Goal: Task Accomplishment & Management: Manage account settings

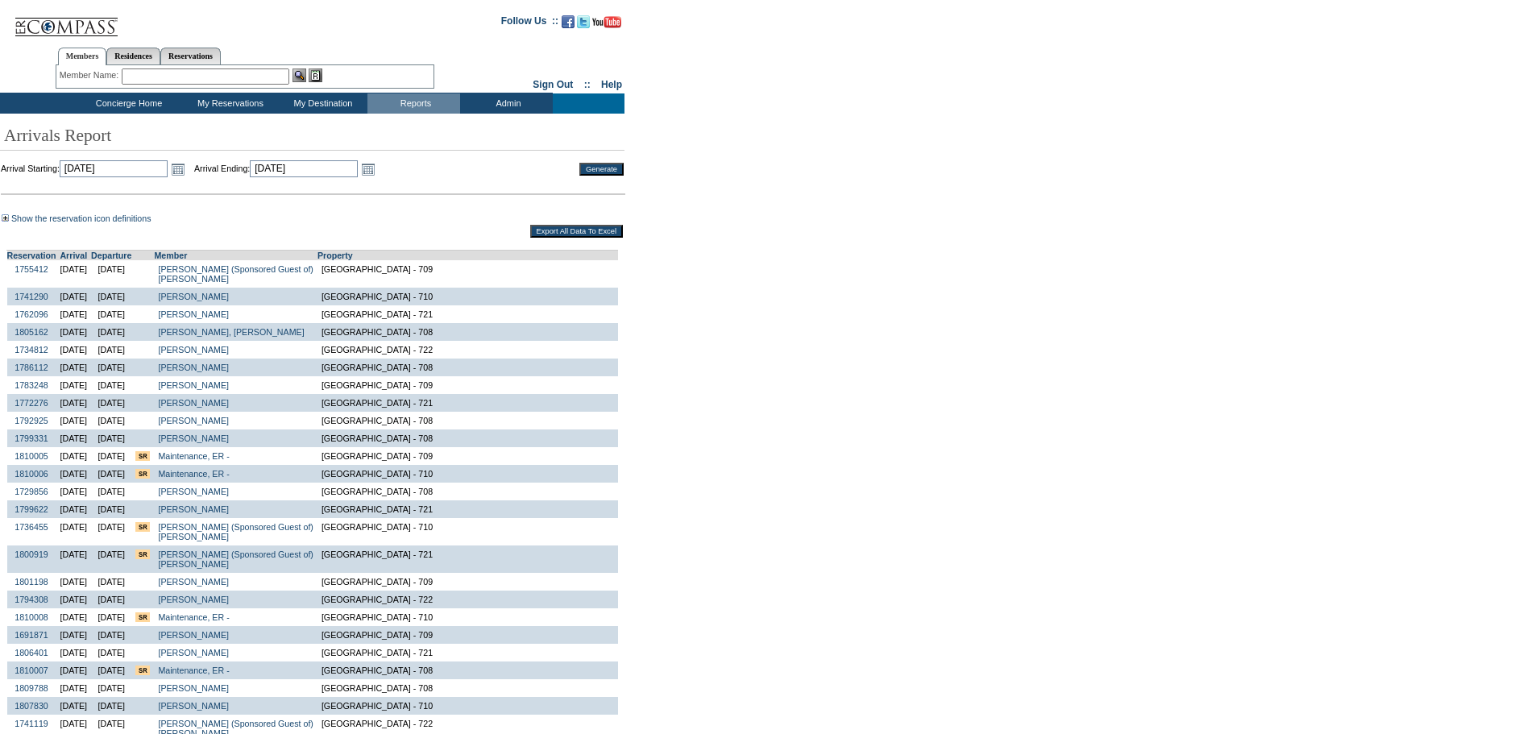
scroll to position [558, 0]
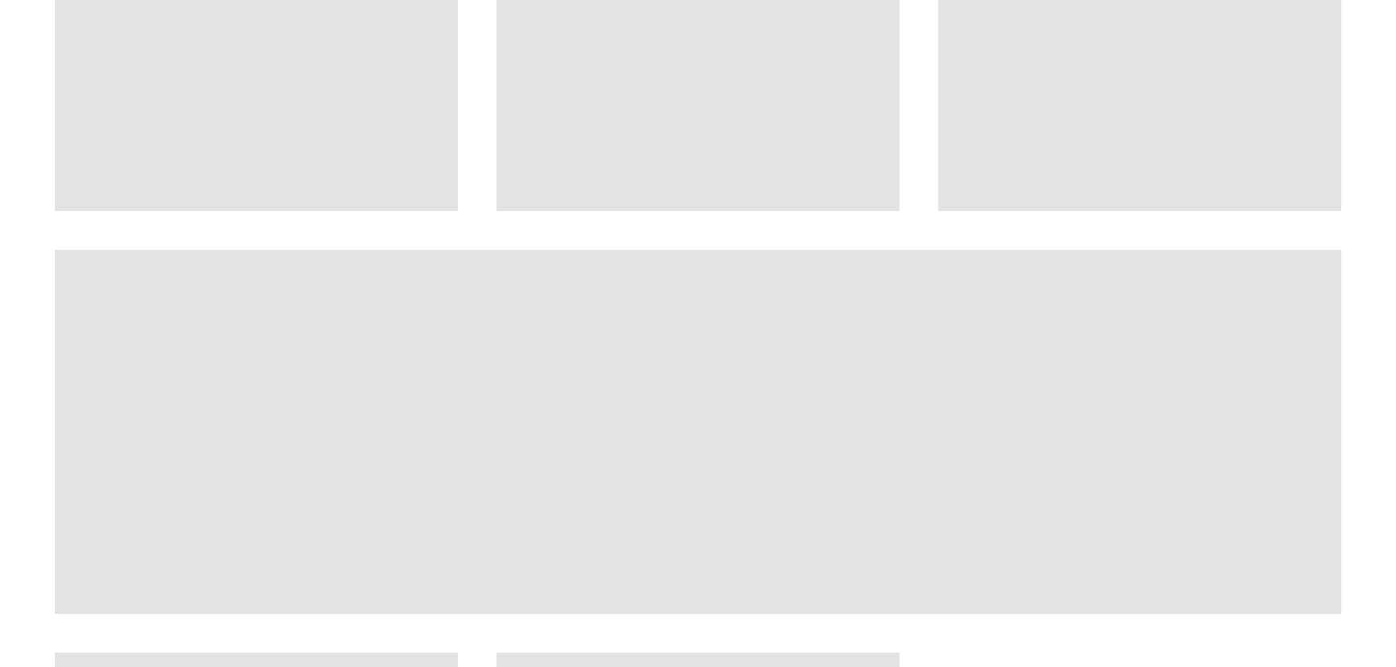
scroll to position [1099, 0]
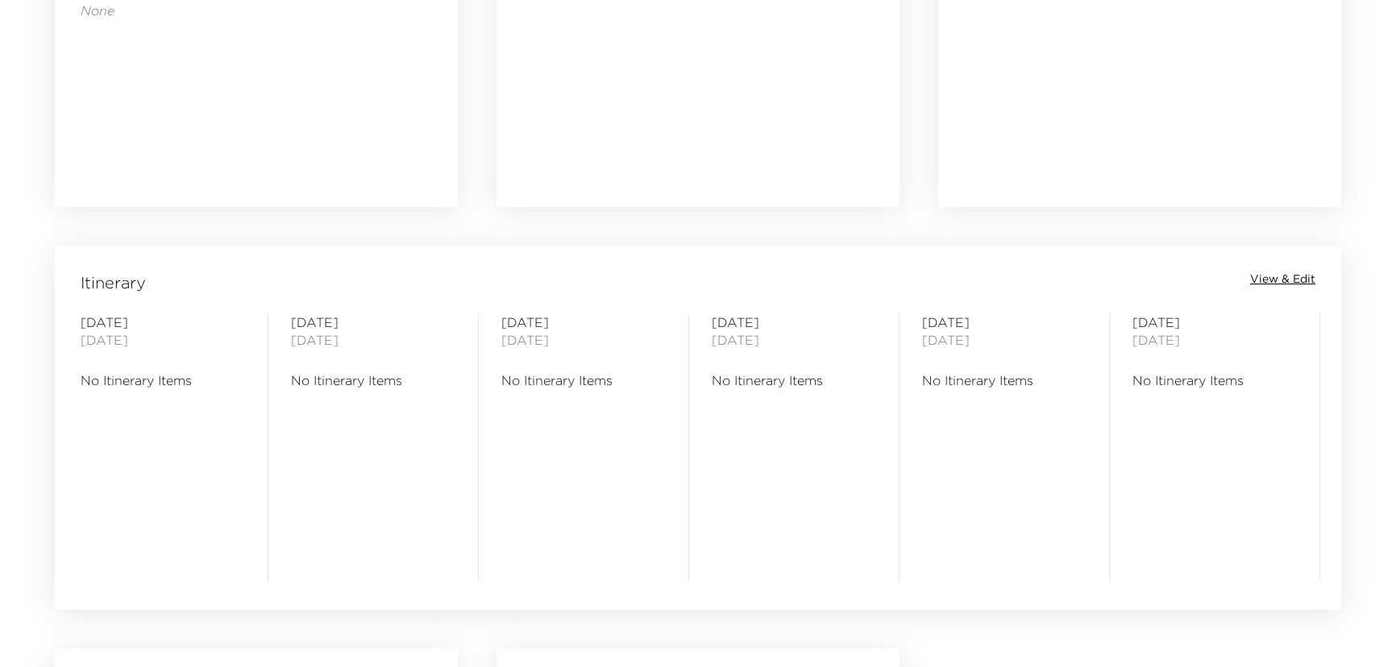
click at [1311, 277] on span "View & Edit" at bounding box center [1282, 280] width 65 height 16
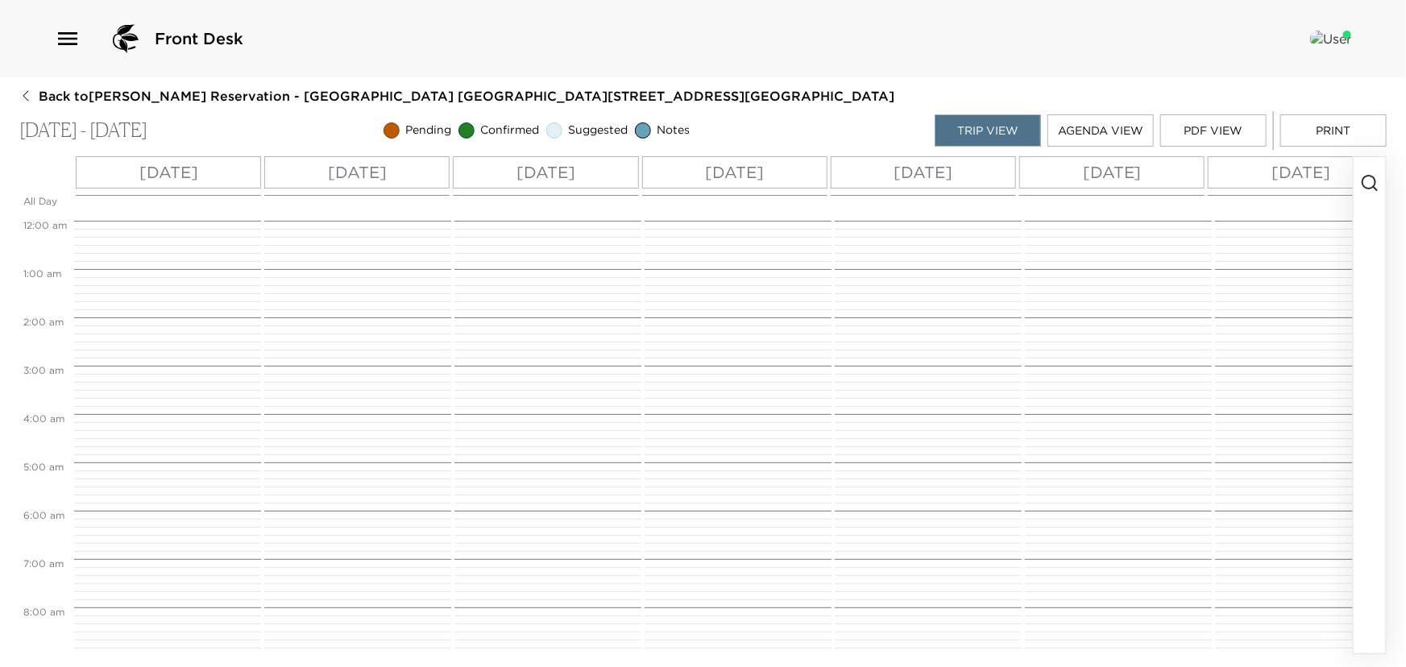
scroll to position [387, 0]
click at [1362, 177] on icon "button" at bounding box center [1370, 182] width 19 height 19
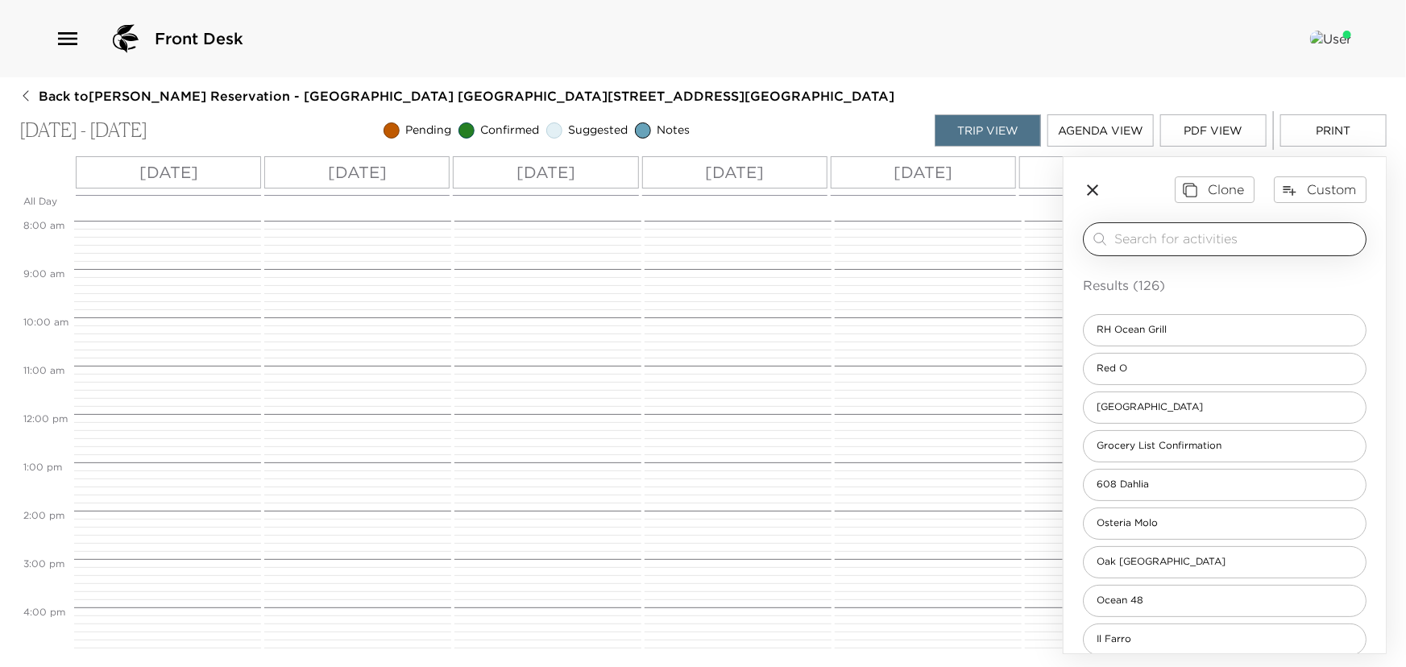
click at [1117, 235] on input "search" at bounding box center [1237, 239] width 245 height 19
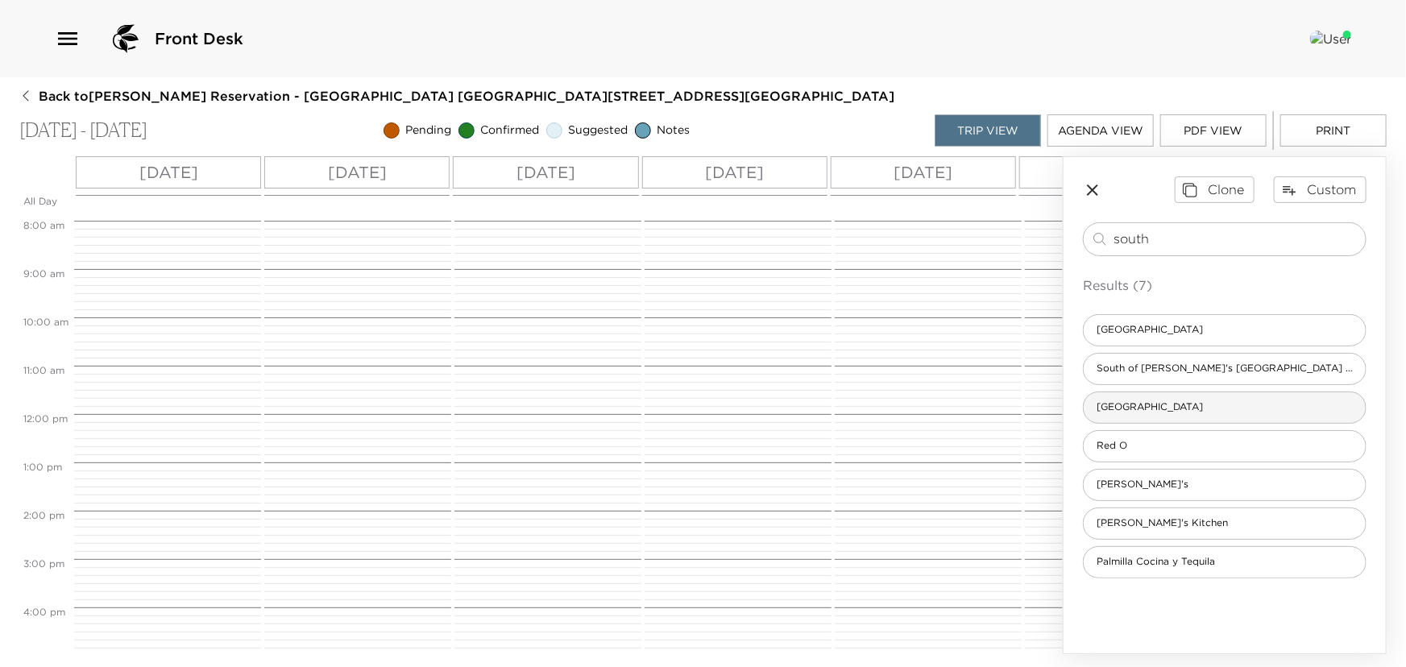
type input "south"
click at [1149, 397] on div "Pelican Hill Golf Club South Course" at bounding box center [1225, 408] width 284 height 32
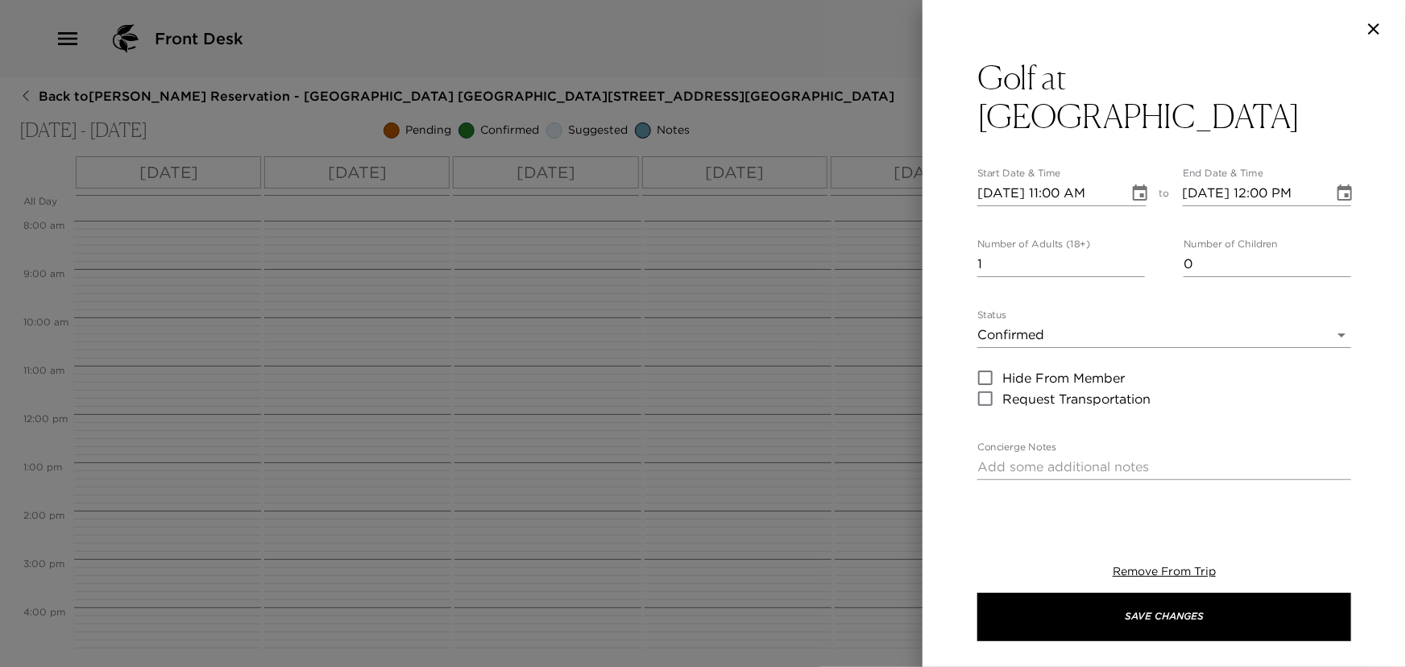
type input "2"
type input "Cancellations can be made without penalty, up to 48 hours in advance.Cancellati…"
click at [1130, 256] on input "2" at bounding box center [1062, 264] width 168 height 26
type input "3"
type input "Cancellations can be made without penalty, up to 48 hours in advance.Cancellati…"
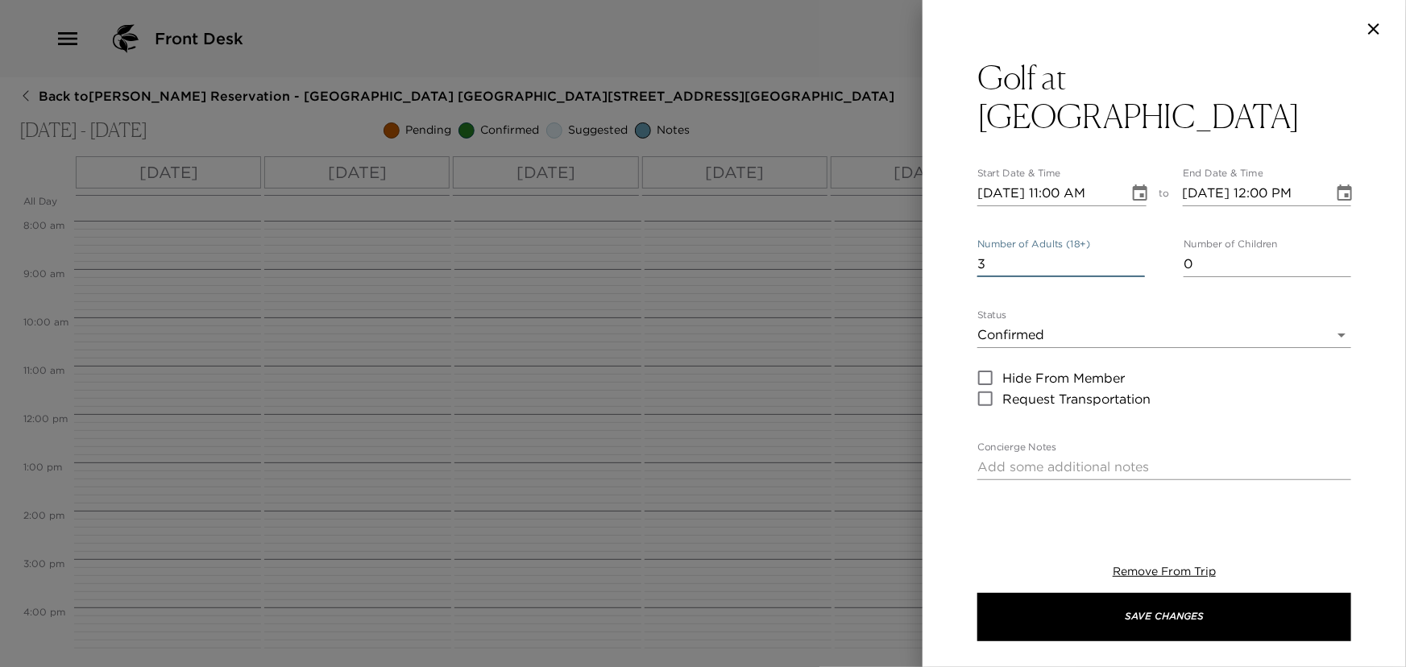
click at [1130, 256] on input "3" at bounding box center [1062, 264] width 168 height 26
type input "4"
type input "Cancellations can be made without penalty, up to 48 hours in advance.Cancellati…"
type input "4"
click at [1130, 256] on input "4" at bounding box center [1062, 264] width 168 height 26
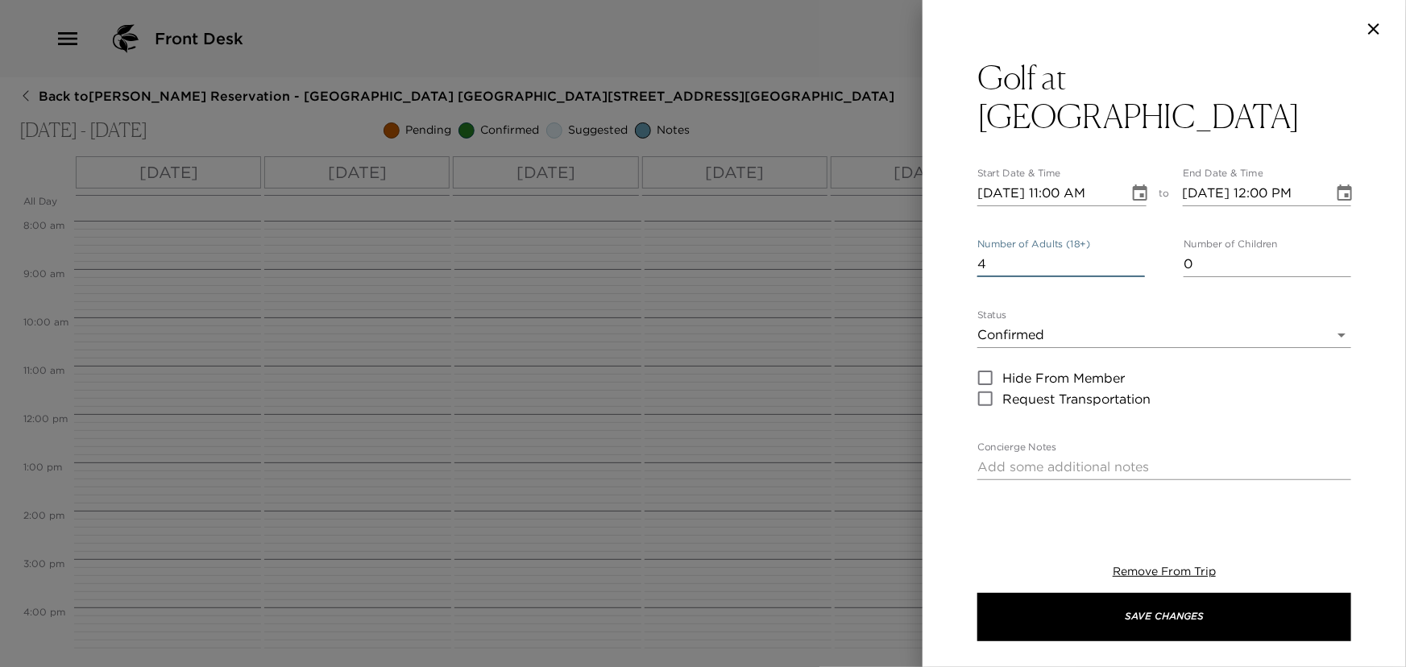
type input "Cancellations can be made without penalty, up to 48 hours in advance.Cancellati…"
click at [1133, 195] on icon "Choose date, selected date is Oct 1, 2025" at bounding box center [1140, 193] width 15 height 16
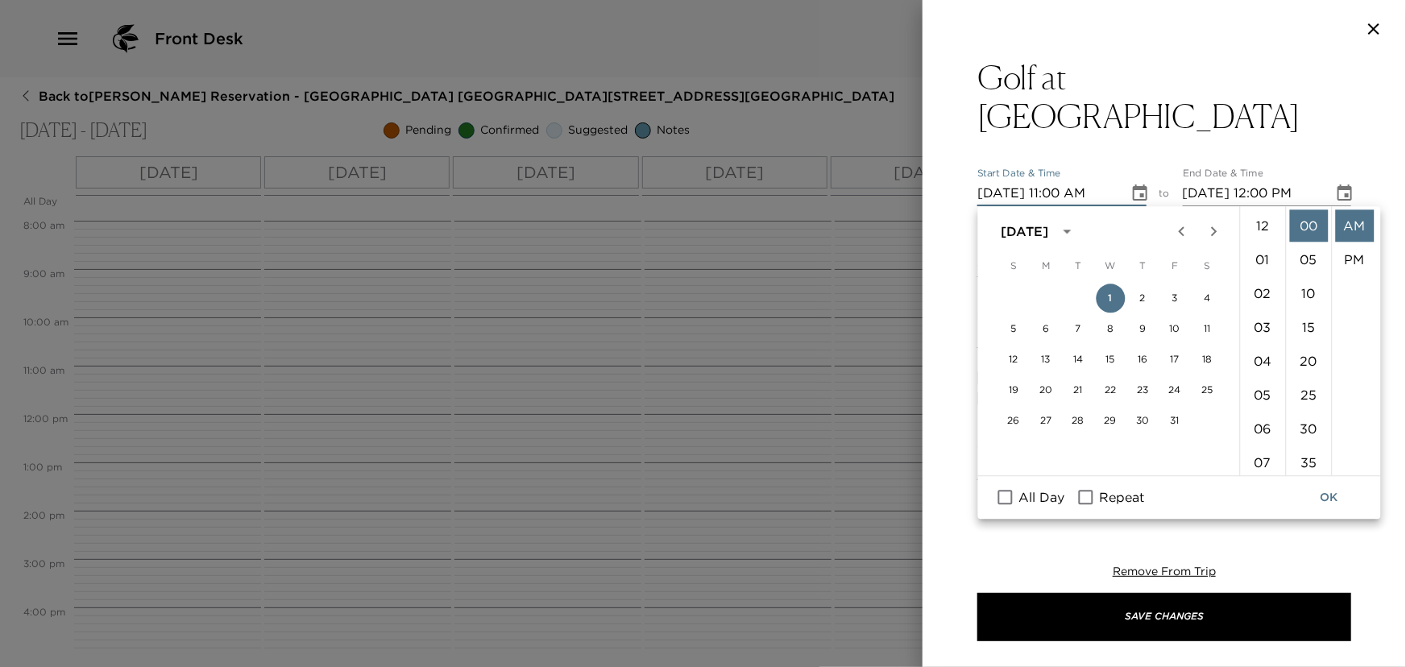
scroll to position [372, 0]
click at [1016, 330] on button "5" at bounding box center [1013, 328] width 29 height 29
type input "10/05/2025 11:00 AM"
type input "10/05/2025 12:00 PM"
type input "Cancellations can be made without penalty, up to 48 hours in advance.Cancellati…"
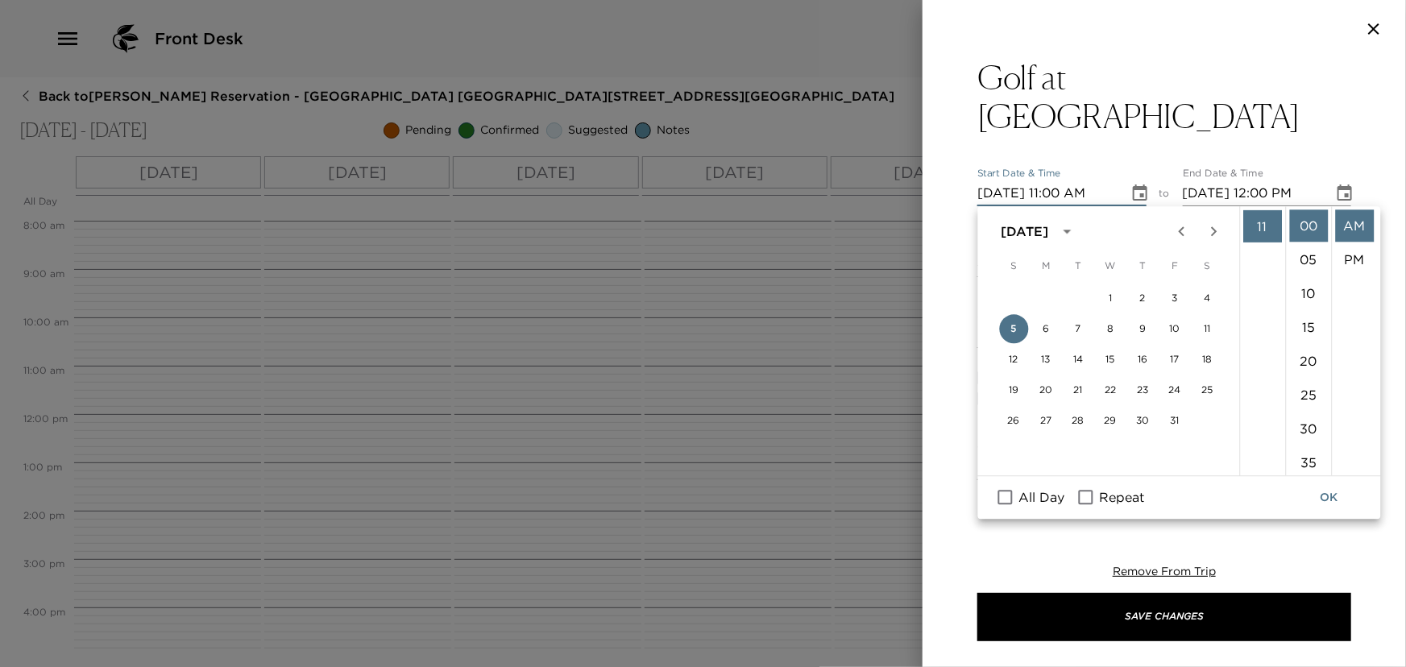
click at [1131, 195] on icon "Choose date, selected date is Oct 5, 2025" at bounding box center [1140, 193] width 19 height 19
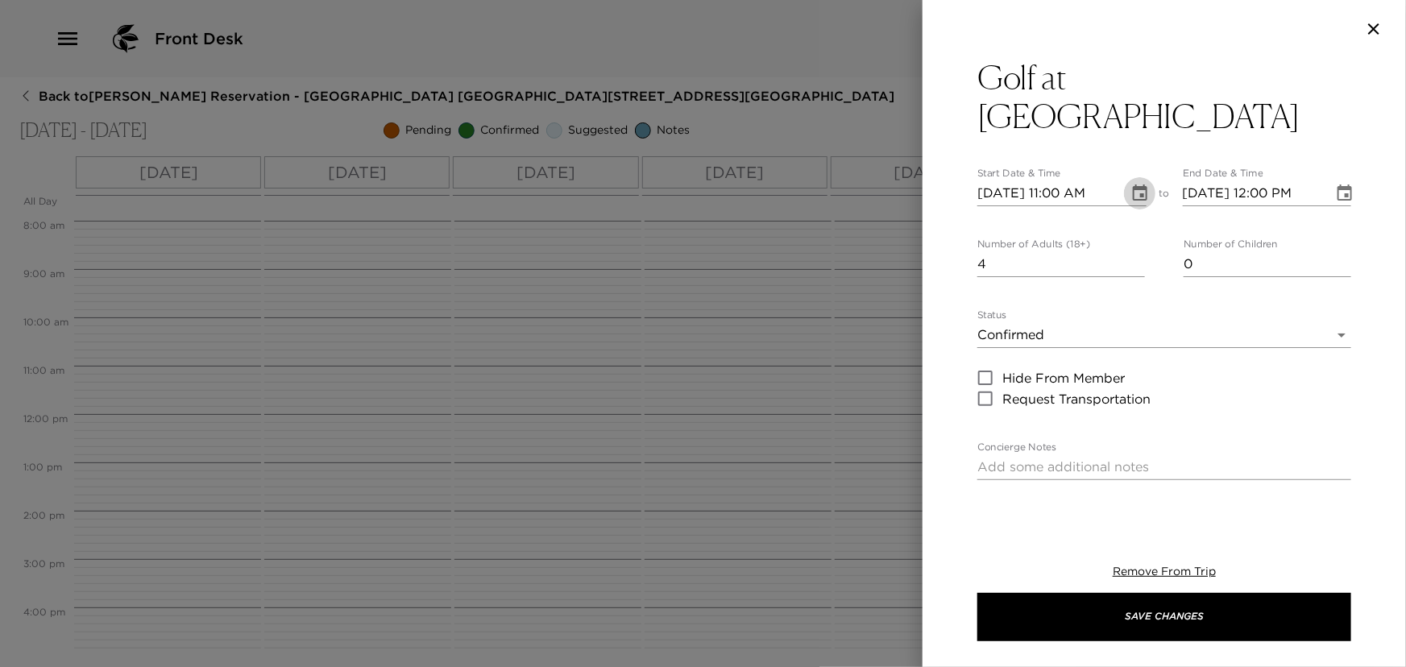
click at [1138, 190] on icon "Choose date, selected date is Oct 5, 2025" at bounding box center [1140, 193] width 19 height 19
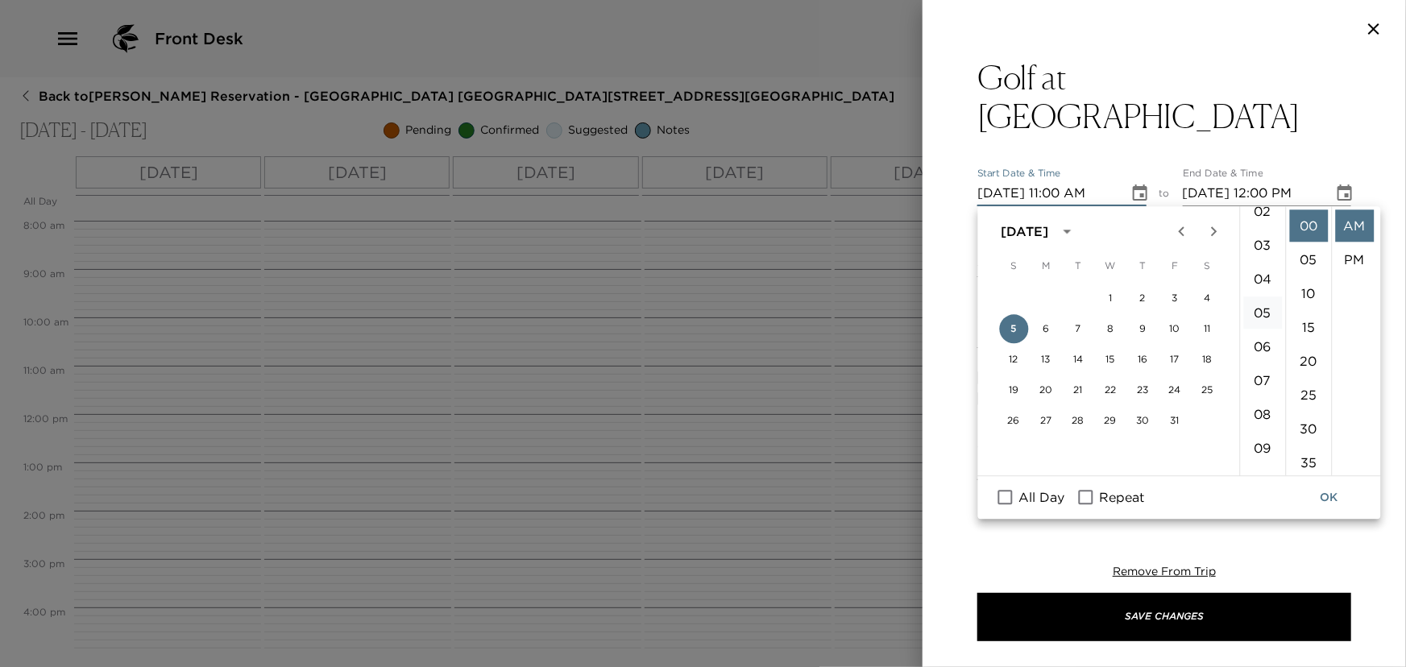
scroll to position [79, 0]
click at [1251, 218] on li "02" at bounding box center [1263, 214] width 39 height 32
type input "10/05/2025 02:00 AM"
type input "Cancellations can be made without penalty, up to 48 hours in advance.Cancellati…"
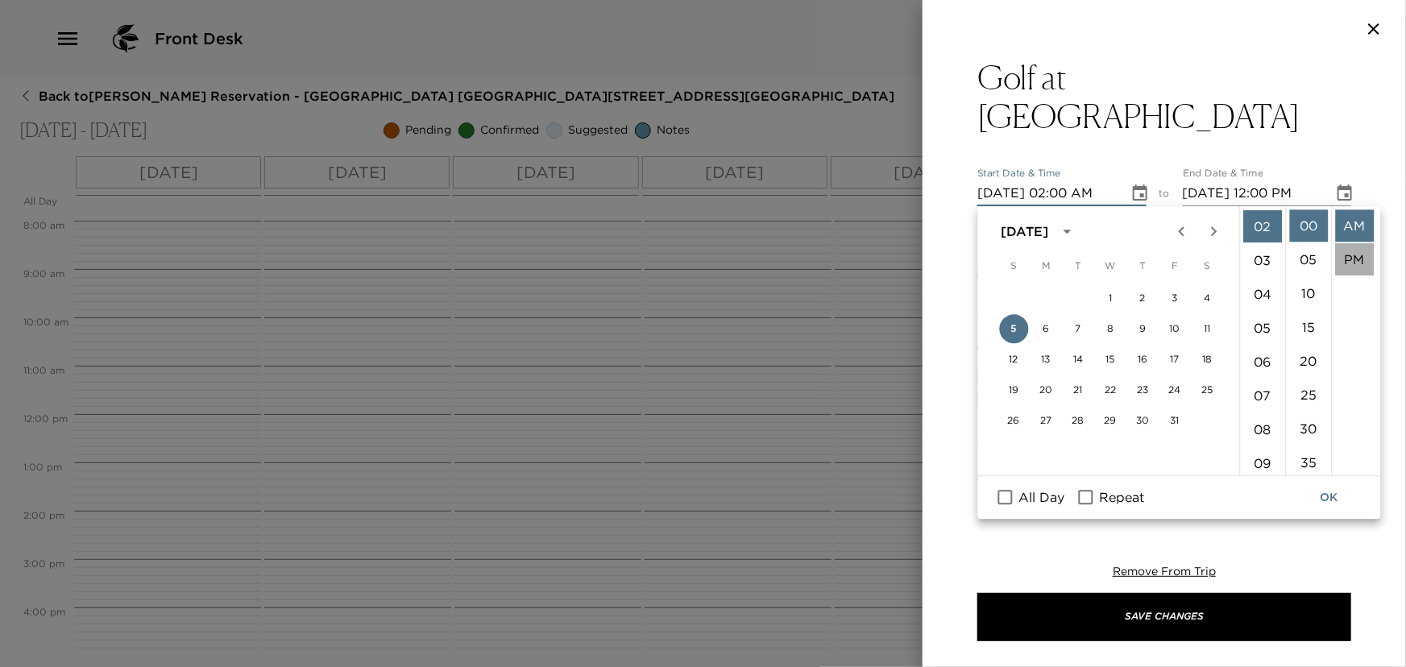
click at [1346, 258] on li "PM" at bounding box center [1355, 259] width 39 height 32
type input "10/05/2025 02:00 PM"
type input "10/05/2025 03:00 PM"
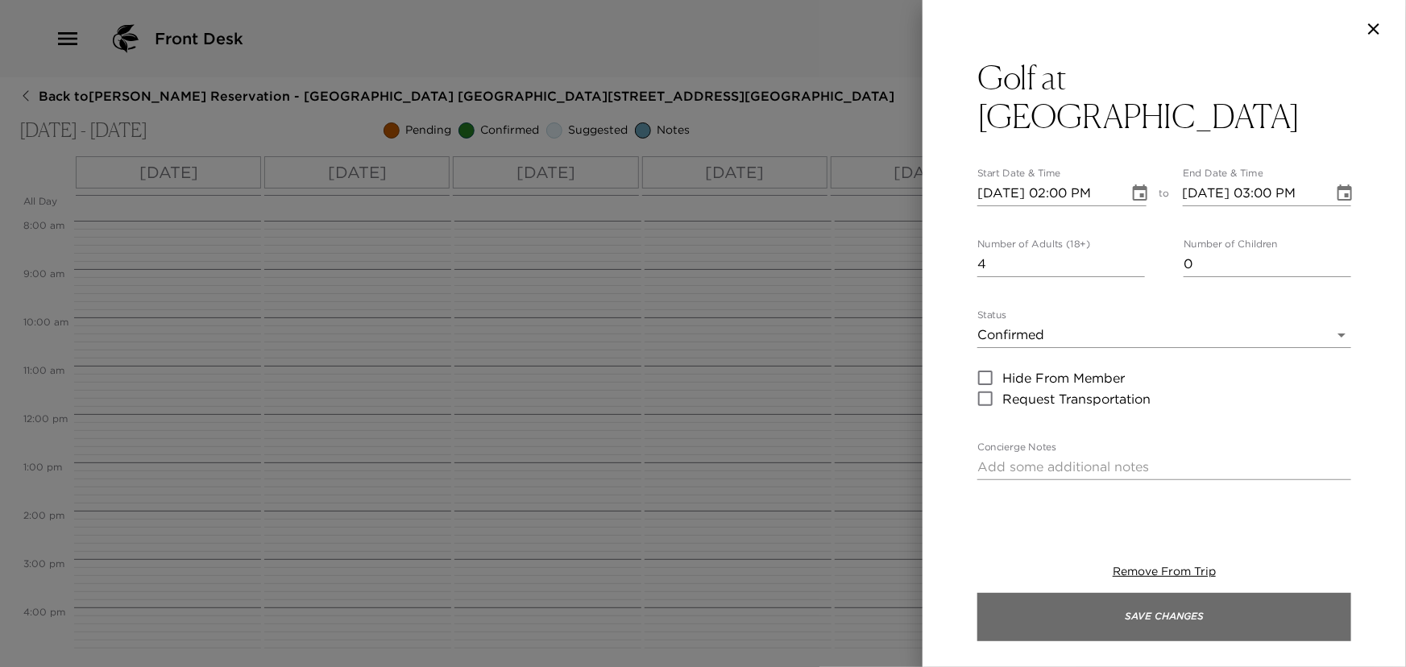
click at [1244, 607] on button "Save Changes" at bounding box center [1165, 617] width 374 height 48
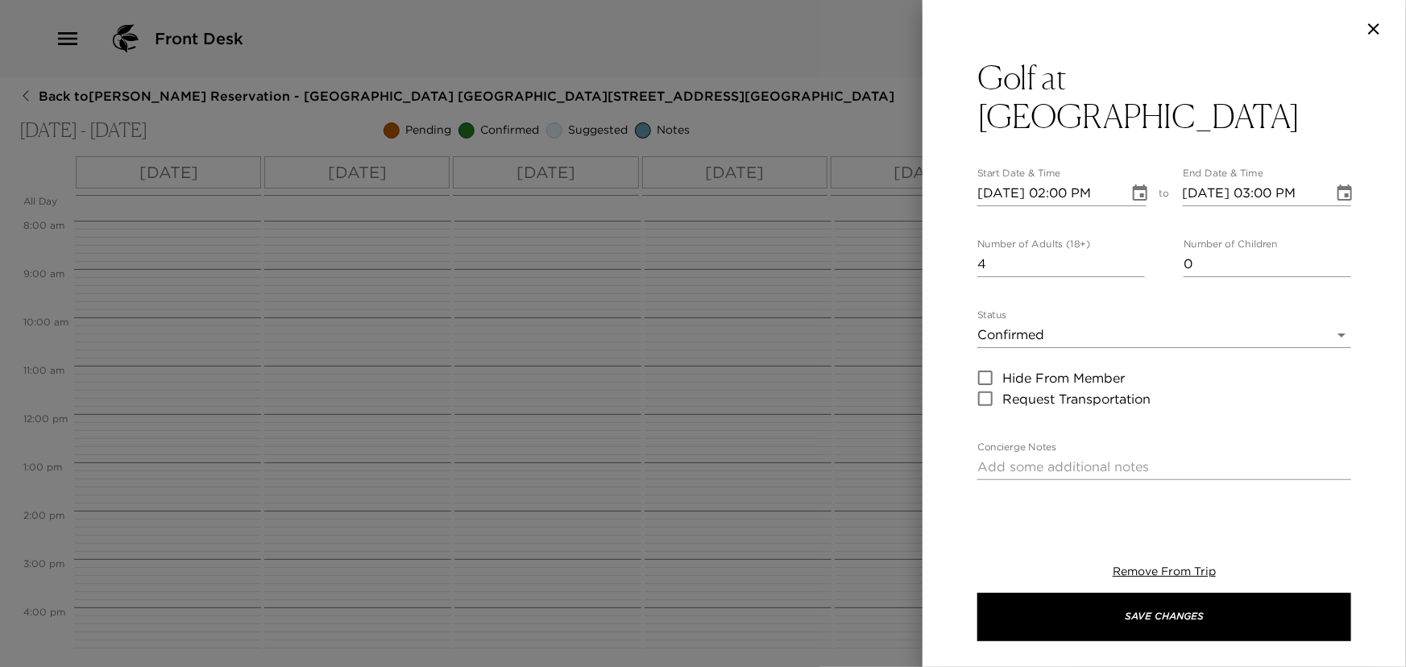
type input "Cancellations can be made without penalty, up to 48 hours in advance.Cancellati…"
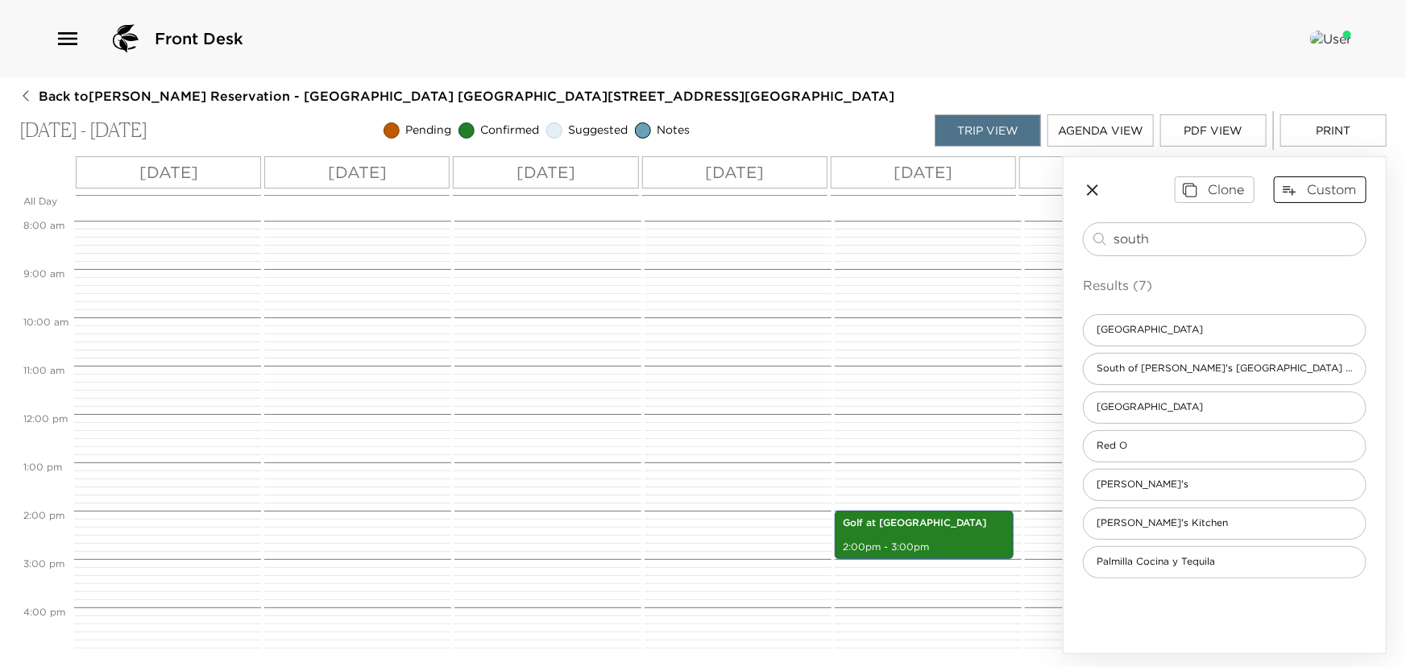
click at [1301, 187] on button "Custom" at bounding box center [1320, 190] width 93 height 26
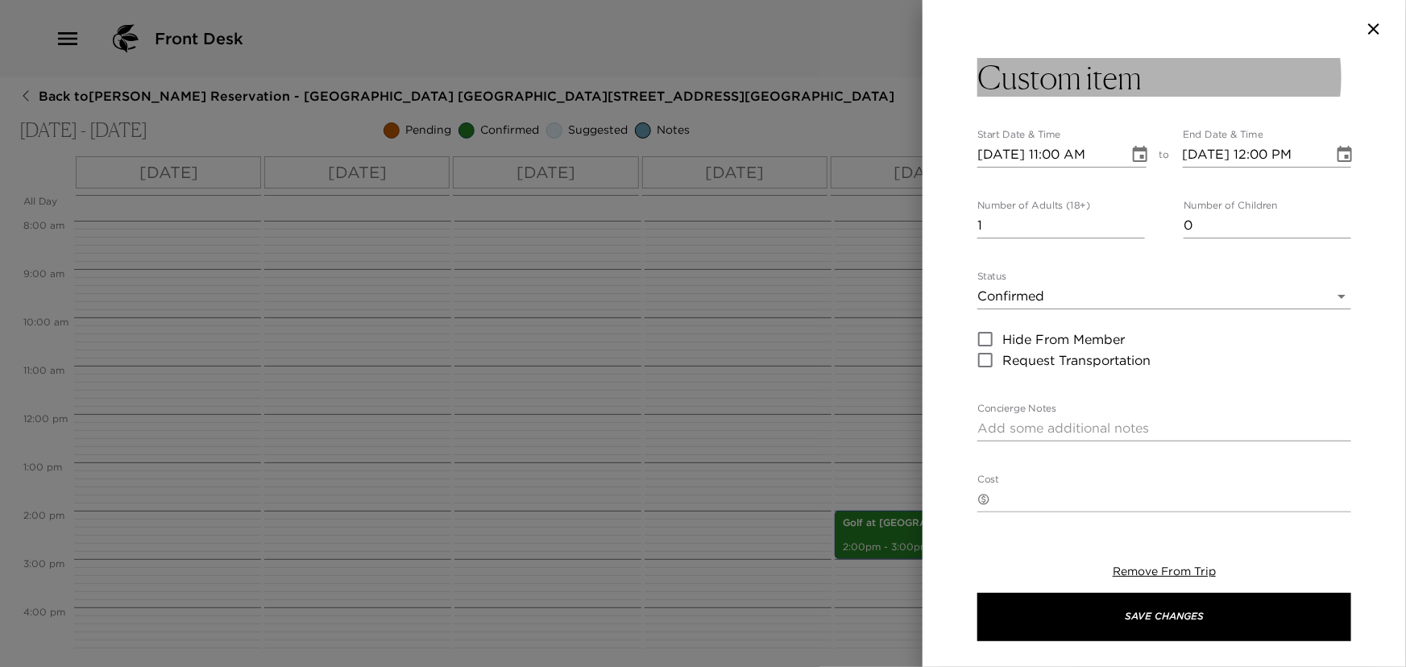
click at [1148, 88] on button "Custom item" at bounding box center [1165, 77] width 374 height 39
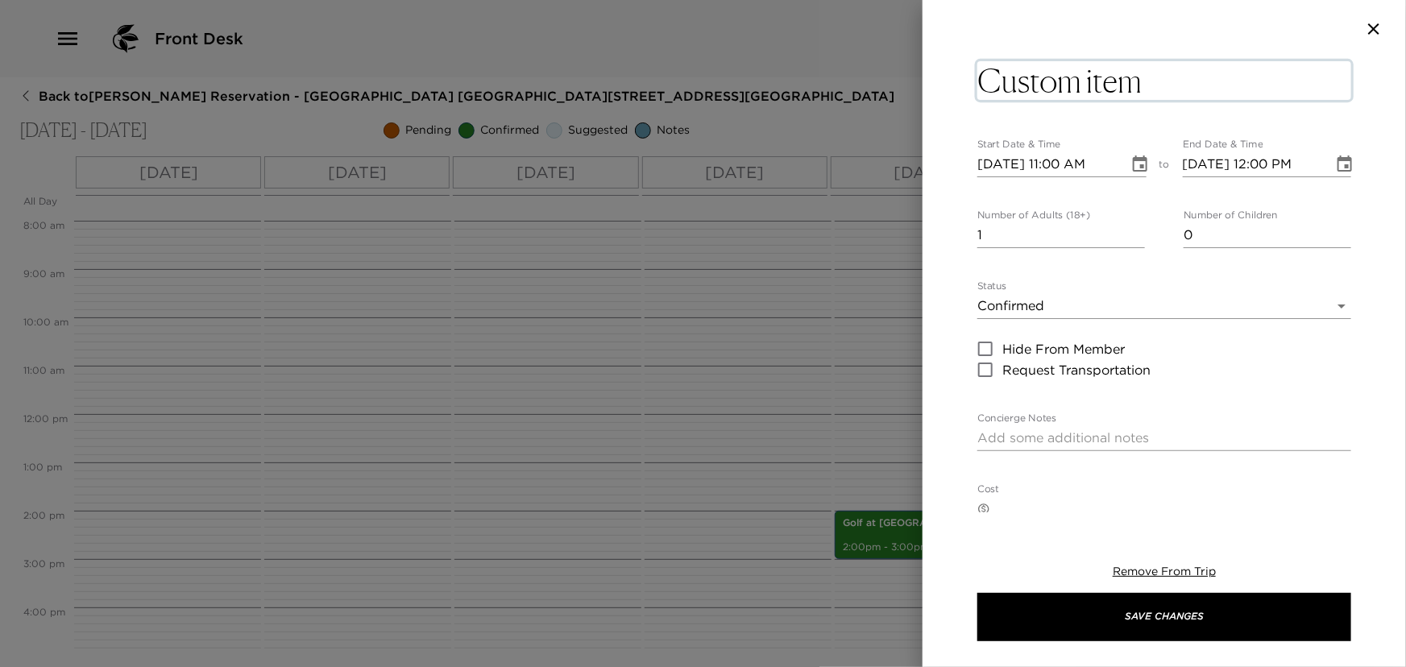
click at [1148, 88] on textarea "Custom item" at bounding box center [1165, 80] width 374 height 39
type textarea "C"
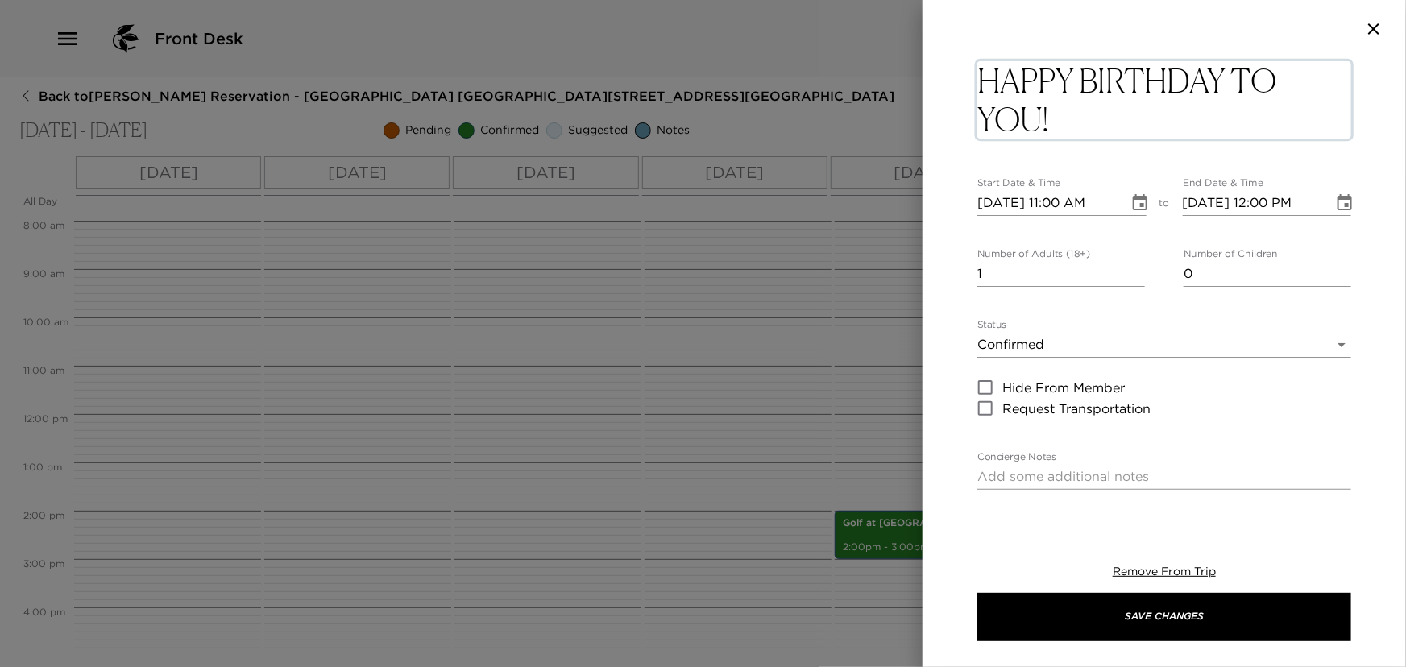
type textarea "HAPPY BIRTHDAY TO YOU!"
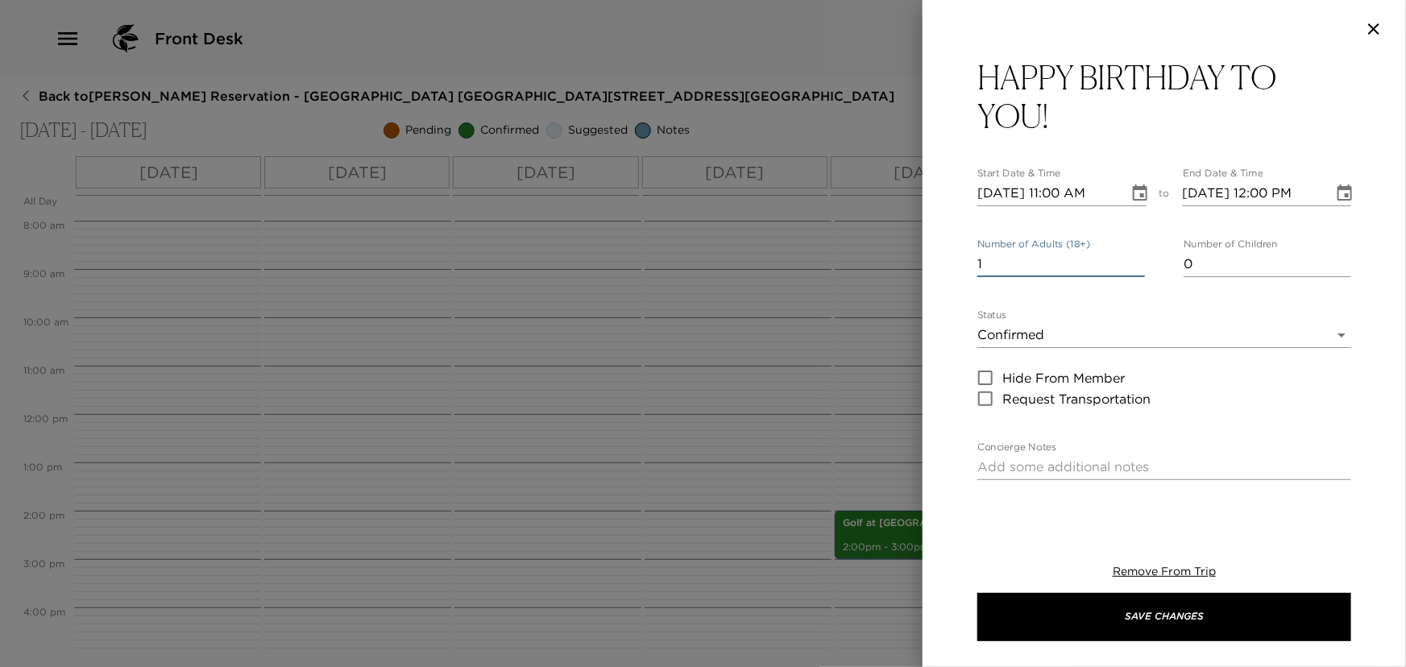
drag, startPoint x: 1120, startPoint y: 121, endPoint x: 1053, endPoint y: 272, distance: 165.6
click at [1053, 272] on input "1" at bounding box center [1062, 264] width 168 height 26
click at [1135, 189] on icon "Choose date, selected date is Oct 1, 2025" at bounding box center [1140, 193] width 15 height 16
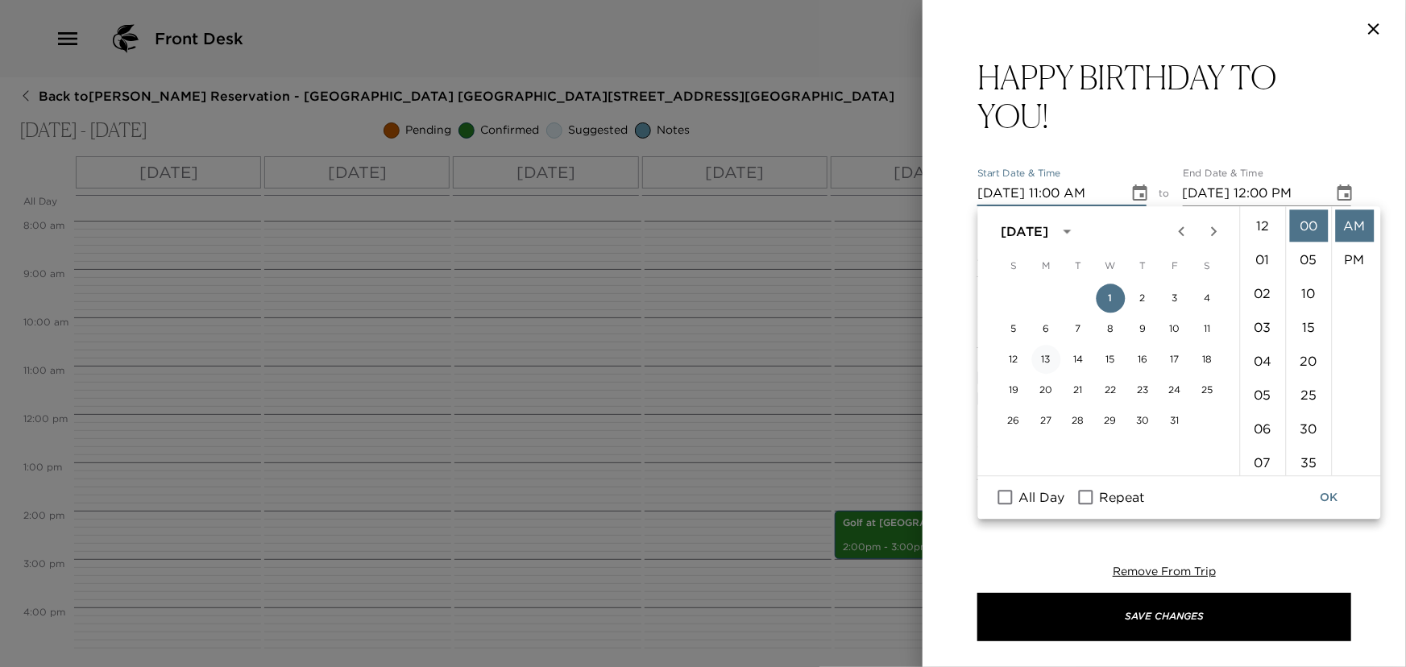
scroll to position [372, 0]
click at [1003, 497] on input "All Day" at bounding box center [1006, 498] width 34 height 21
checkbox input "true"
type input "10/01/2025"
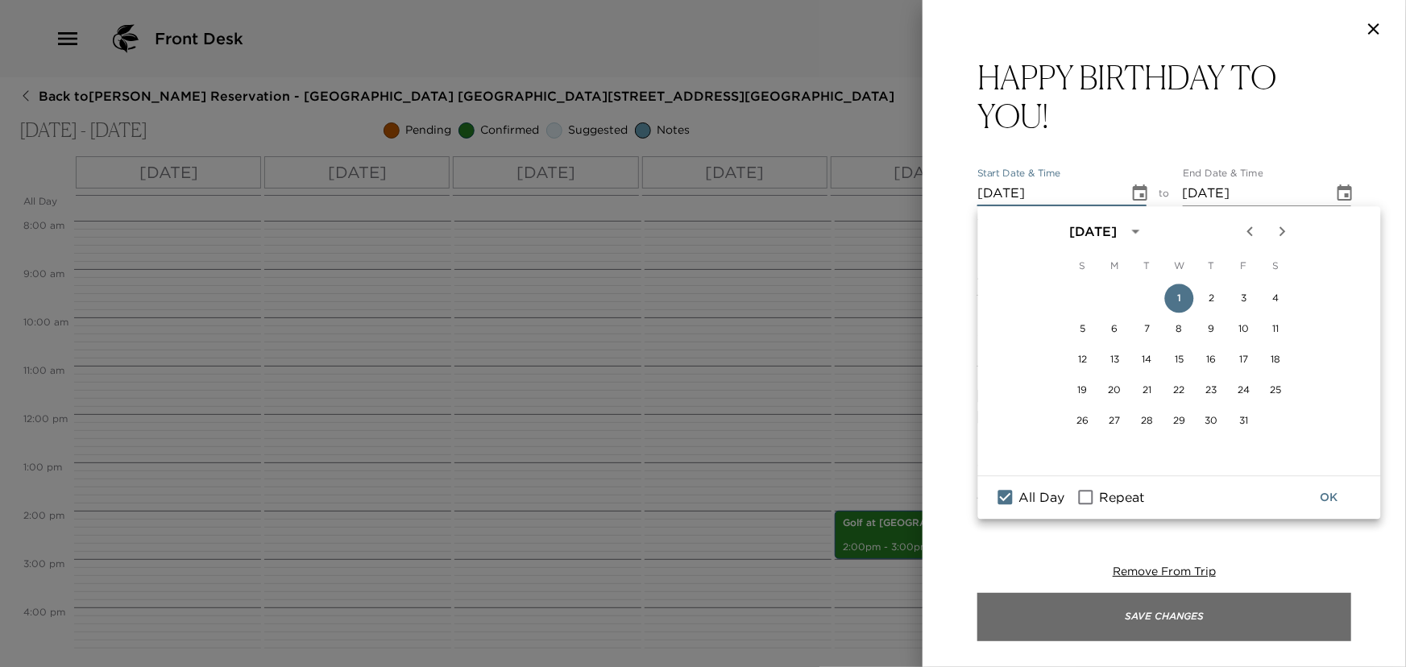
click at [1131, 620] on button "Save Changes" at bounding box center [1165, 617] width 374 height 48
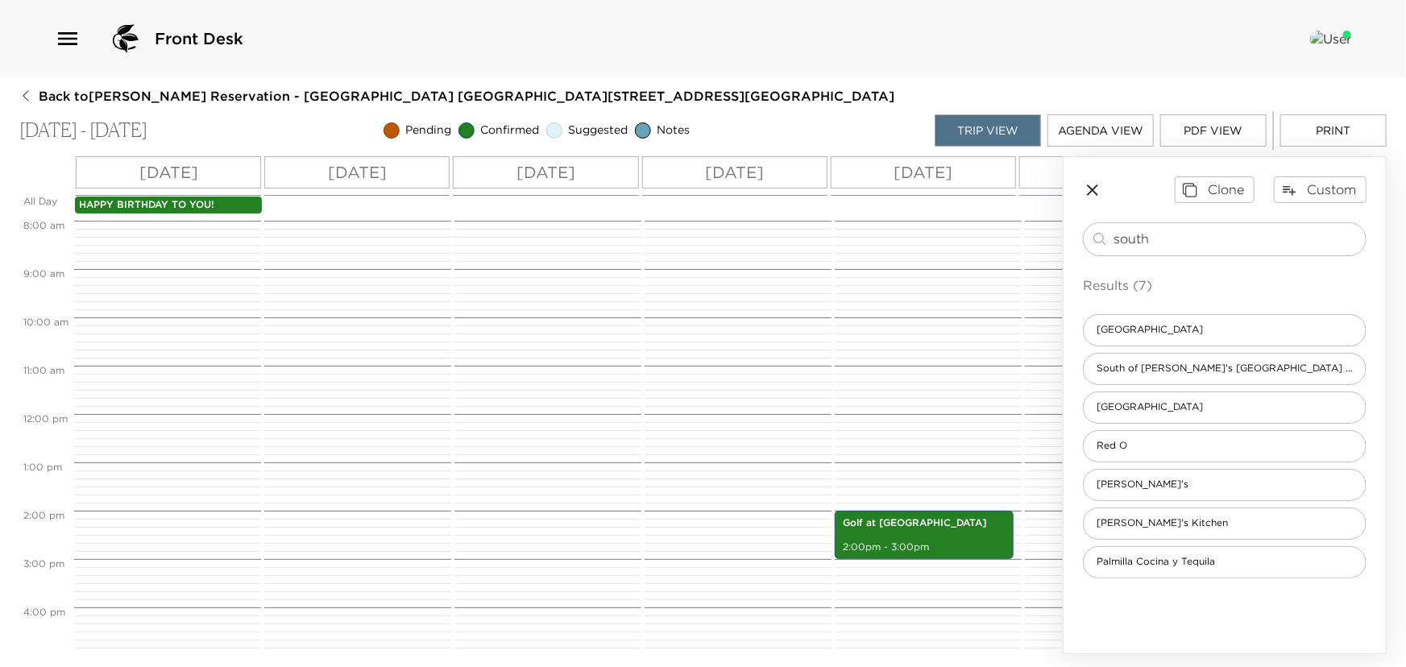
click at [110, 204] on p "HAPPY BIRTHDAY TO YOU!" at bounding box center [168, 205] width 179 height 14
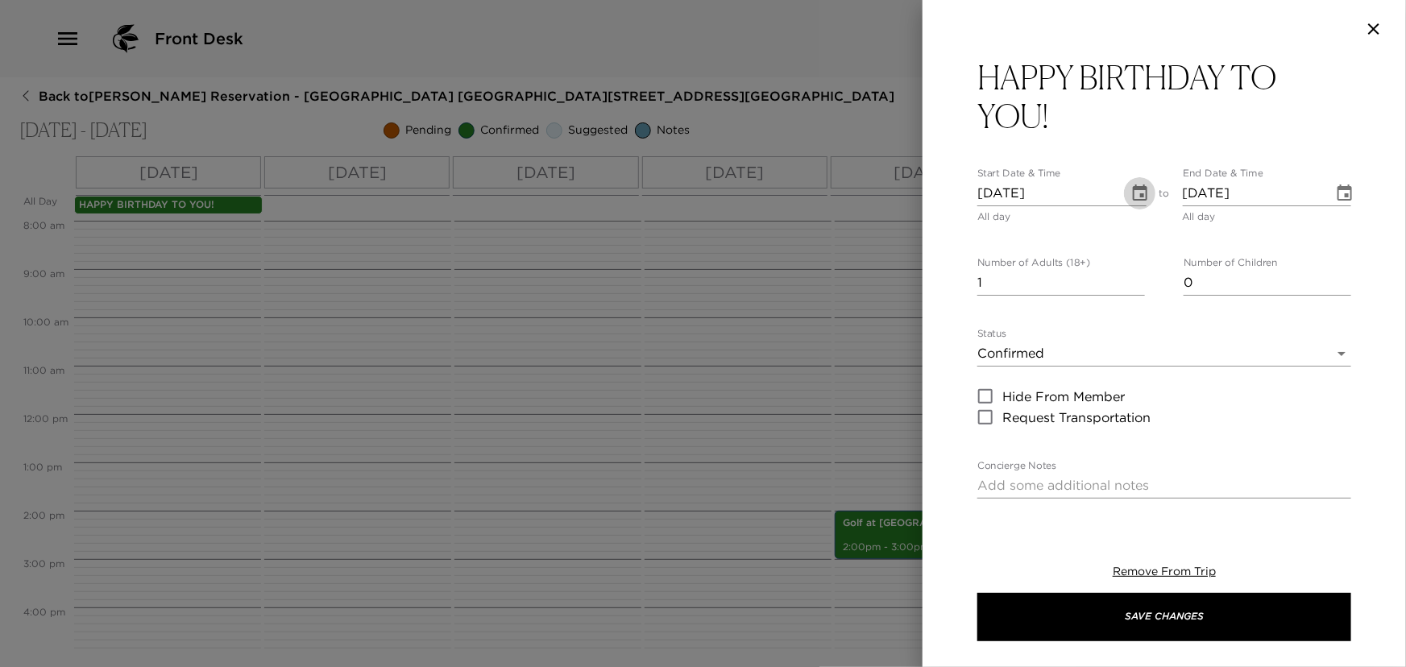
click at [1136, 192] on icon "Choose date, selected date is Oct 1, 2025" at bounding box center [1140, 193] width 19 height 19
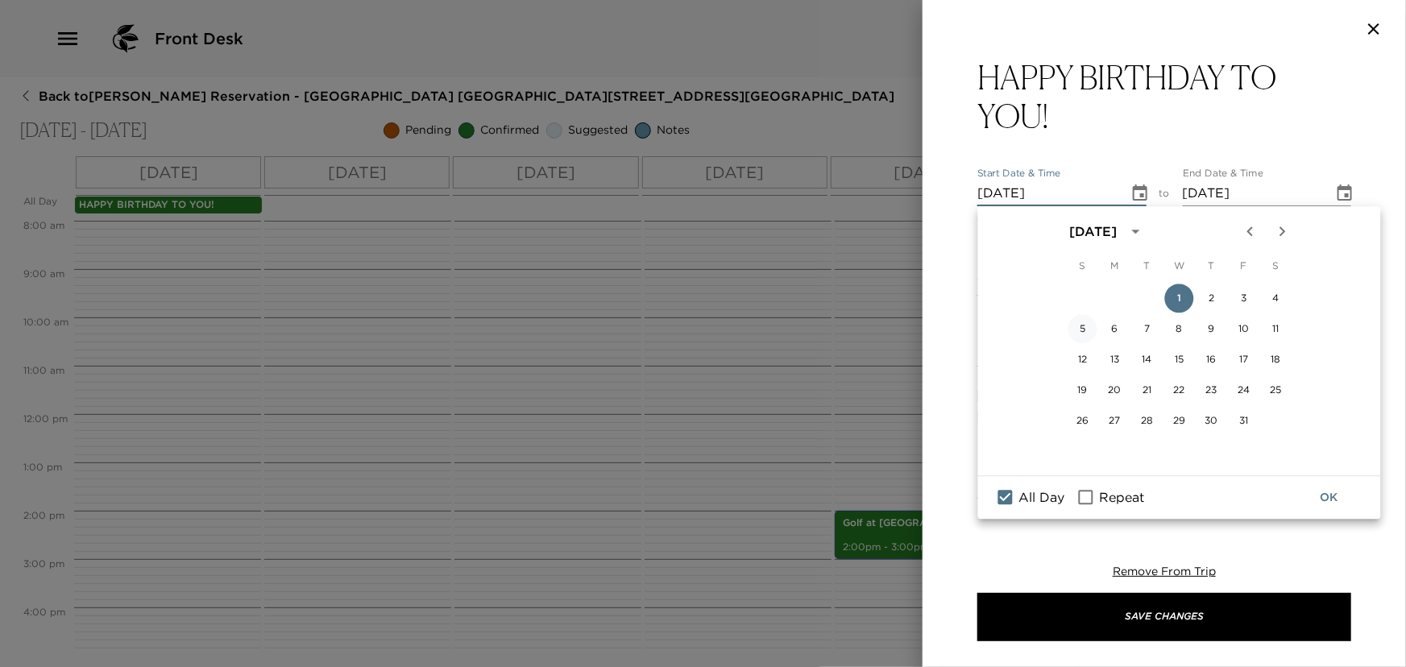
click at [1081, 330] on button "5" at bounding box center [1083, 328] width 29 height 29
type input "10/05/2025"
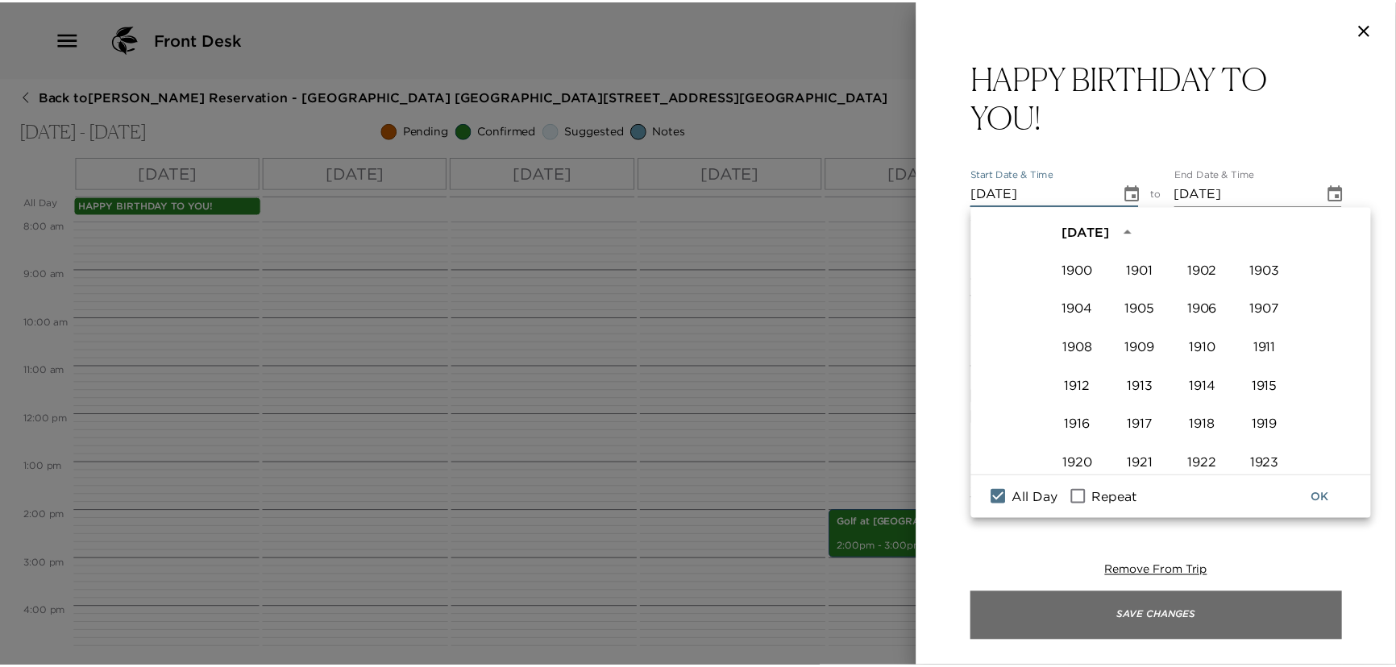
scroll to position [1104, 0]
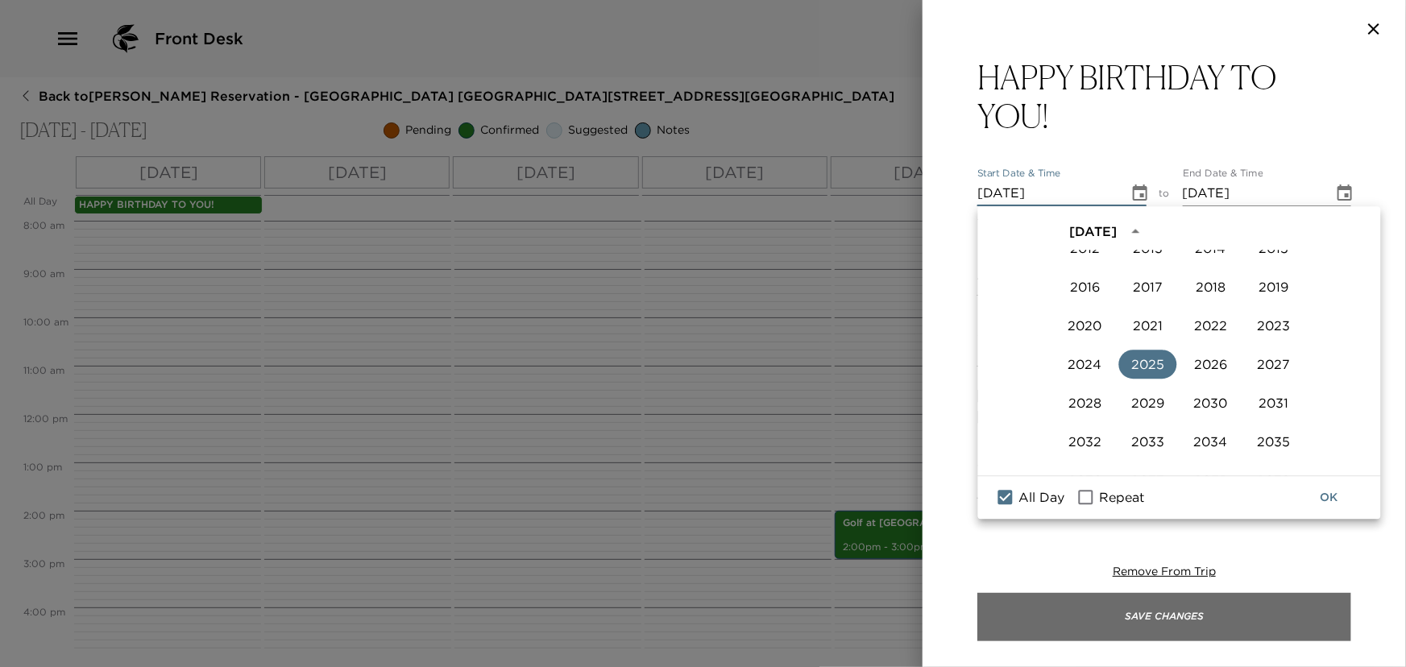
click at [1161, 622] on button "Save Changes" at bounding box center [1165, 617] width 374 height 48
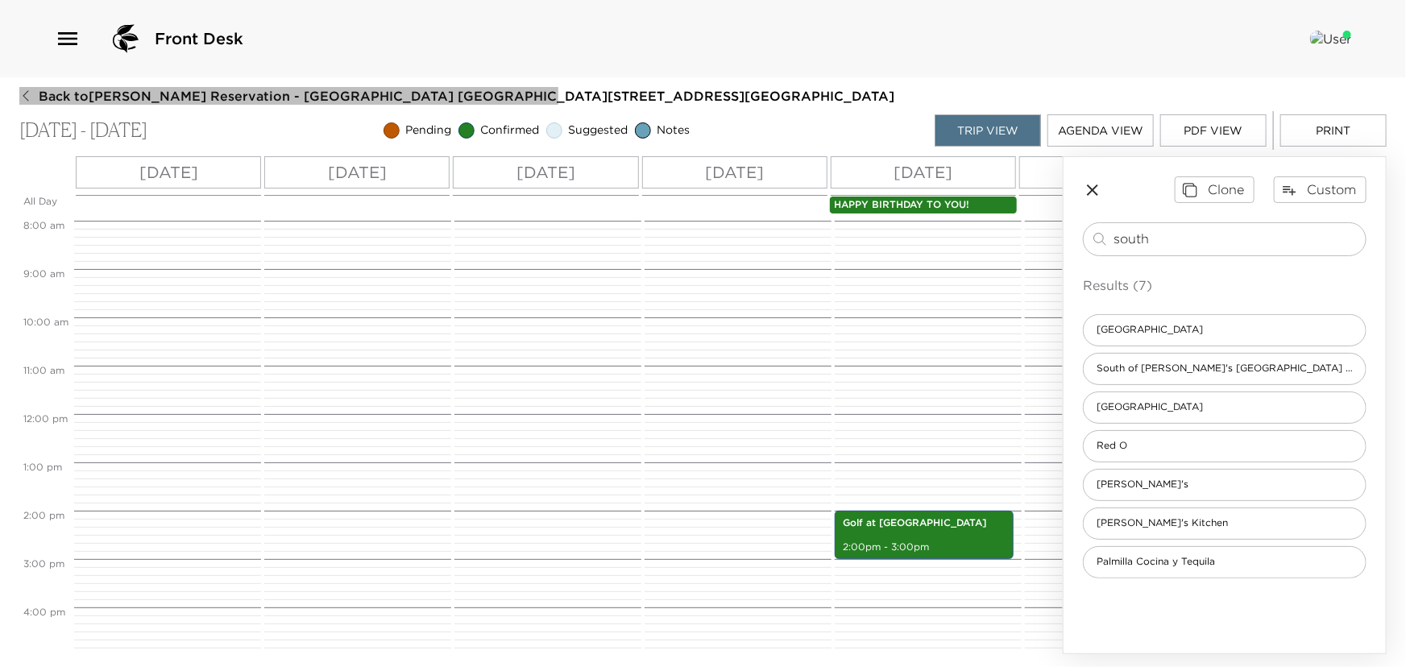
click at [43, 92] on span "Back to Anna Grotenhuis Reservation - Pelican Hill Villa 709 Newport Beach, CA" at bounding box center [467, 96] width 856 height 18
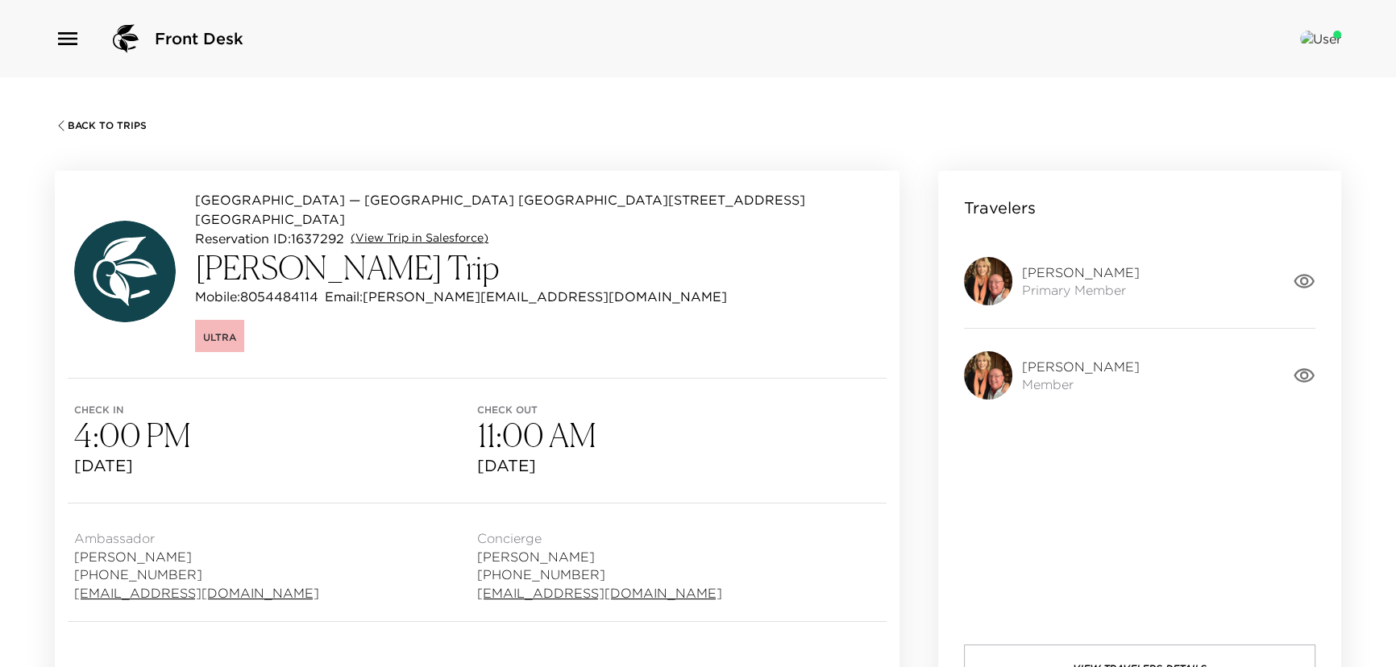
click at [410, 231] on link "(View Trip in Salesforce)" at bounding box center [420, 239] width 138 height 16
click at [426, 231] on link "(View Trip in Salesforce)" at bounding box center [420, 239] width 138 height 16
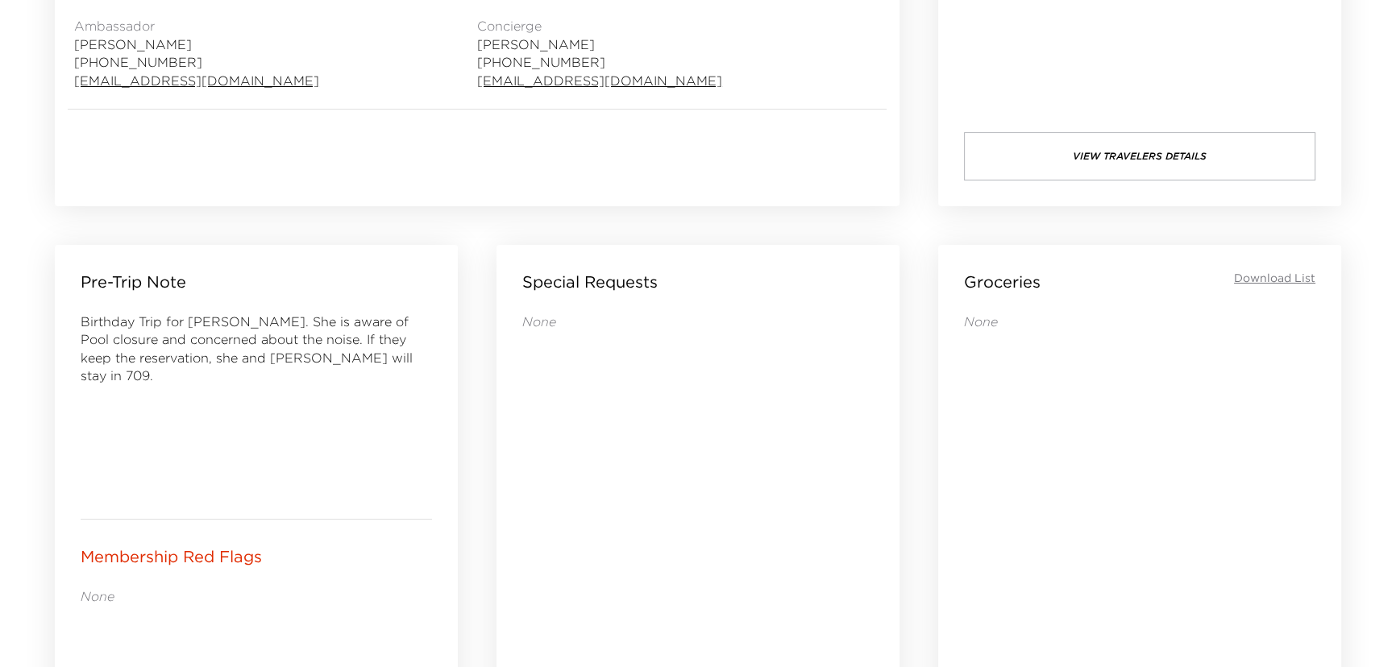
scroll to position [952, 0]
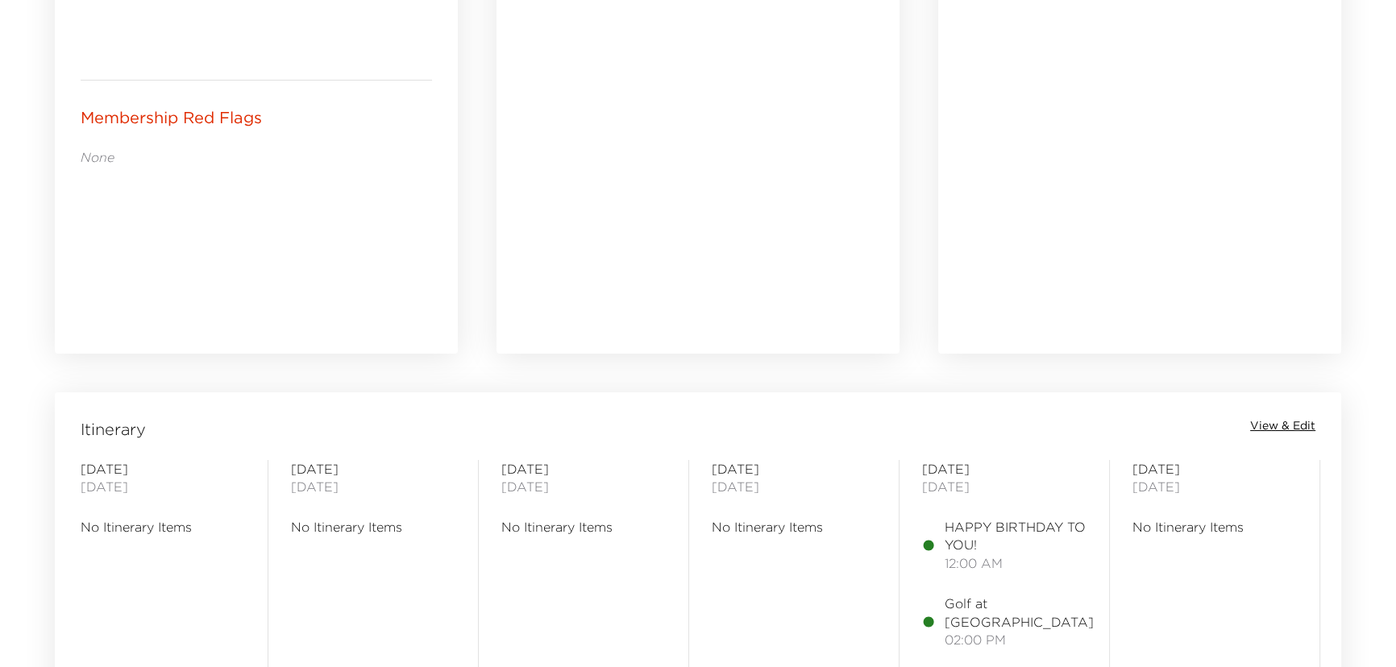
click at [1269, 418] on span "View & Edit" at bounding box center [1282, 426] width 65 height 16
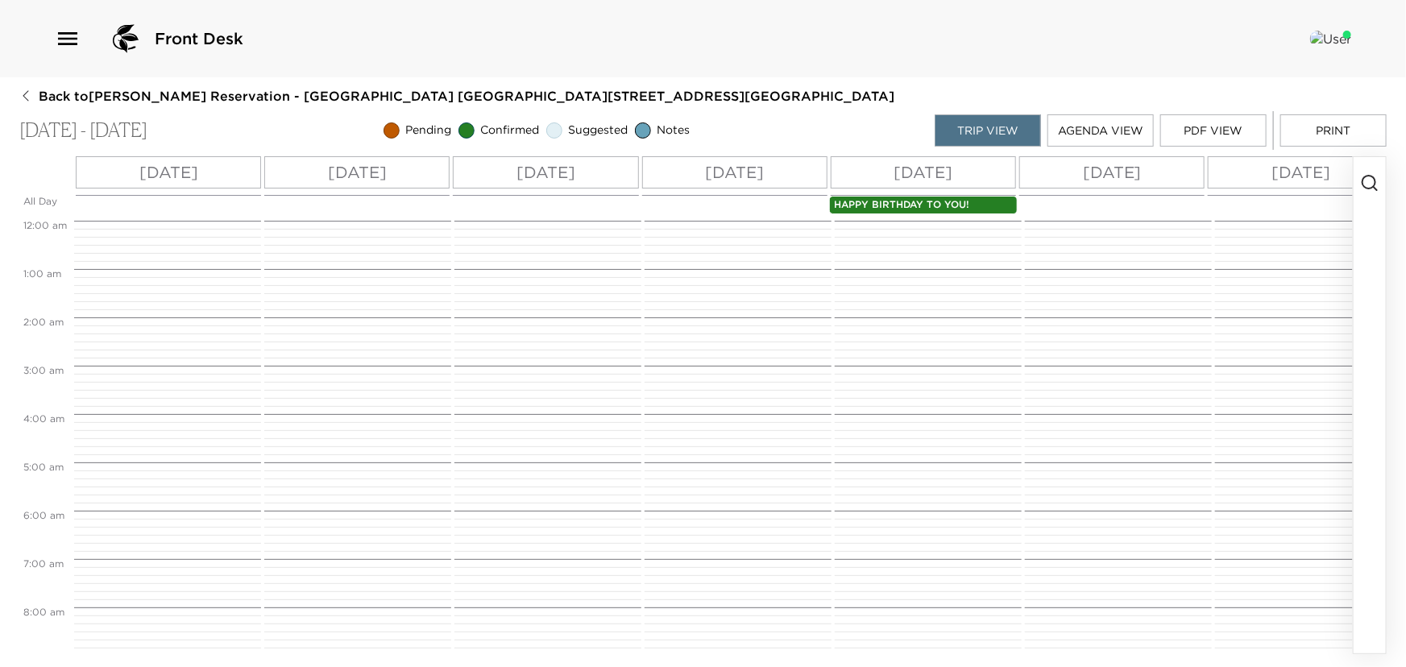
scroll to position [677, 0]
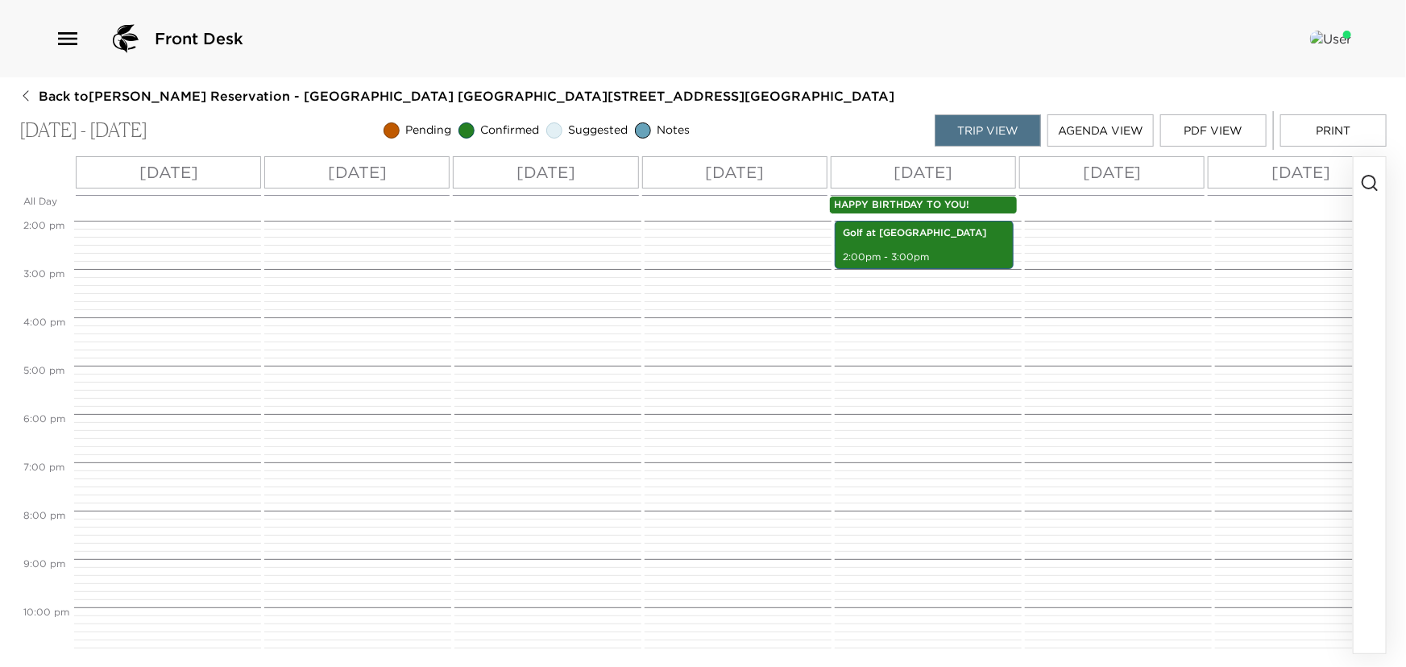
click at [1366, 174] on icon "button" at bounding box center [1370, 182] width 19 height 19
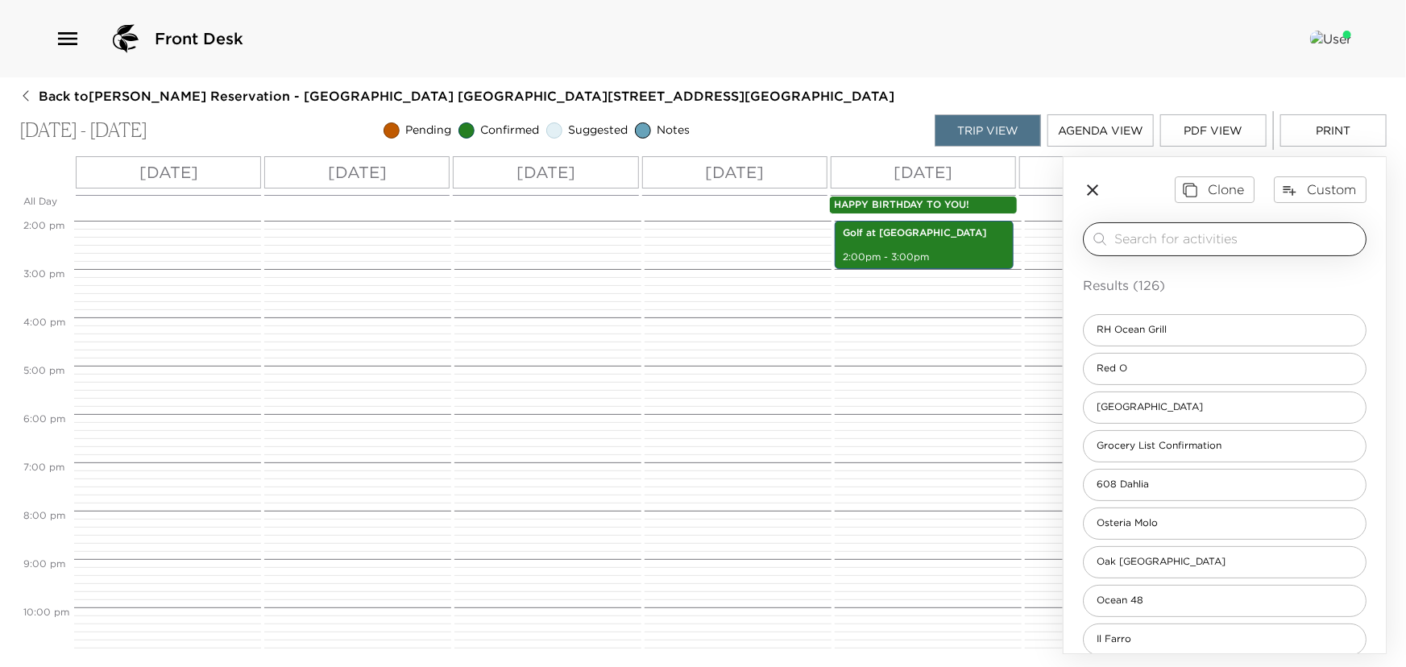
click at [1167, 246] on input "search" at bounding box center [1237, 239] width 245 height 19
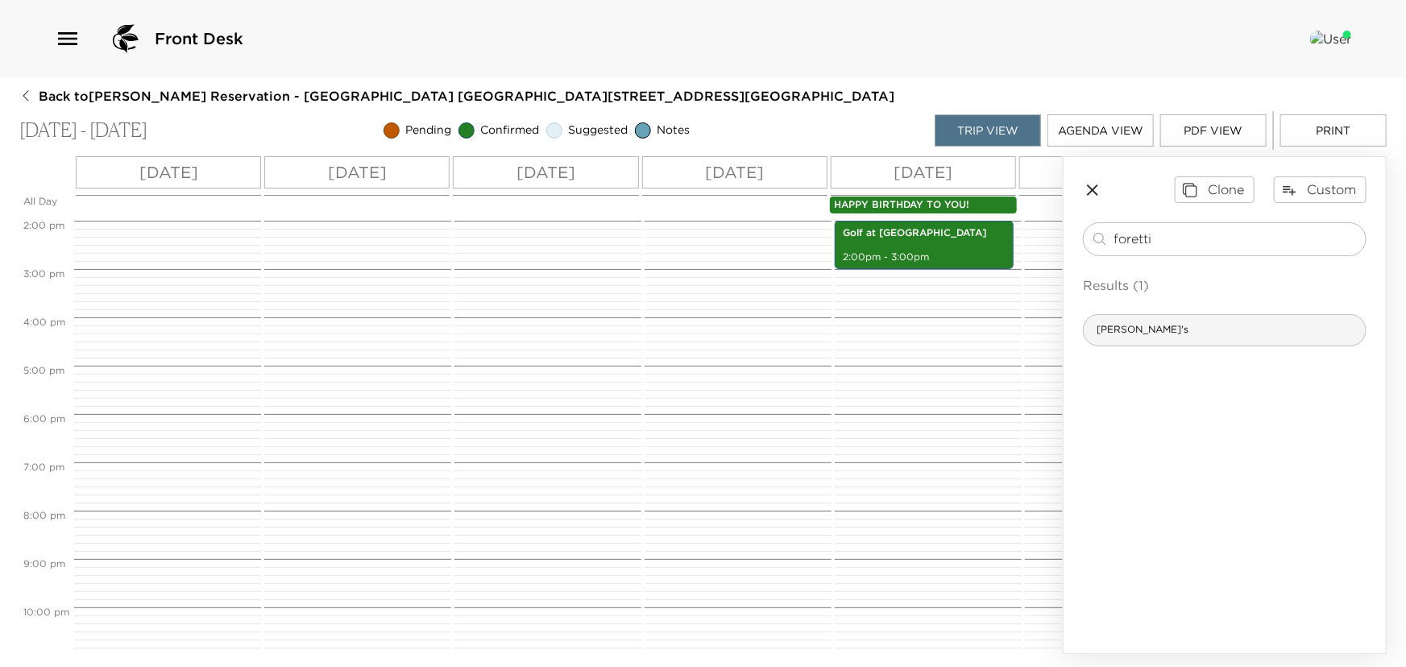
type input "foretti"
click at [1137, 337] on div "Foretti's" at bounding box center [1225, 330] width 284 height 32
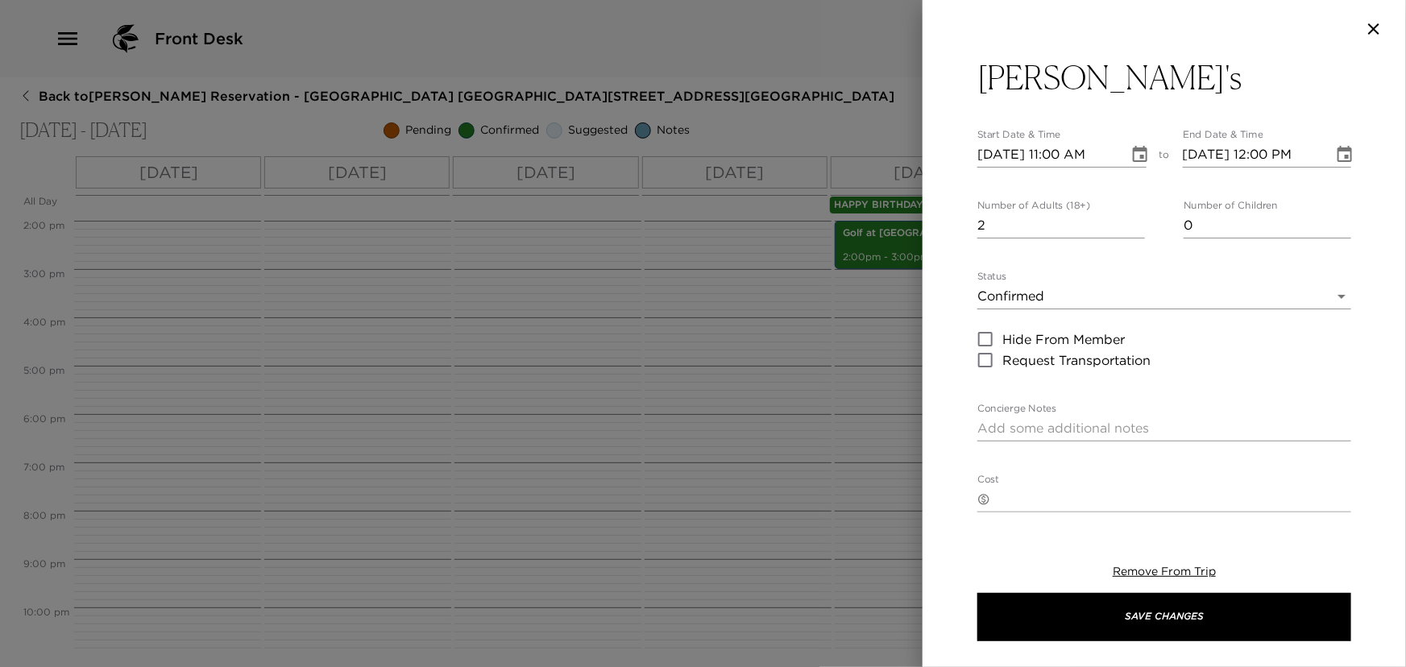
click at [1133, 223] on input "2" at bounding box center [1062, 226] width 168 height 26
click at [1133, 223] on input "3" at bounding box center [1062, 226] width 168 height 26
click at [1133, 223] on input "4" at bounding box center [1062, 226] width 168 height 26
type input "5"
click at [1133, 223] on input "5" at bounding box center [1062, 226] width 168 height 26
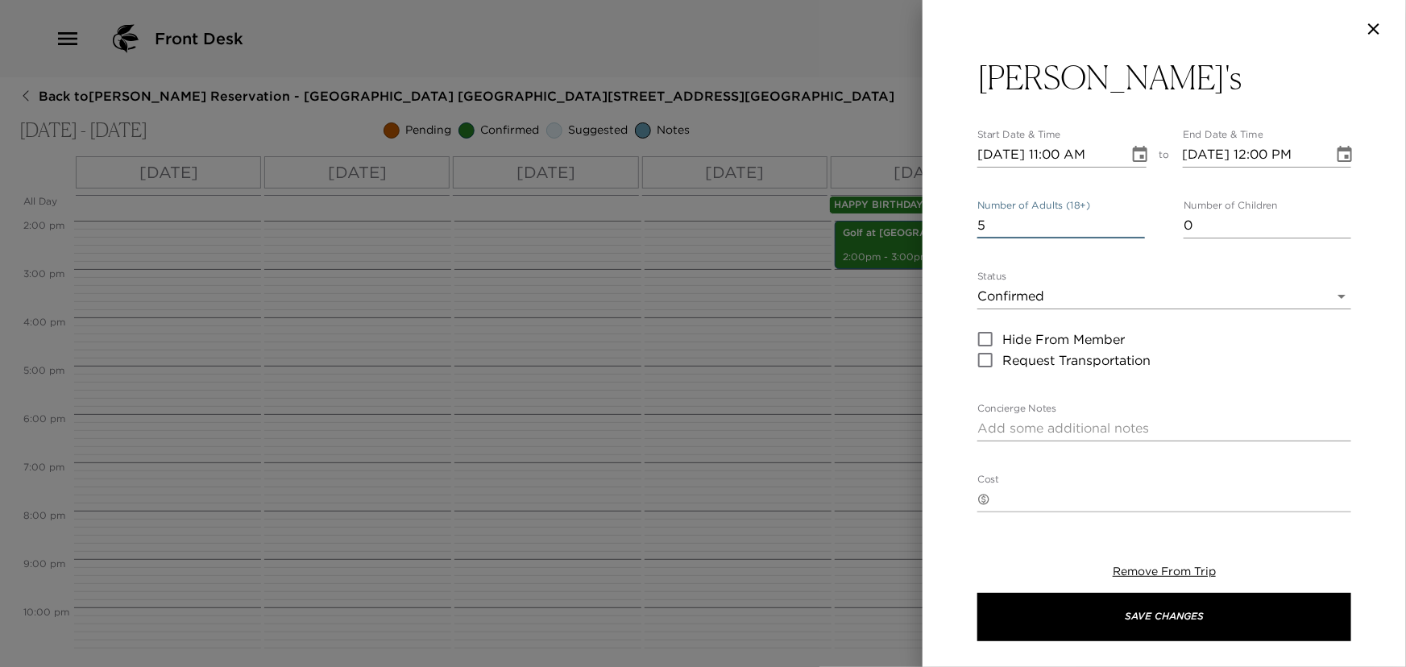
click at [1137, 152] on icon "Choose date, selected date is Oct 1, 2025" at bounding box center [1140, 154] width 19 height 19
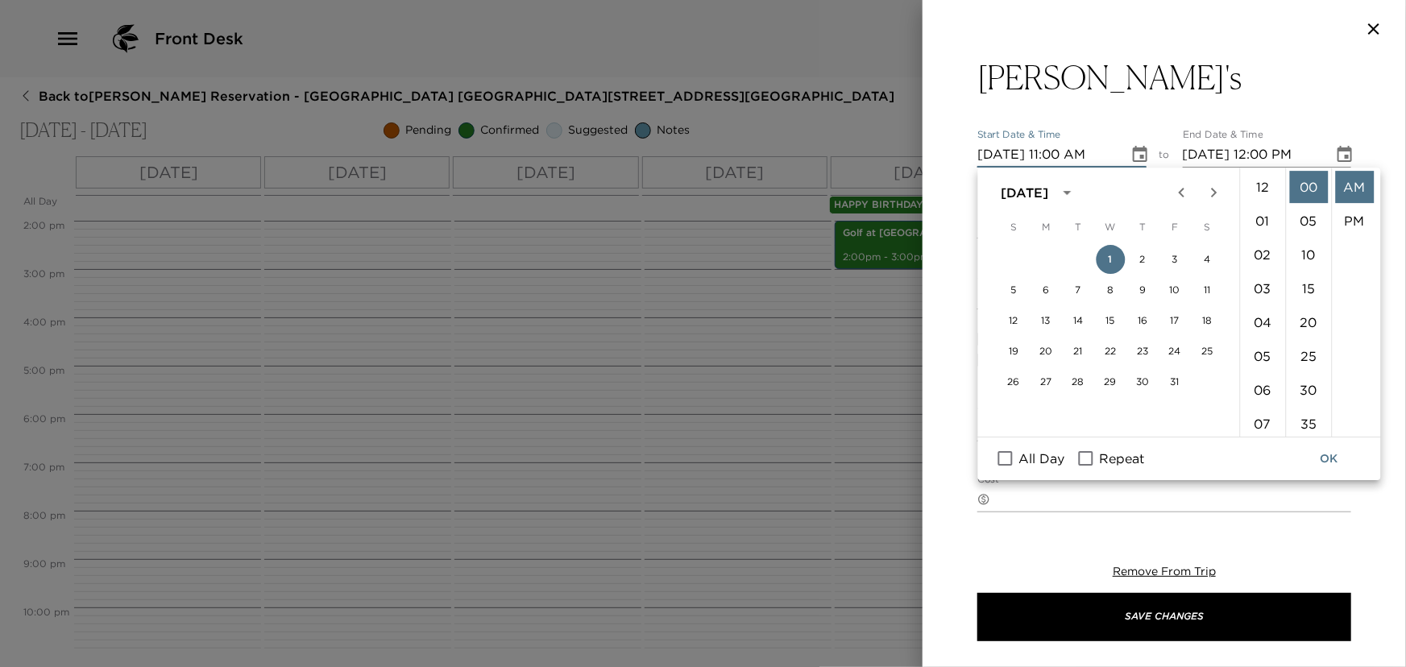
scroll to position [372, 0]
click at [1111, 260] on button "1" at bounding box center [1110, 259] width 29 height 29
click at [1258, 273] on li "07" at bounding box center [1263, 272] width 39 height 32
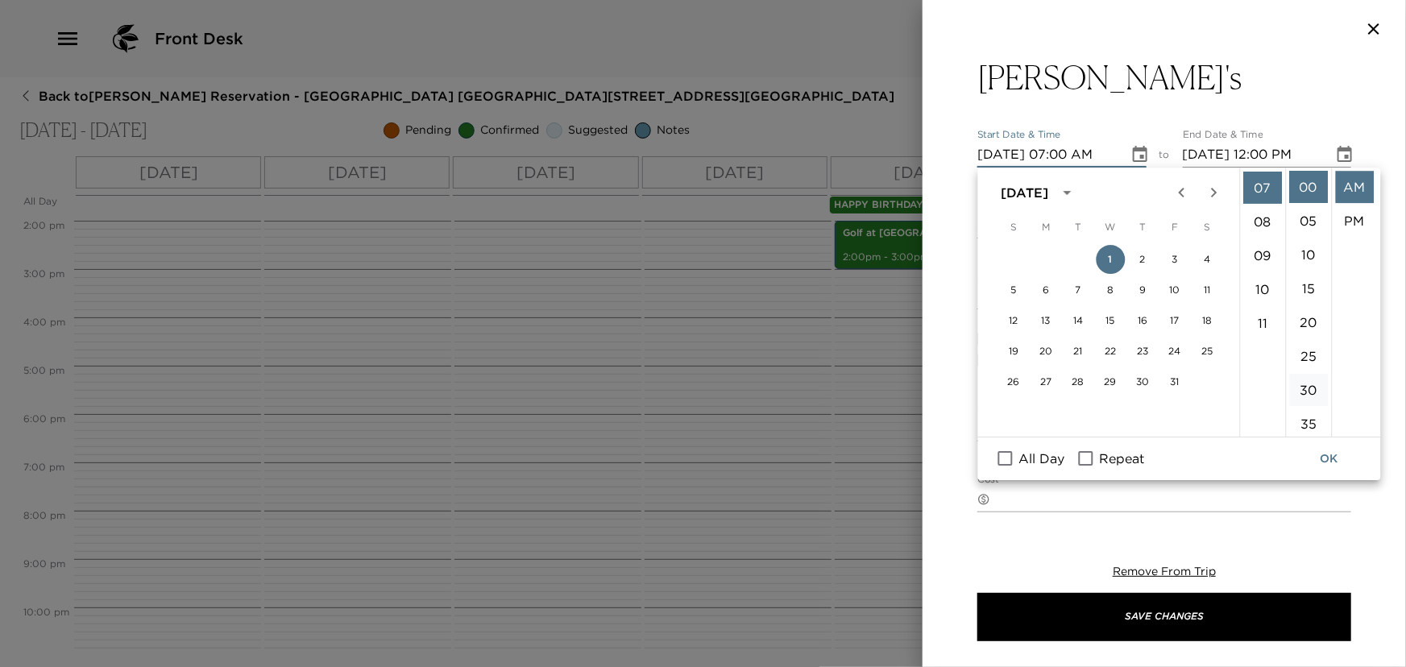
click at [1302, 386] on li "30" at bounding box center [1309, 390] width 39 height 32
click at [1358, 214] on li "PM" at bounding box center [1355, 221] width 39 height 32
type input "10/01/2025 07:30 PM"
type input "10/01/2025 08:30 PM"
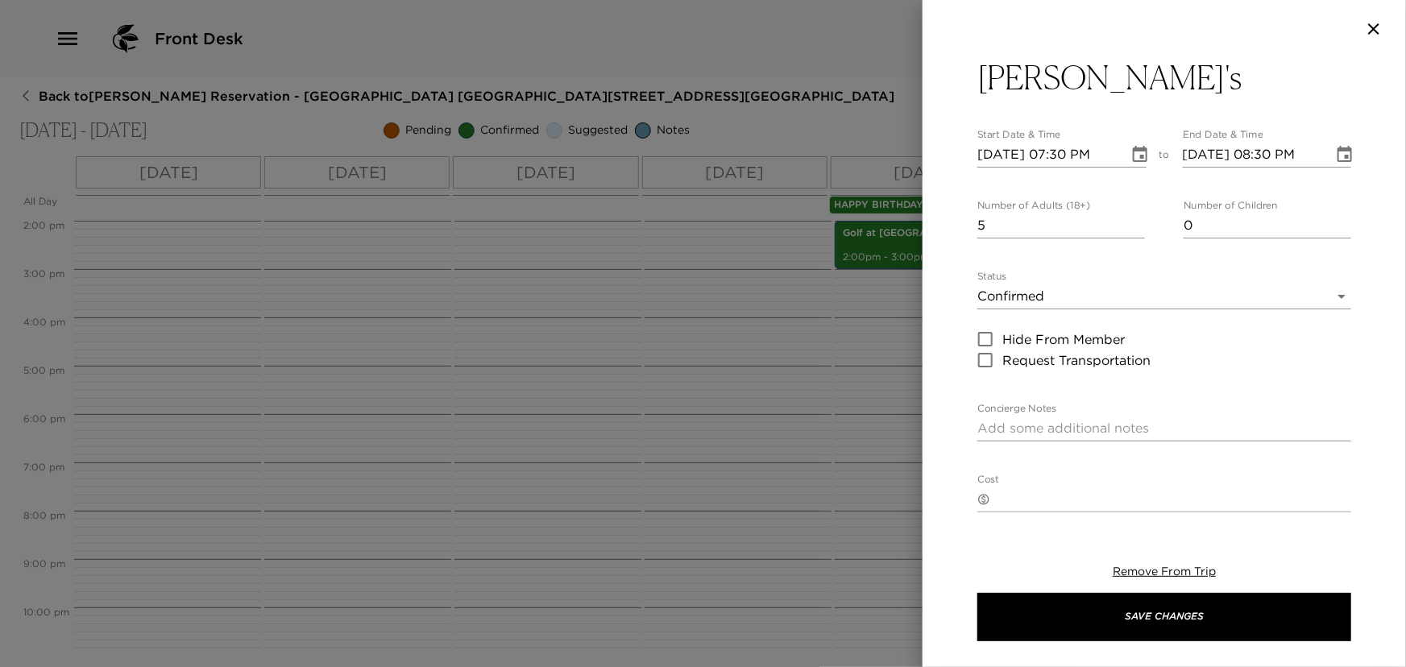
scroll to position [33, 0]
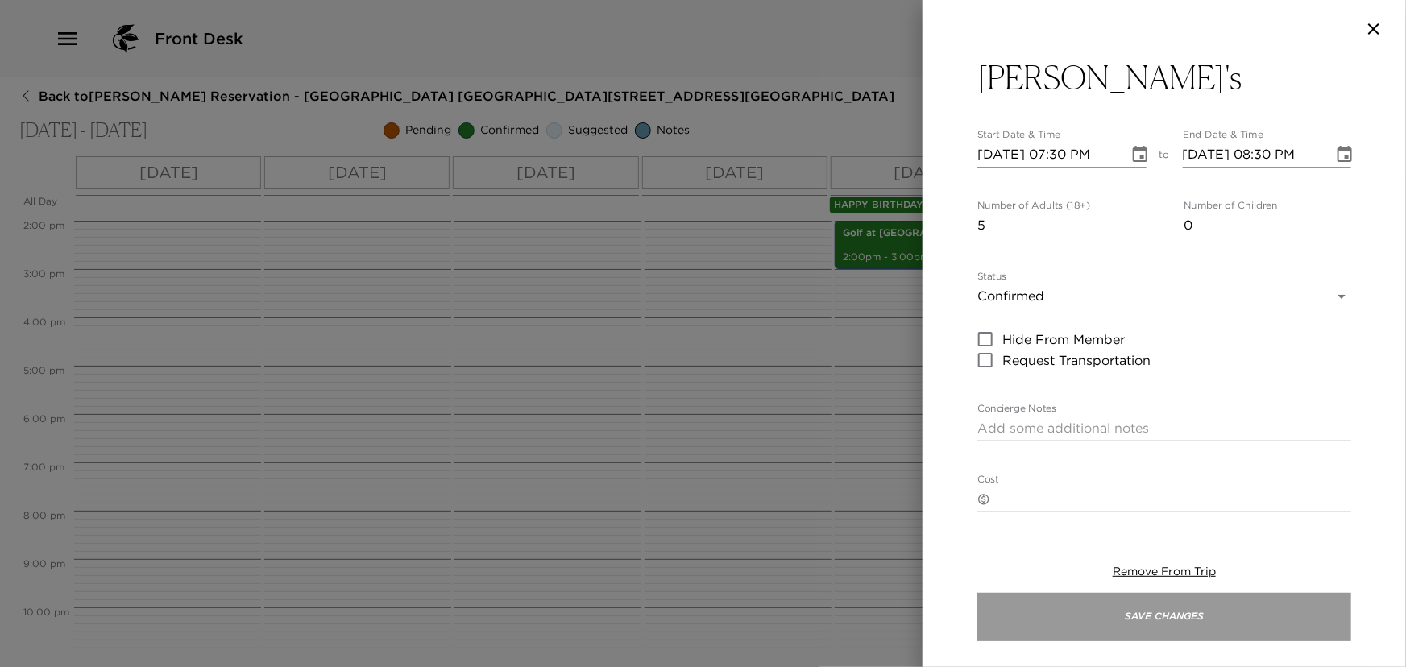
click at [1205, 607] on button "Save Changes" at bounding box center [1165, 617] width 374 height 48
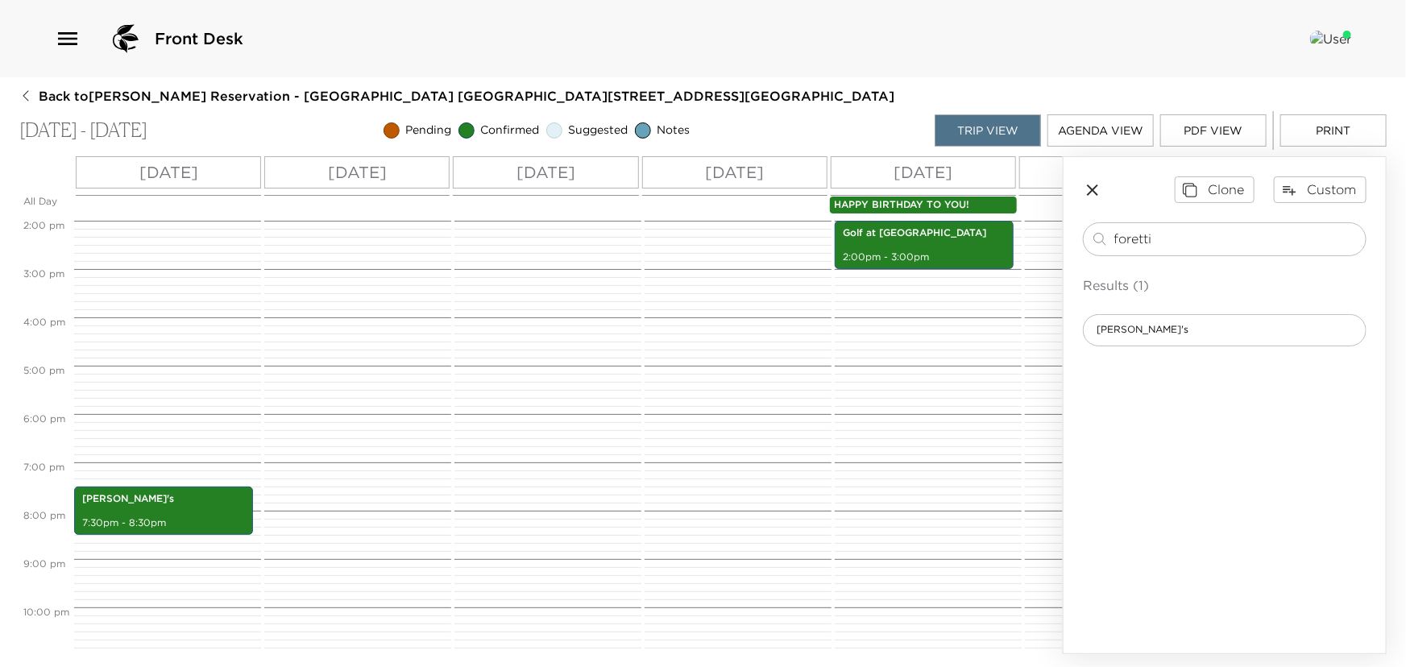
drag, startPoint x: 1161, startPoint y: 234, endPoint x: 789, endPoint y: 245, distance: 371.7
click at [789, 245] on div "All Day Wed 10/01 Thu 10/02 Fri 10/03 Sat 10/04 Sun 10/05 Mon 10/06 Tue 10/07 W…" at bounding box center [703, 405] width 1368 height 498
type input "ultra"
click at [1105, 326] on span "ULTRA MEMBER Arrival" at bounding box center [1154, 330] width 140 height 14
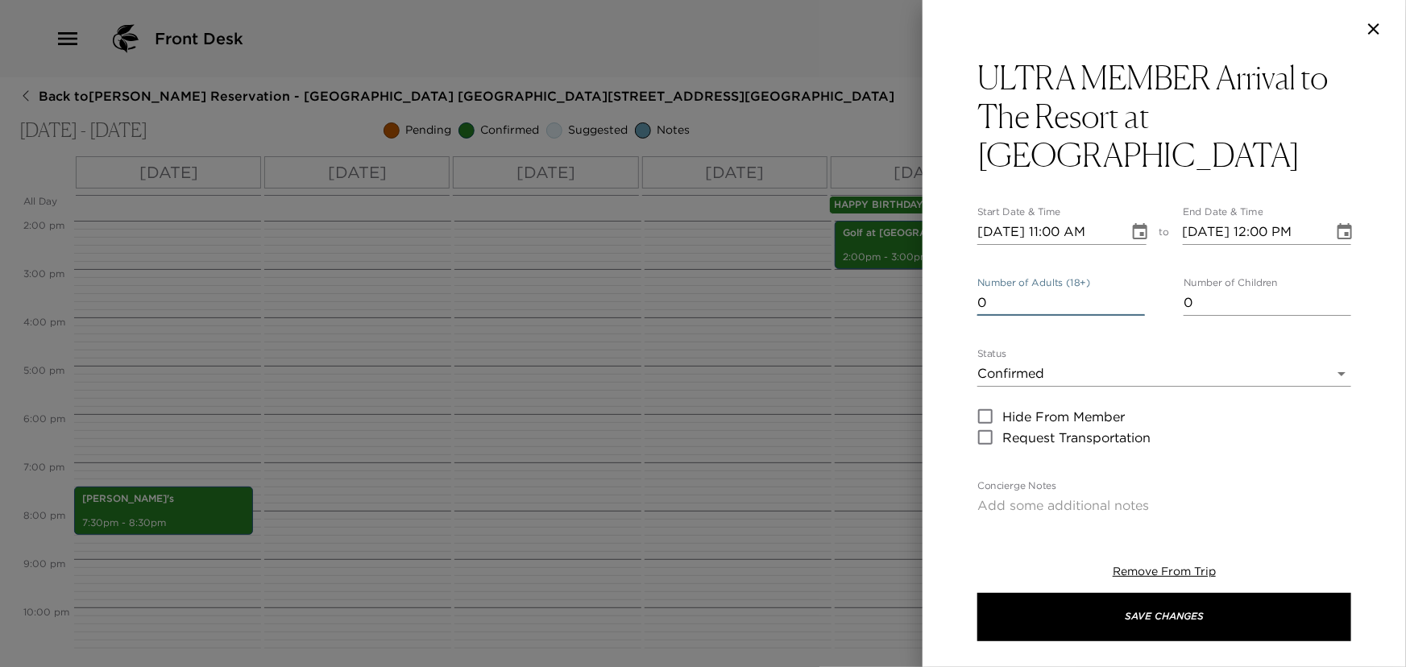
type input "0"
click at [1132, 290] on input "0" at bounding box center [1062, 303] width 168 height 26
click at [1095, 343] on body "Front Desk Back to Anna Grotenhuis Reservation - Pelican Hill Villa 709 Newport…" at bounding box center [703, 333] width 1406 height 667
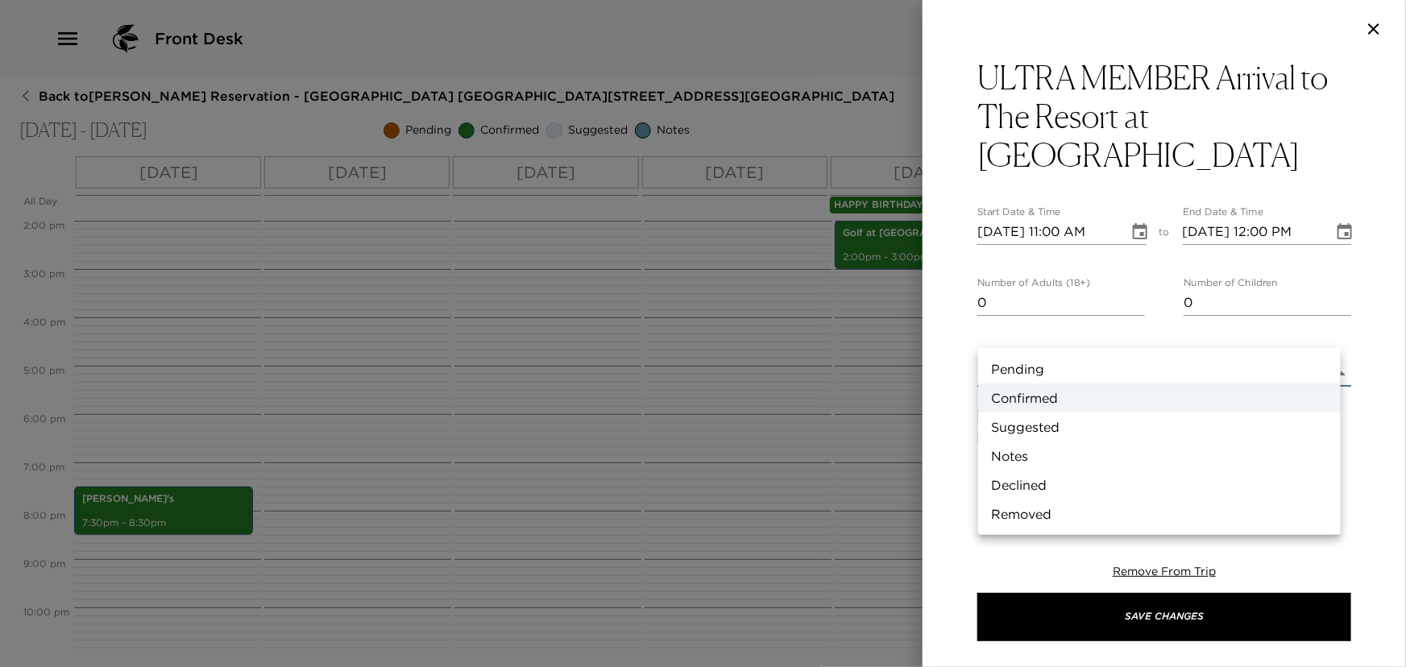
drag, startPoint x: 1022, startPoint y: 451, endPoint x: 1041, endPoint y: 370, distance: 82.7
click at [1022, 450] on li "Notes" at bounding box center [1159, 456] width 363 height 29
type input "Concierge Note"
type textarea "Welcome to Newport Beach! We want to thank you for being an ULTRA member of Exc…"
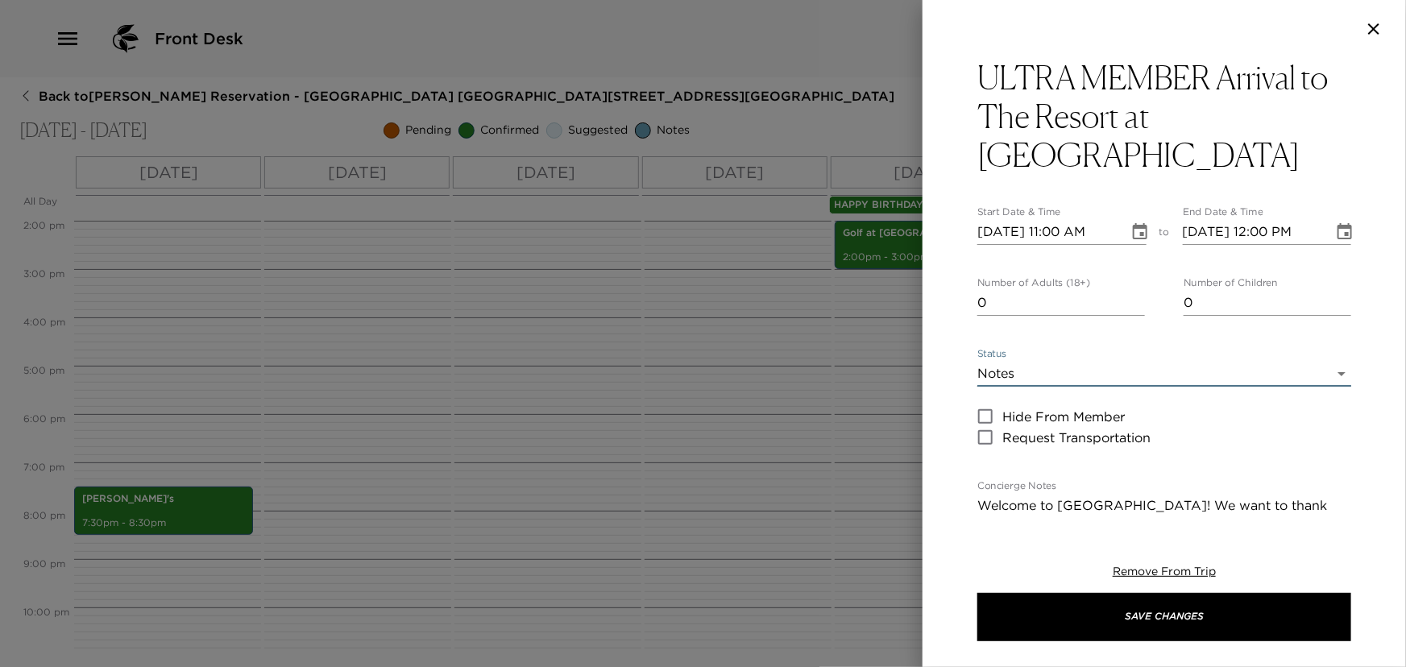
click at [1136, 222] on icon "Choose date, selected date is Oct 1, 2025" at bounding box center [1140, 231] width 19 height 19
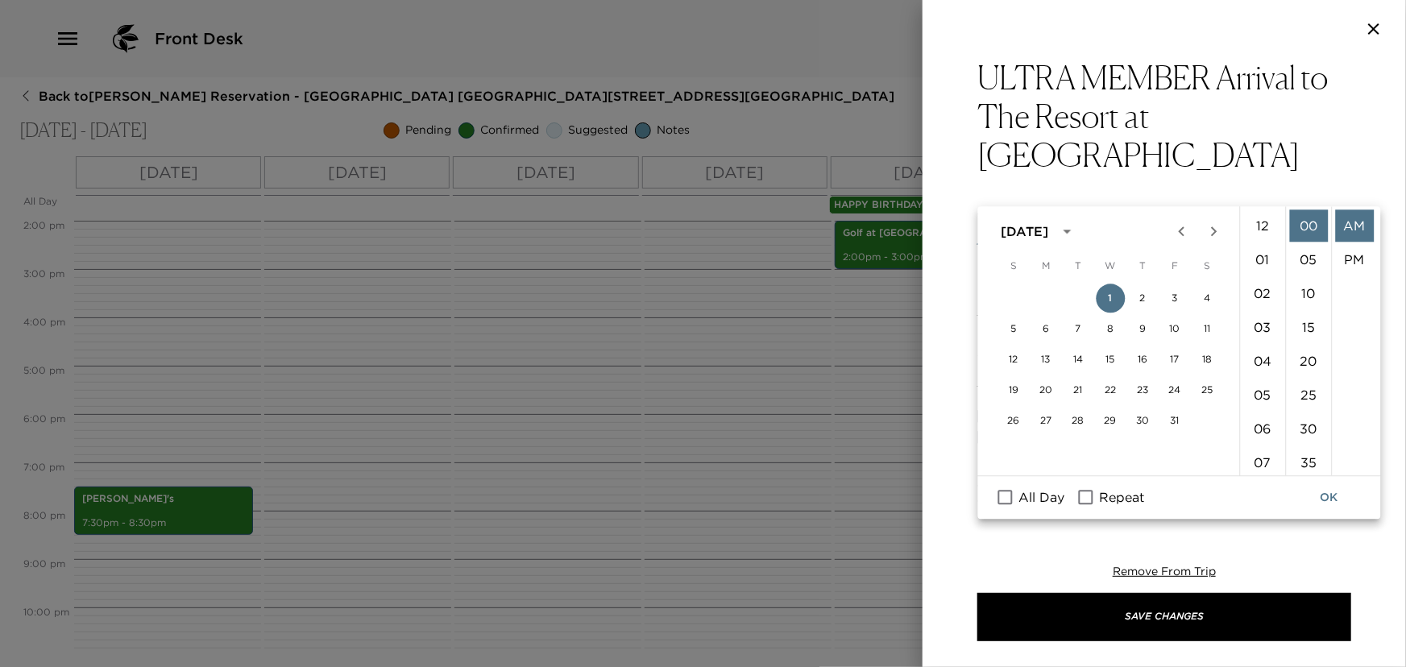
scroll to position [372, 0]
click at [1002, 494] on input "All Day" at bounding box center [1006, 498] width 34 height 21
checkbox input "true"
type input "10/01/2025"
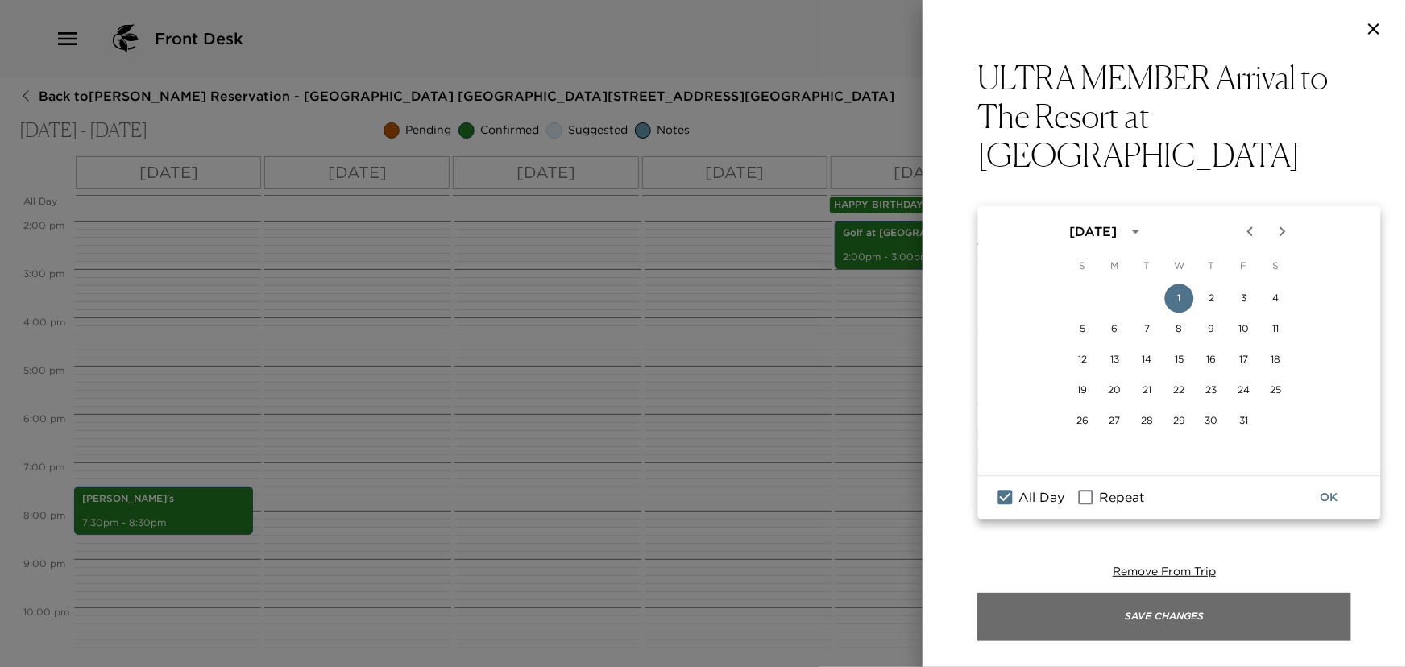
click at [1074, 605] on button "Save Changes" at bounding box center [1165, 617] width 374 height 48
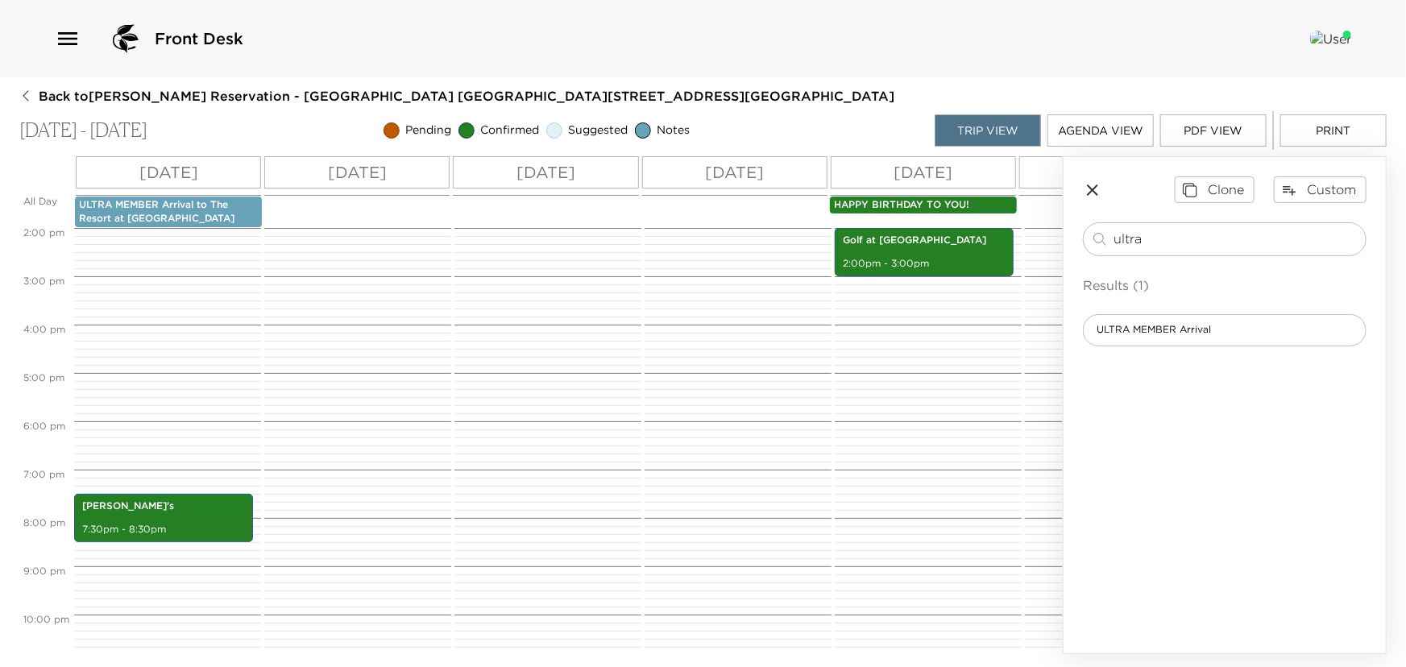
drag, startPoint x: 1155, startPoint y: 236, endPoint x: 607, endPoint y: 263, distance: 548.7
click at [653, 258] on div "All Day Wed 10/01 Thu 10/02 Fri 10/03 Sat 10/04 Sun 10/05 Mon 10/06 Tue 10/07 W…" at bounding box center [703, 405] width 1368 height 498
type input "dep"
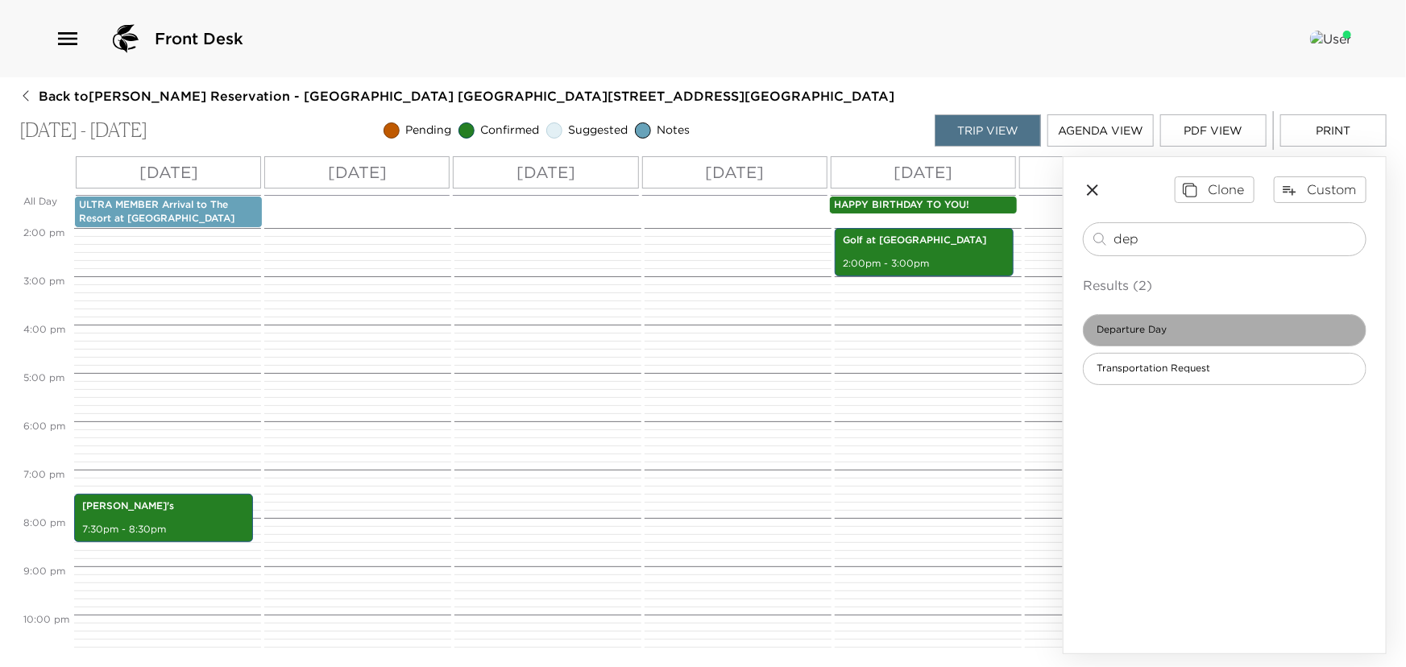
click at [1129, 334] on span "Departure Day" at bounding box center [1132, 330] width 96 height 14
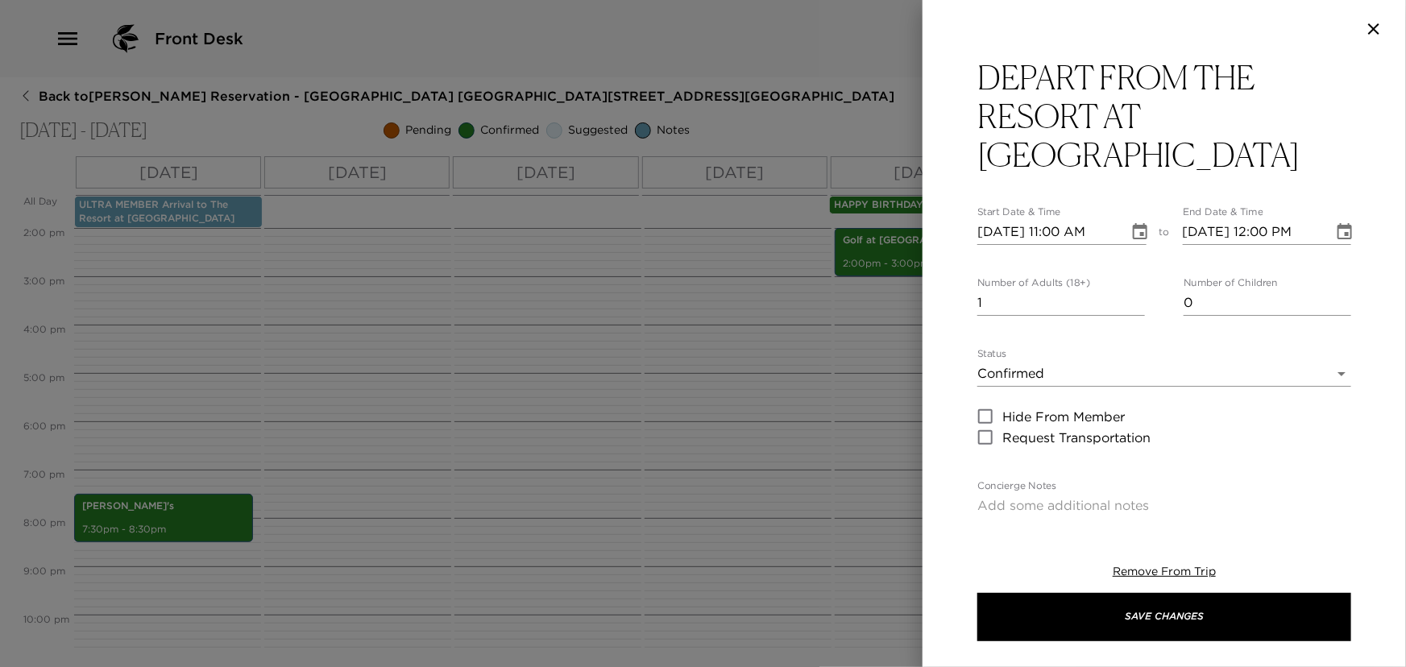
click at [1141, 235] on icon "Choose date, selected date is Oct 1, 2025" at bounding box center [1140, 231] width 15 height 16
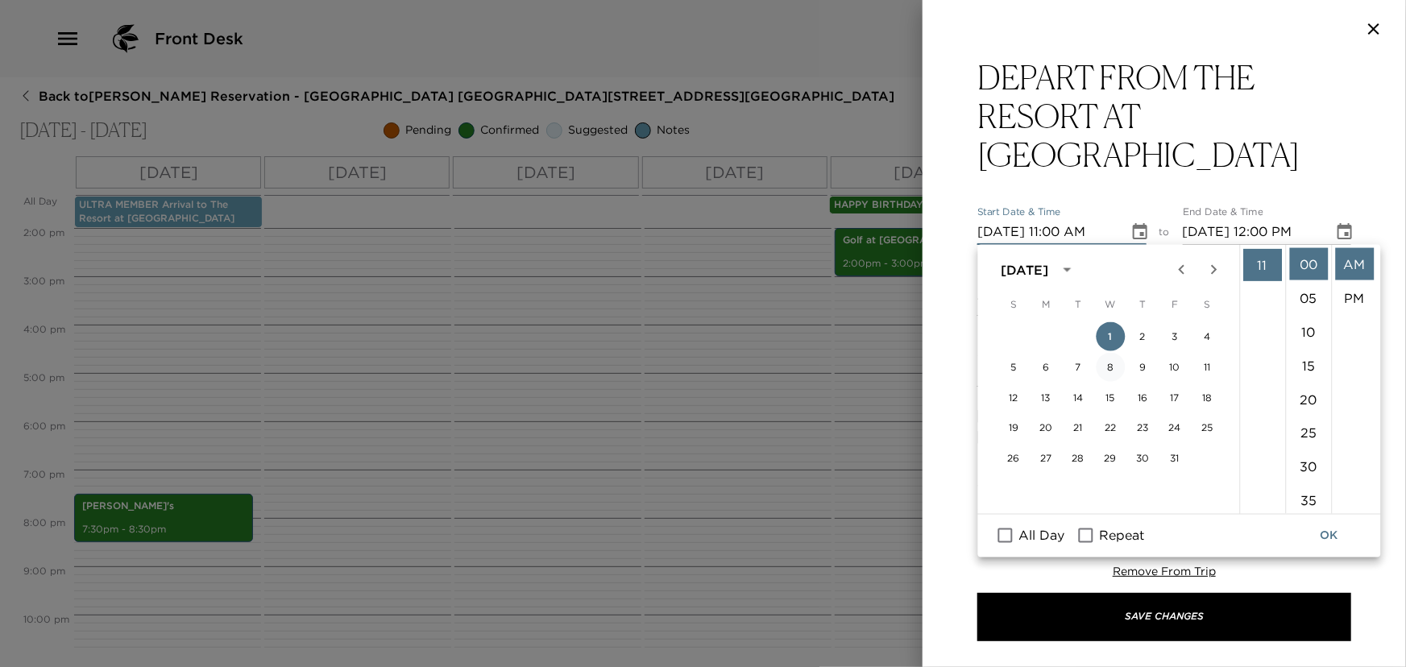
click at [1109, 362] on button "8" at bounding box center [1110, 367] width 29 height 29
type input "10/08/2025 11:00 AM"
type input "10/08/2025 12:00 PM"
click at [1321, 530] on button "OK" at bounding box center [1330, 536] width 52 height 30
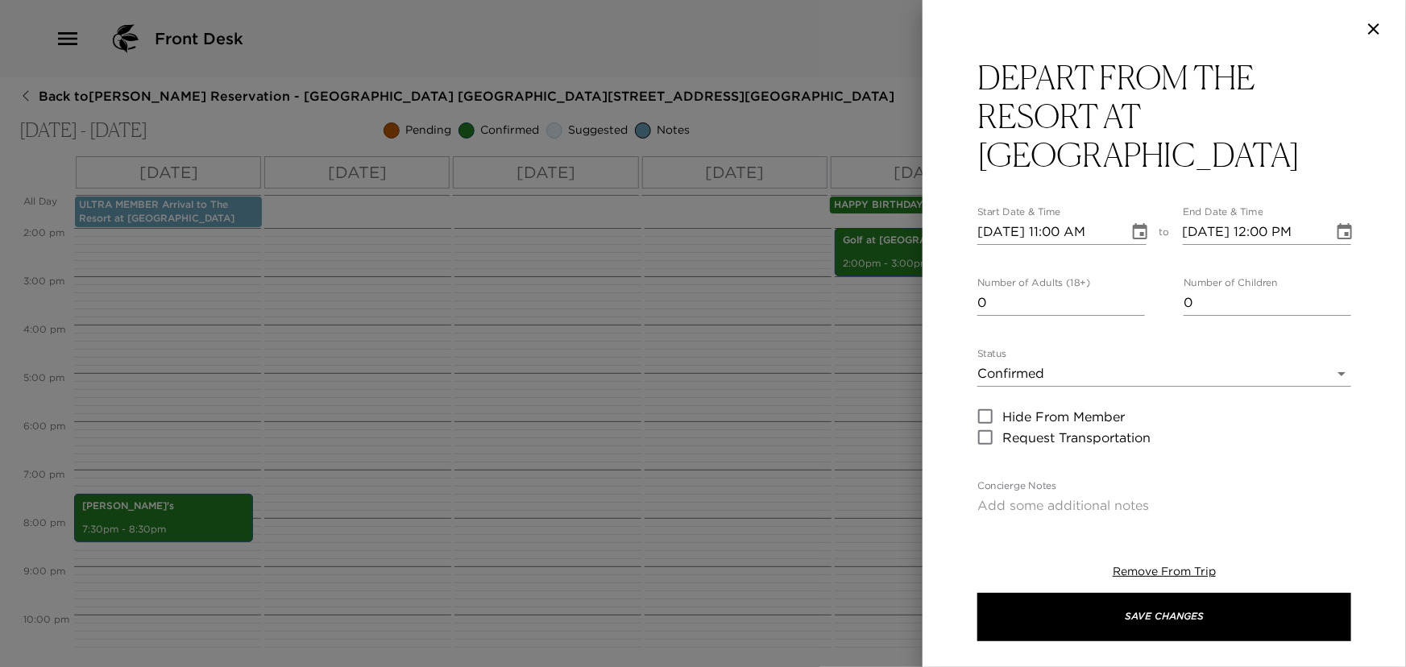
drag, startPoint x: 1134, startPoint y: 302, endPoint x: 1070, endPoint y: 359, distance: 85.6
type input "0"
click at [1126, 306] on input "0" at bounding box center [1062, 303] width 168 height 26
click at [1049, 377] on body "Front Desk Back to Anna Grotenhuis Reservation - Pelican Hill Villa 709 Newport…" at bounding box center [703, 333] width 1406 height 667
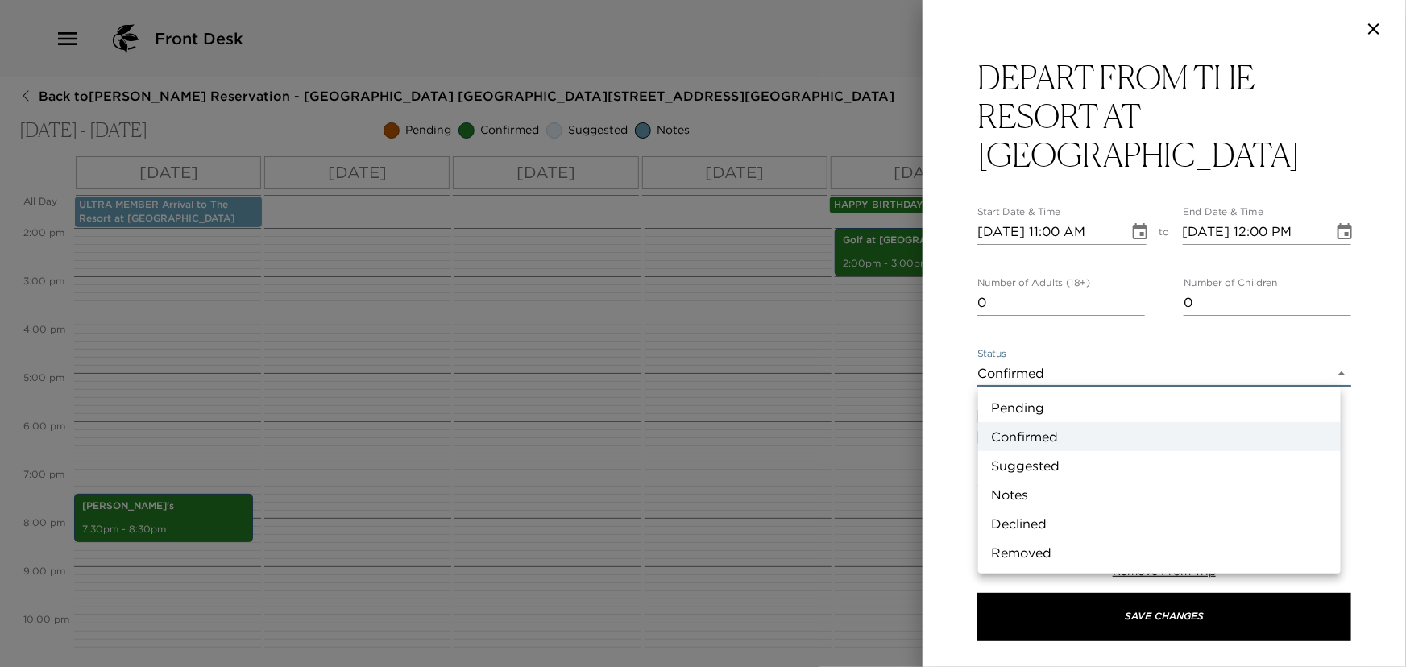
click at [1035, 495] on li "Notes" at bounding box center [1159, 494] width 363 height 29
type input "Concierge Note"
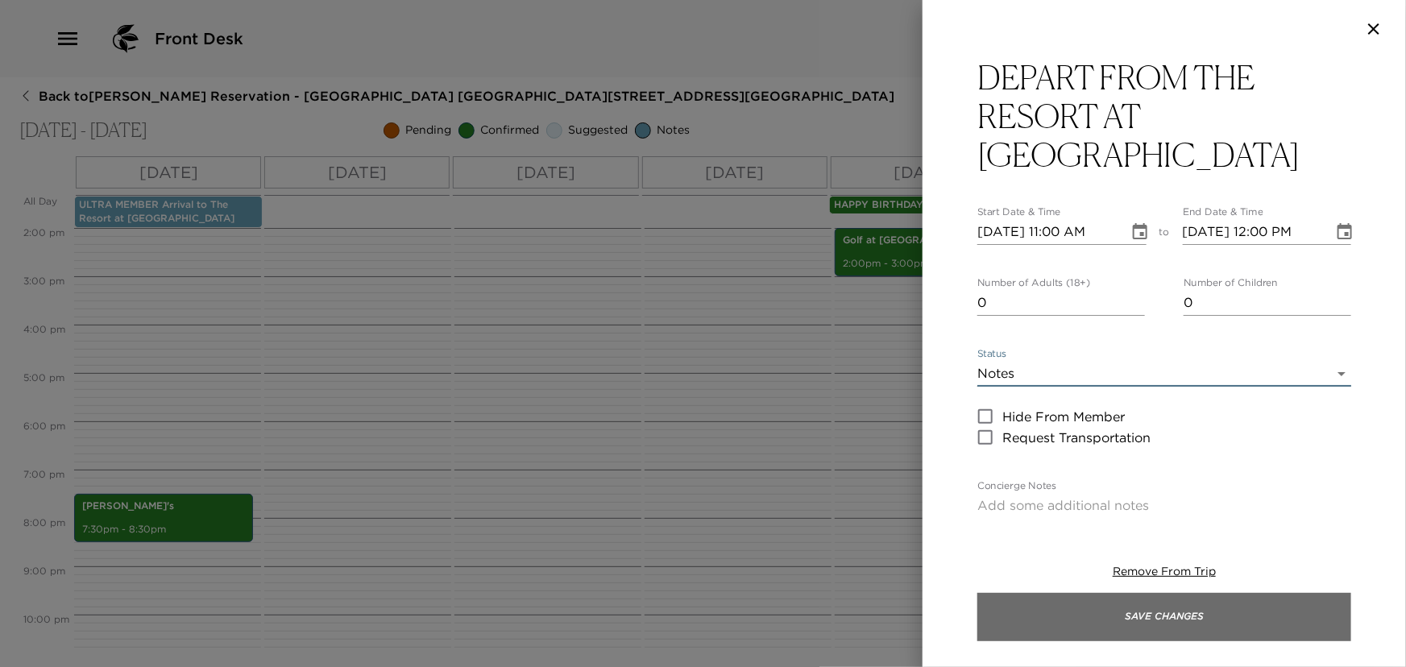
click at [1070, 608] on button "Save Changes" at bounding box center [1165, 617] width 374 height 48
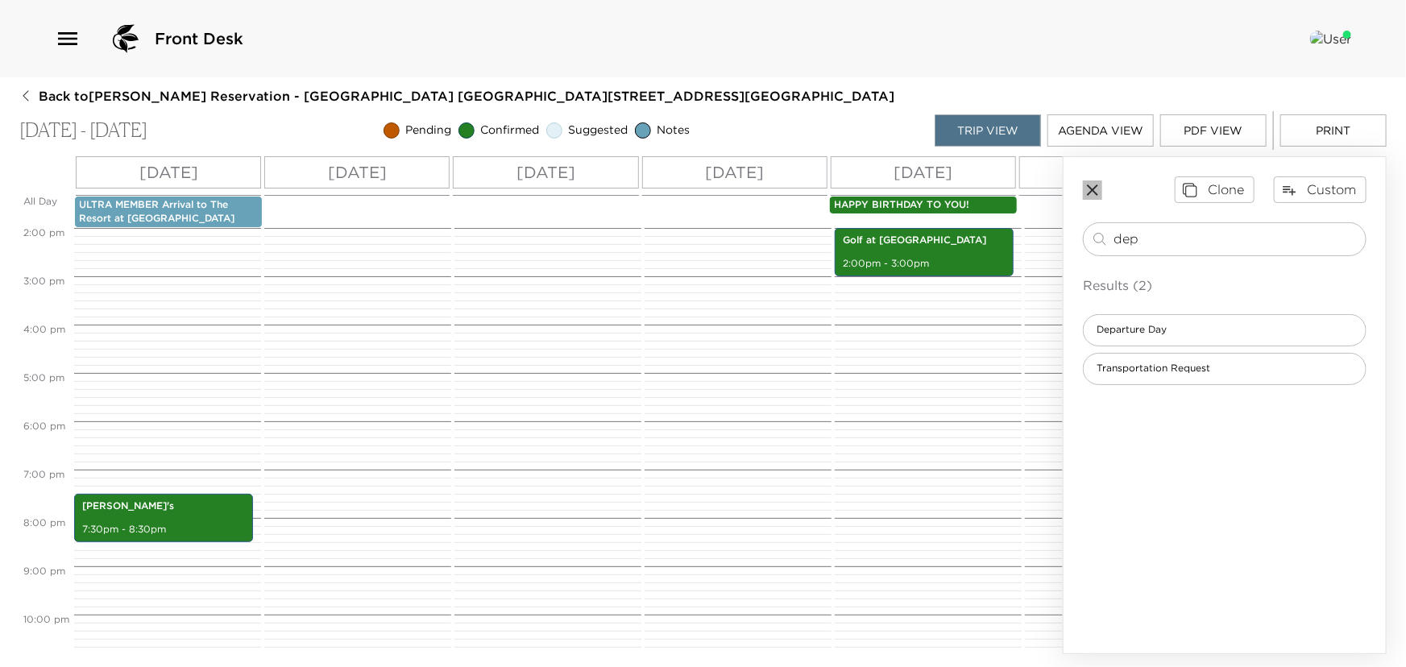
click at [1091, 193] on icon "button" at bounding box center [1092, 190] width 11 height 11
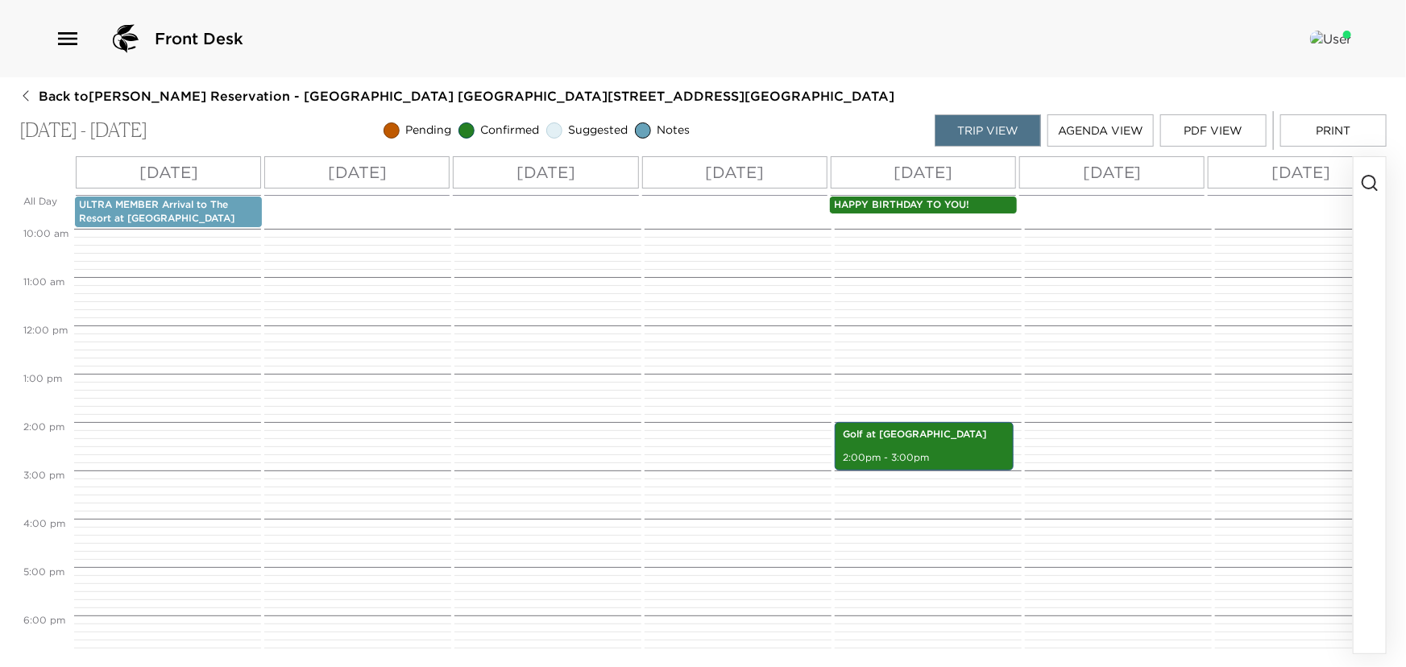
scroll to position [452, 0]
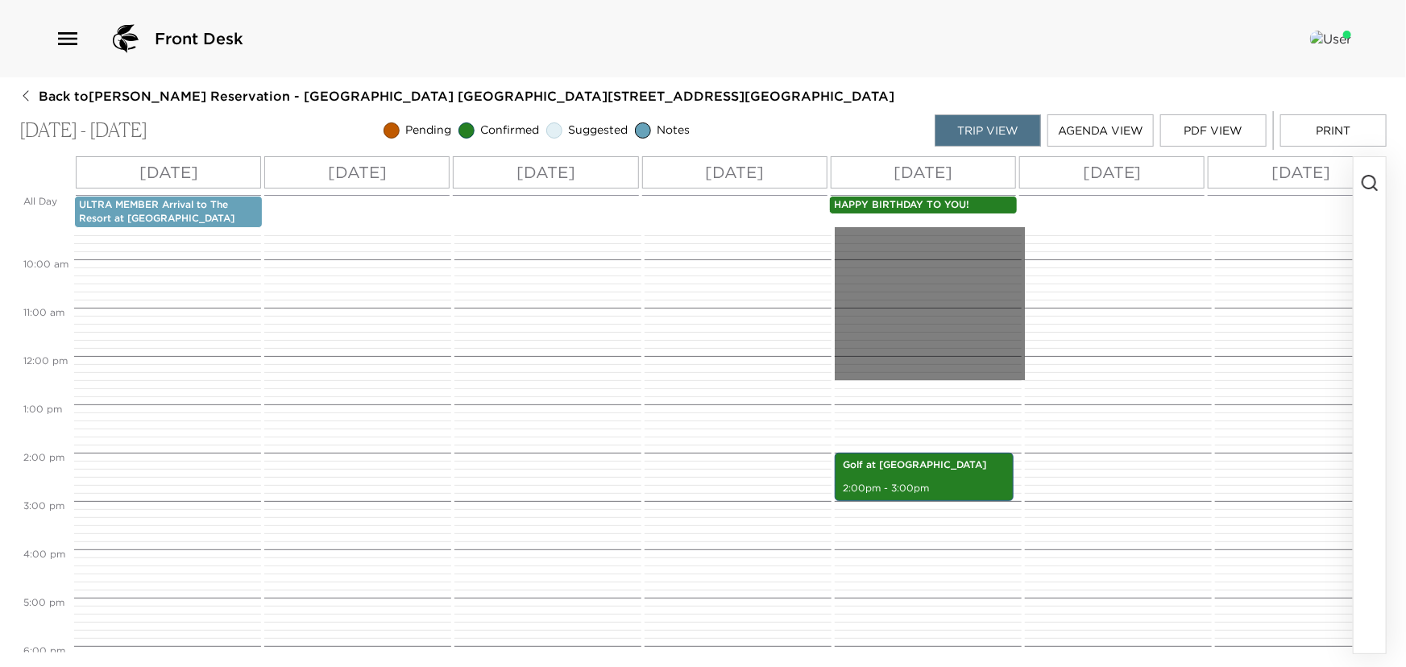
drag, startPoint x: 919, startPoint y: 427, endPoint x: 1329, endPoint y: 385, distance: 412.4
click at [1329, 385] on div "12:00 AM 1:00 AM 2:00 AM 3:00 AM 4:00 AM 5:00 AM 6:00 AM 7:00 AM 8:00 AM 9:00 A…" at bounding box center [807, 440] width 1577 height 425
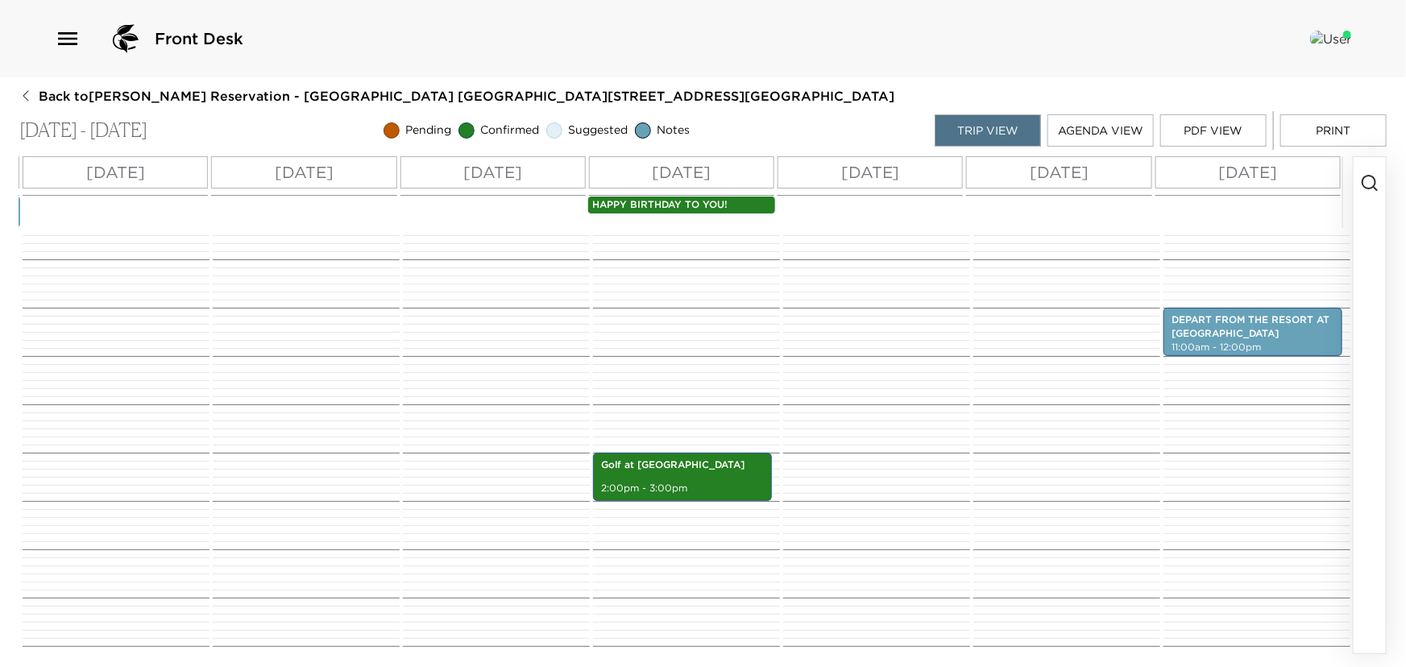
scroll to position [0, 250]
click at [1380, 177] on button "button" at bounding box center [1370, 405] width 32 height 497
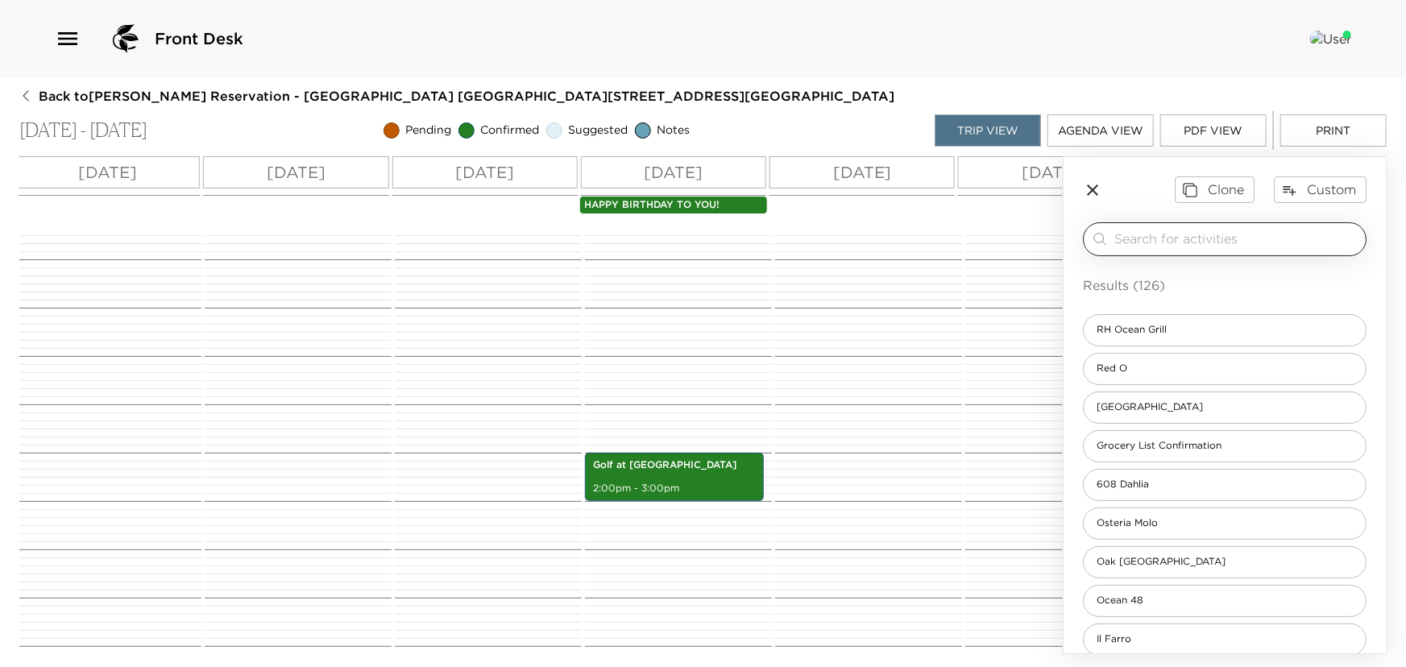
click at [1129, 247] on input "search" at bounding box center [1237, 239] width 245 height 19
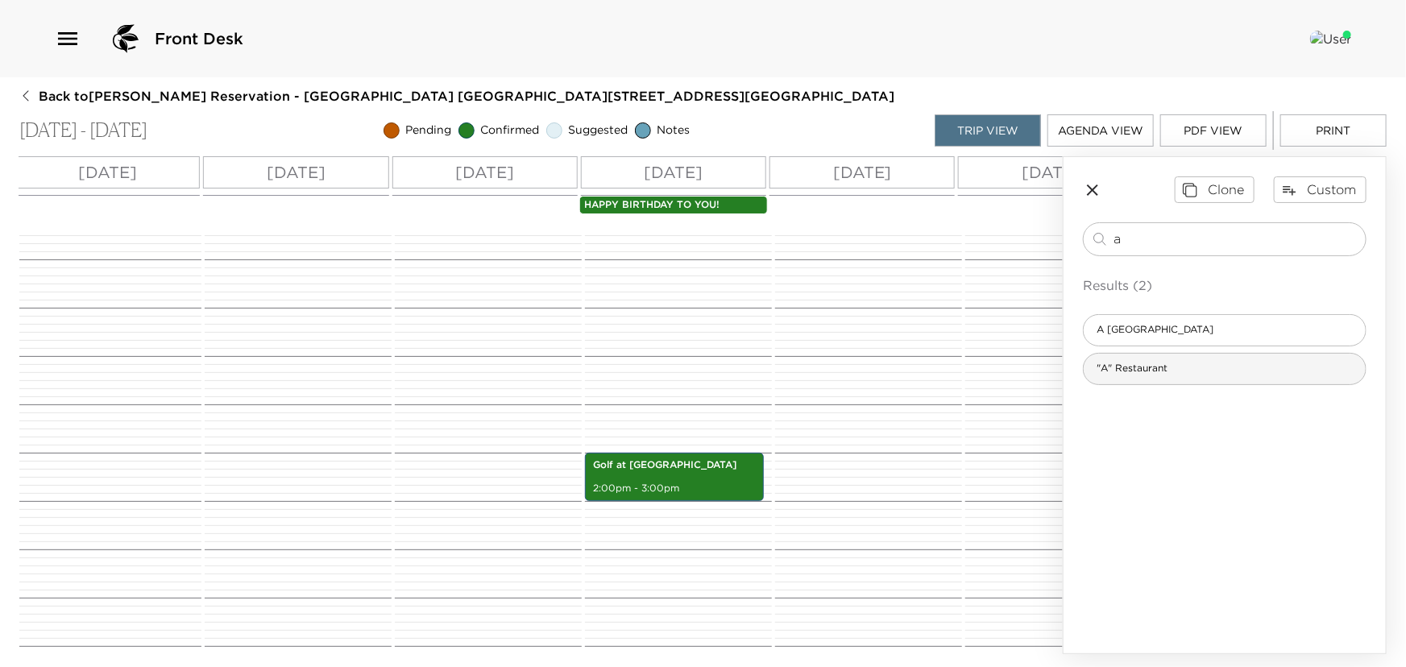
type input "a"
click at [1117, 367] on span ""A" Restaurant" at bounding box center [1132, 369] width 97 height 14
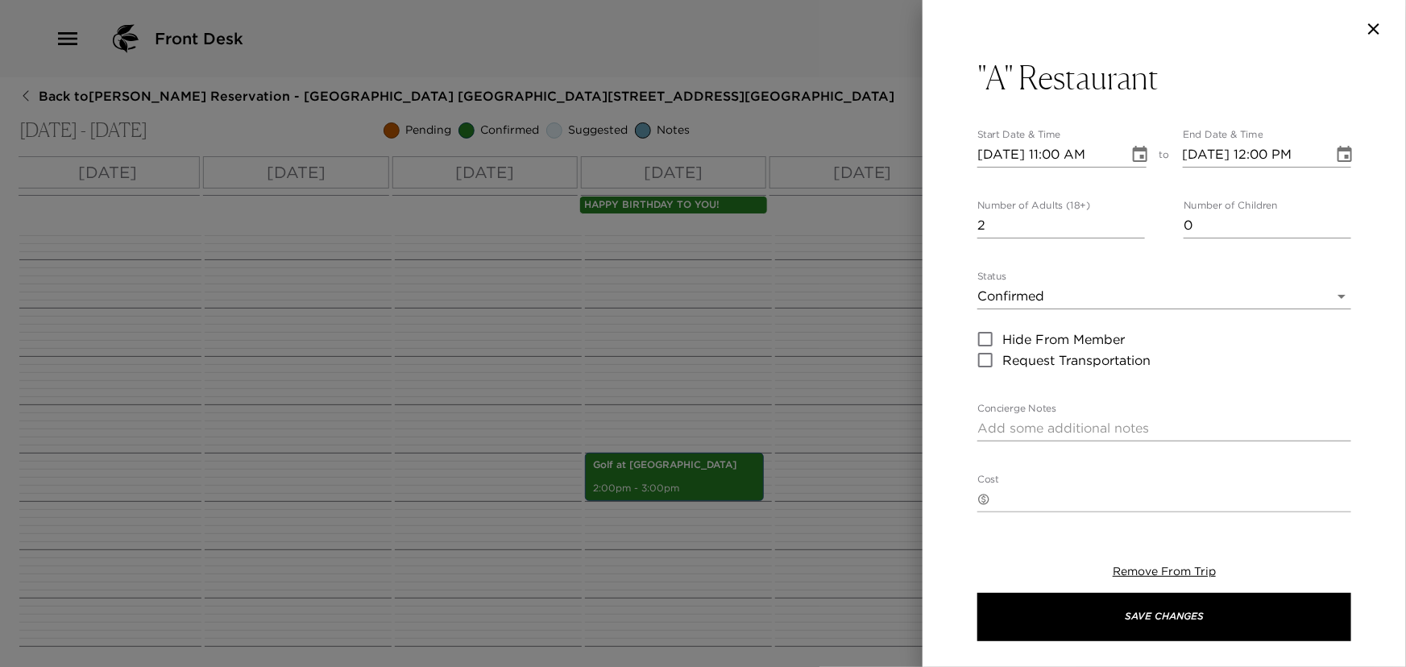
click at [1135, 218] on input "2" at bounding box center [1062, 226] width 168 height 26
click at [1135, 218] on input "3" at bounding box center [1062, 226] width 168 height 26
click at [1135, 218] on input "4" at bounding box center [1062, 226] width 168 height 26
type input "5"
click at [1135, 218] on input "5" at bounding box center [1062, 226] width 168 height 26
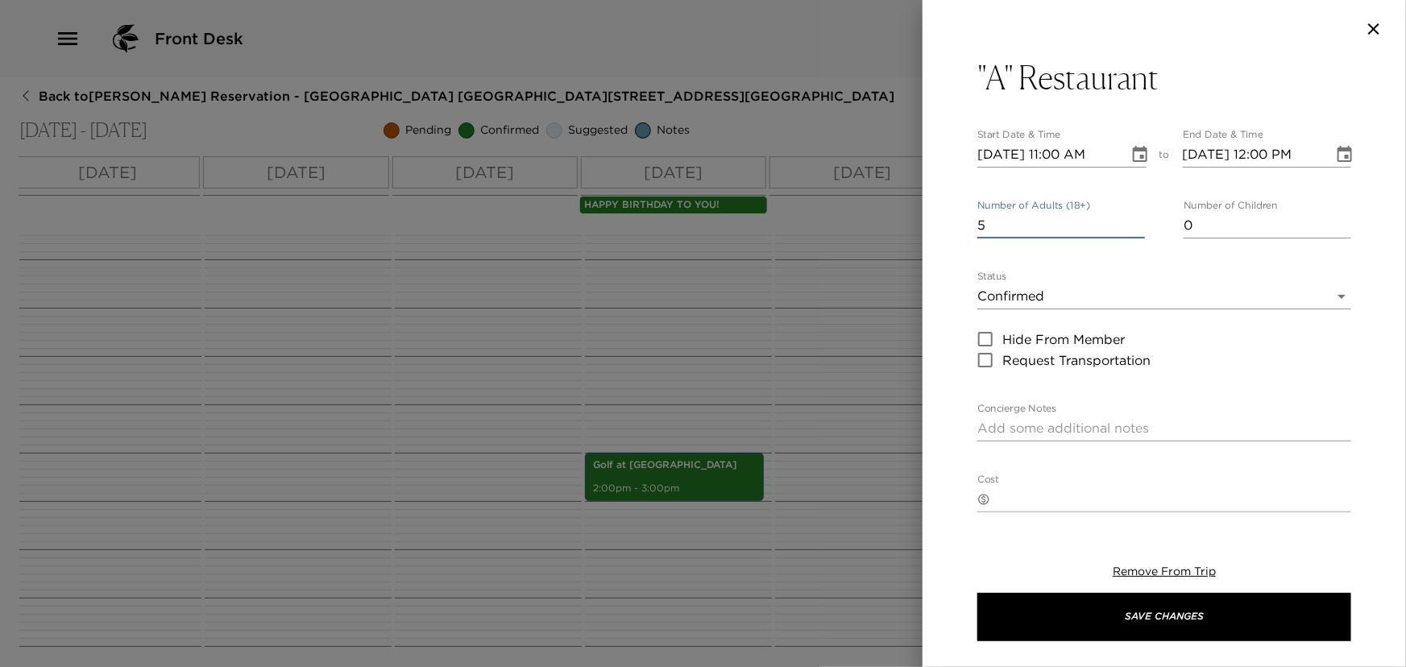
click at [1133, 148] on icon "Choose date, selected date is Oct 1, 2025" at bounding box center [1140, 154] width 15 height 16
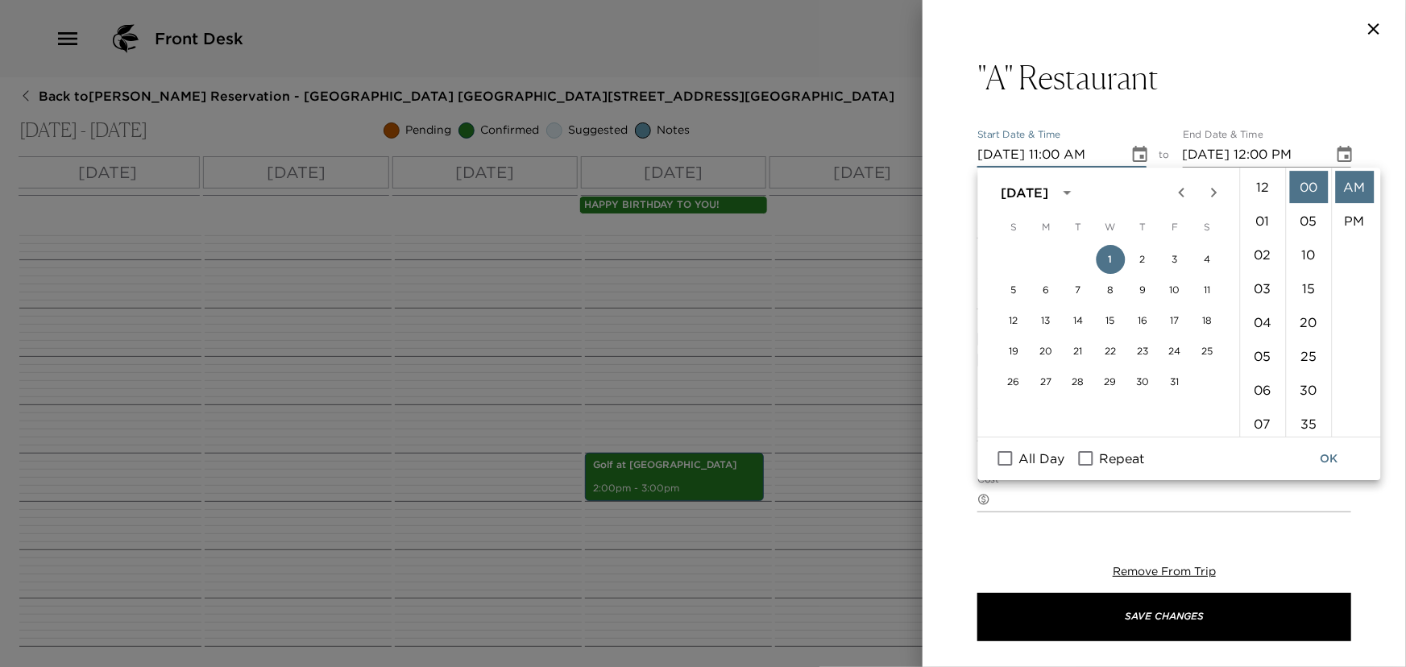
scroll to position [372, 0]
click at [1179, 259] on button "3" at bounding box center [1175, 259] width 29 height 29
type input "10/03/2025 11:00 AM"
type input "10/03/2025 12:00 PM"
click at [1252, 373] on li "08" at bounding box center [1263, 379] width 39 height 32
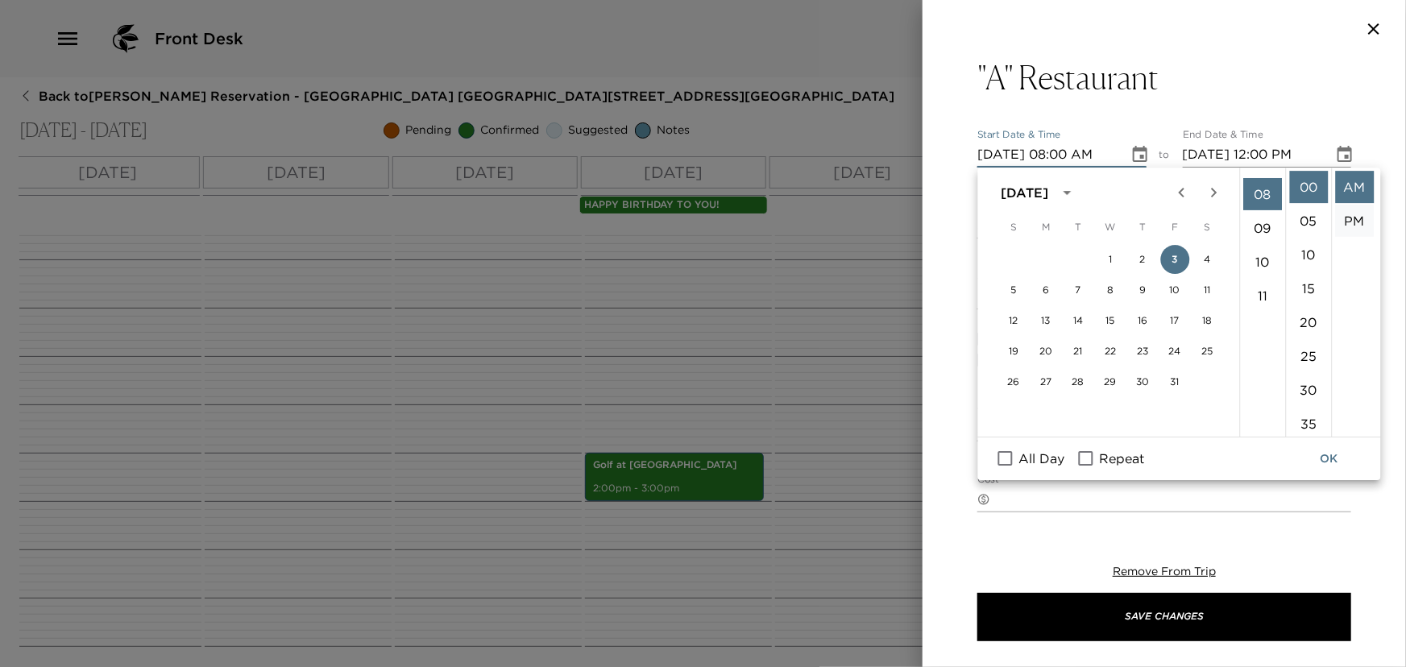
scroll to position [271, 0]
click at [1361, 221] on li "PM" at bounding box center [1355, 221] width 39 height 32
type input "10/03/2025 08:00 PM"
type input "10/03/2025 09:00 PM"
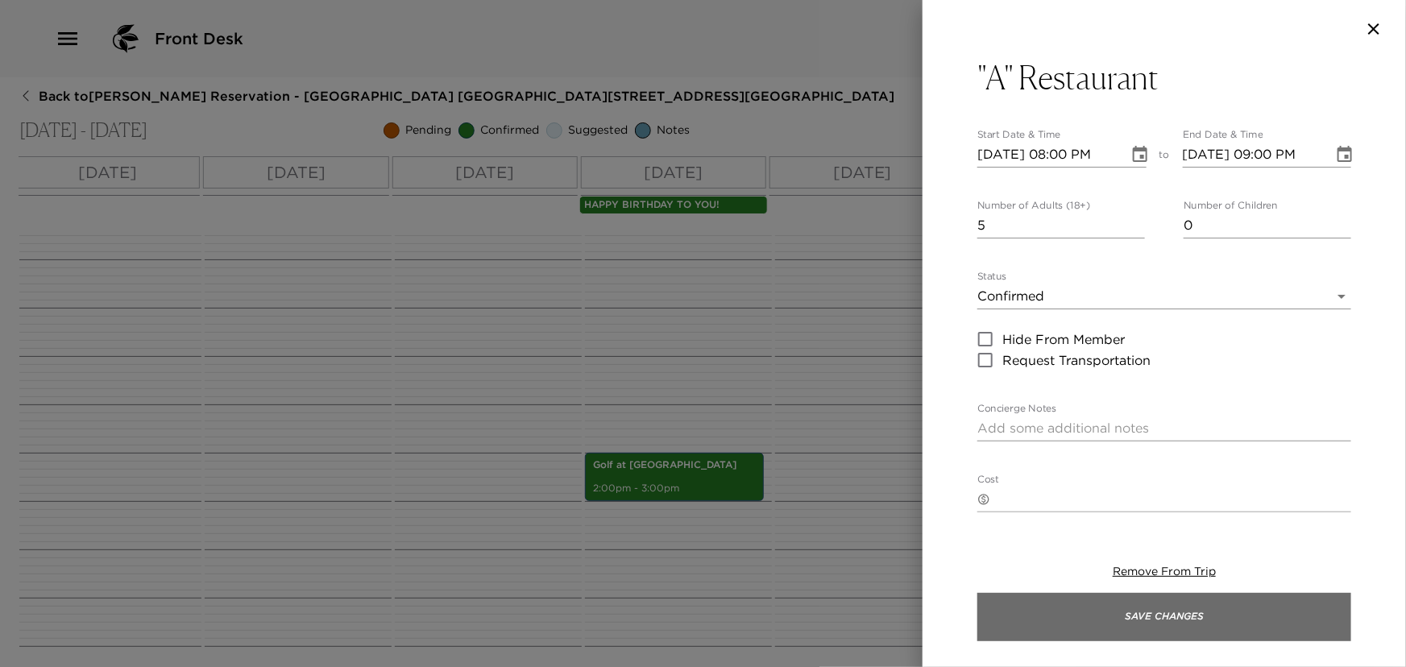
click at [1217, 609] on button "Save Changes" at bounding box center [1165, 617] width 374 height 48
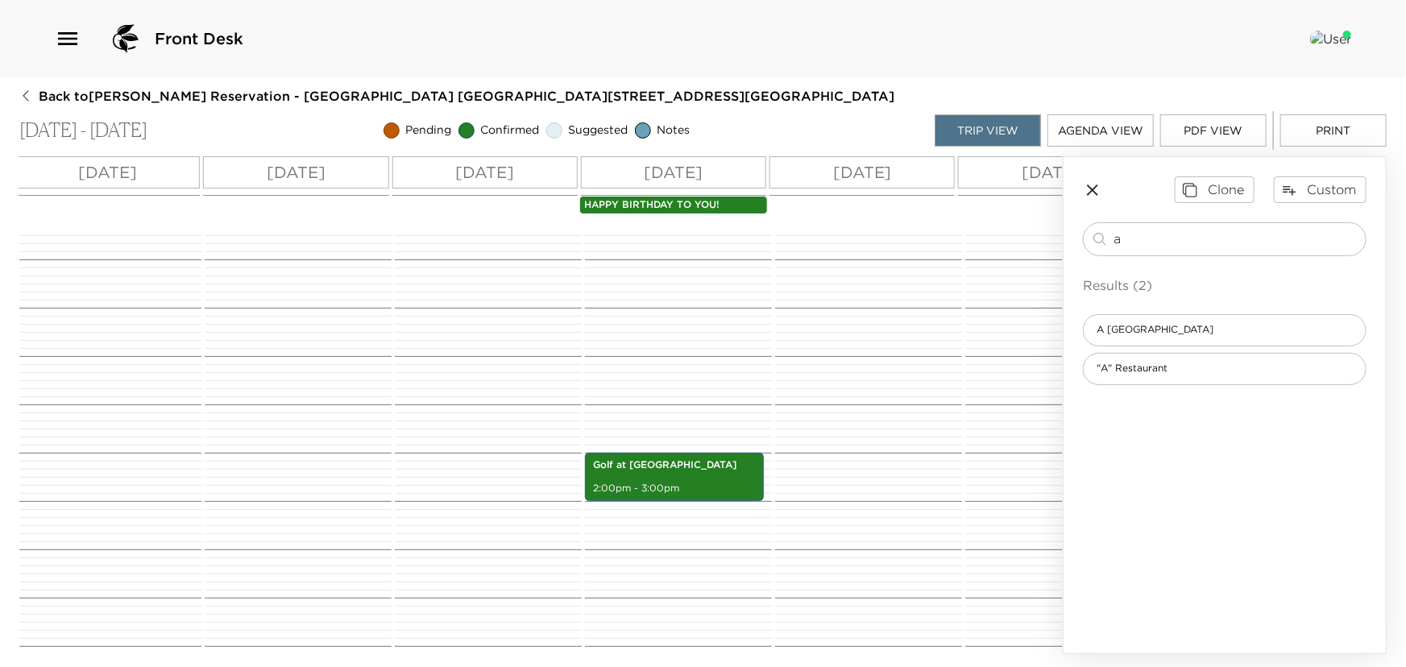
drag, startPoint x: 1225, startPoint y: 234, endPoint x: 679, endPoint y: 253, distance: 546.8
click at [692, 250] on div "All Day Wed 10/01 Thu 10/02 Fri 10/03 Sat 10/04 Sun 10/05 Mon 10/06 Tue 10/07 W…" at bounding box center [703, 405] width 1368 height 498
type input "48"
click at [1149, 333] on span "Ocean 48" at bounding box center [1120, 330] width 73 height 14
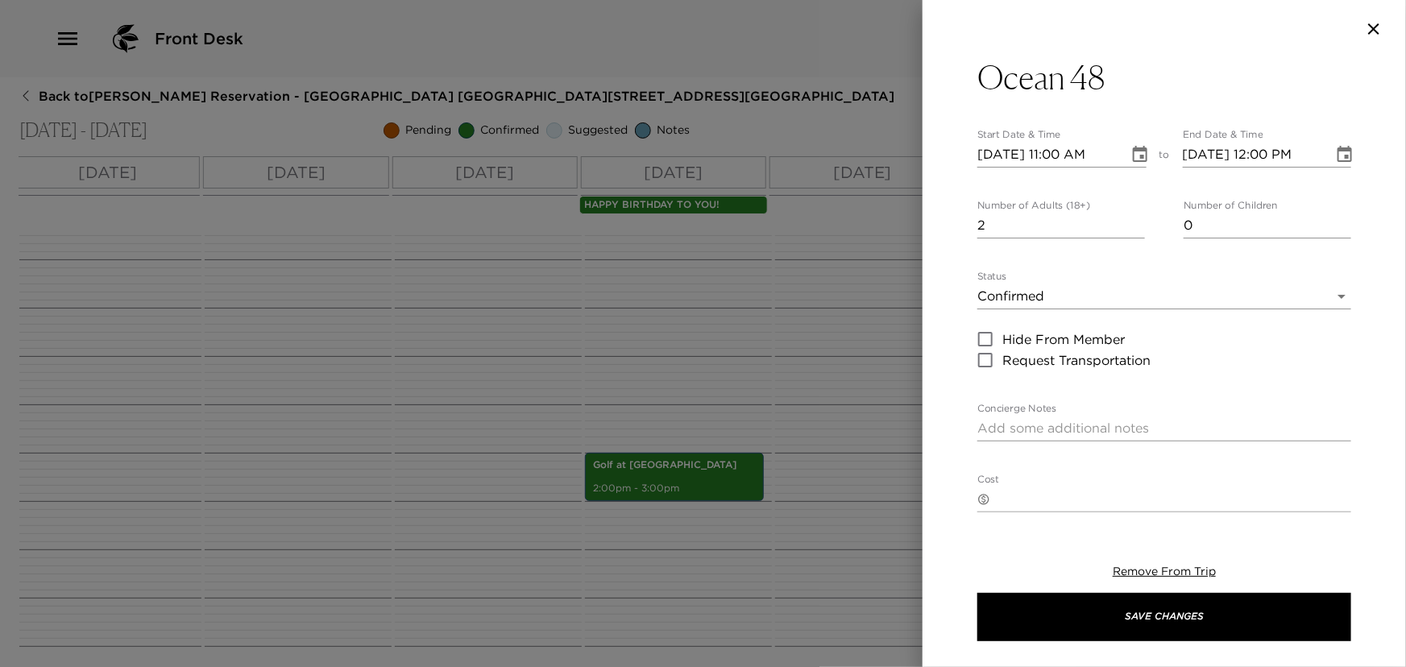
click at [1136, 218] on input "2" at bounding box center [1062, 226] width 168 height 26
click at [1136, 218] on input "3" at bounding box center [1062, 226] width 168 height 26
click at [1136, 218] on input "4" at bounding box center [1062, 226] width 168 height 26
type input "5"
click at [1134, 219] on input "5" at bounding box center [1062, 226] width 168 height 26
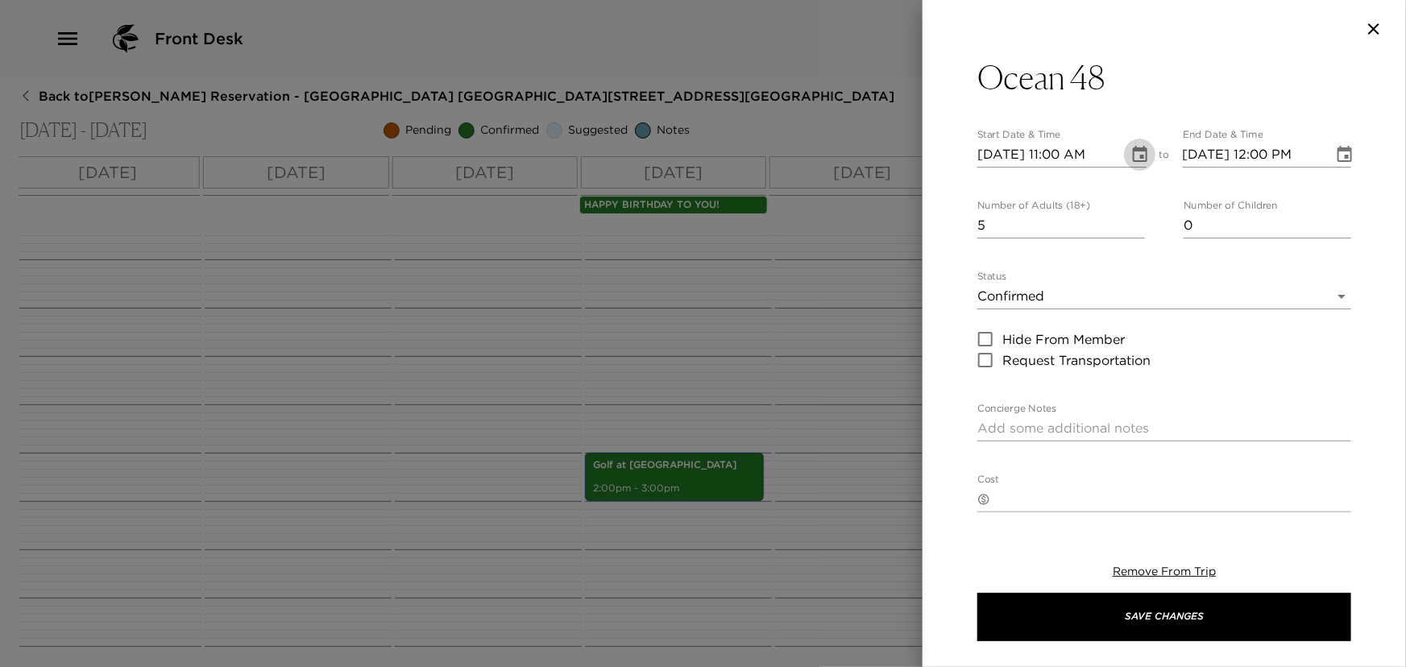
click at [1136, 156] on icon "Choose date, selected date is Oct 1, 2025" at bounding box center [1140, 154] width 15 height 16
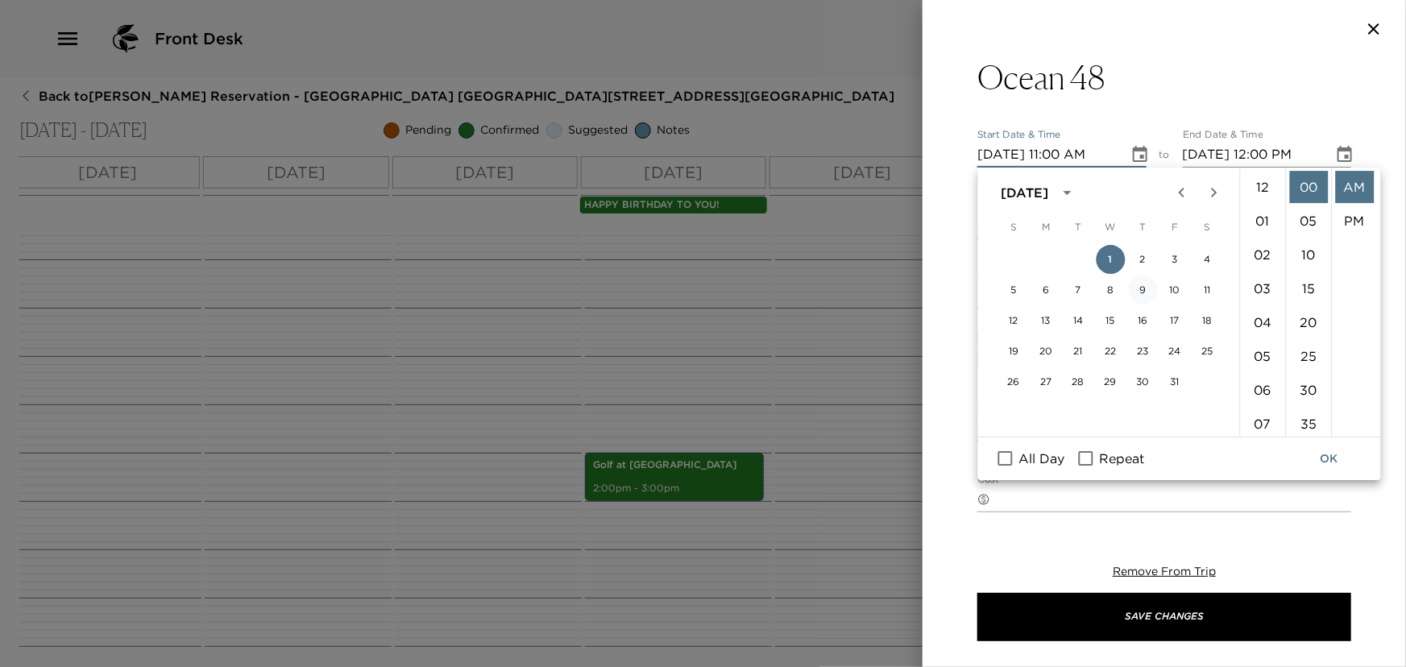
scroll to position [372, 0]
click at [1079, 288] on button "7" at bounding box center [1078, 290] width 29 height 29
type input "10/07/2025 11:00 AM"
type input "10/07/2025 12:00 PM"
click at [1177, 254] on button "3" at bounding box center [1175, 259] width 29 height 29
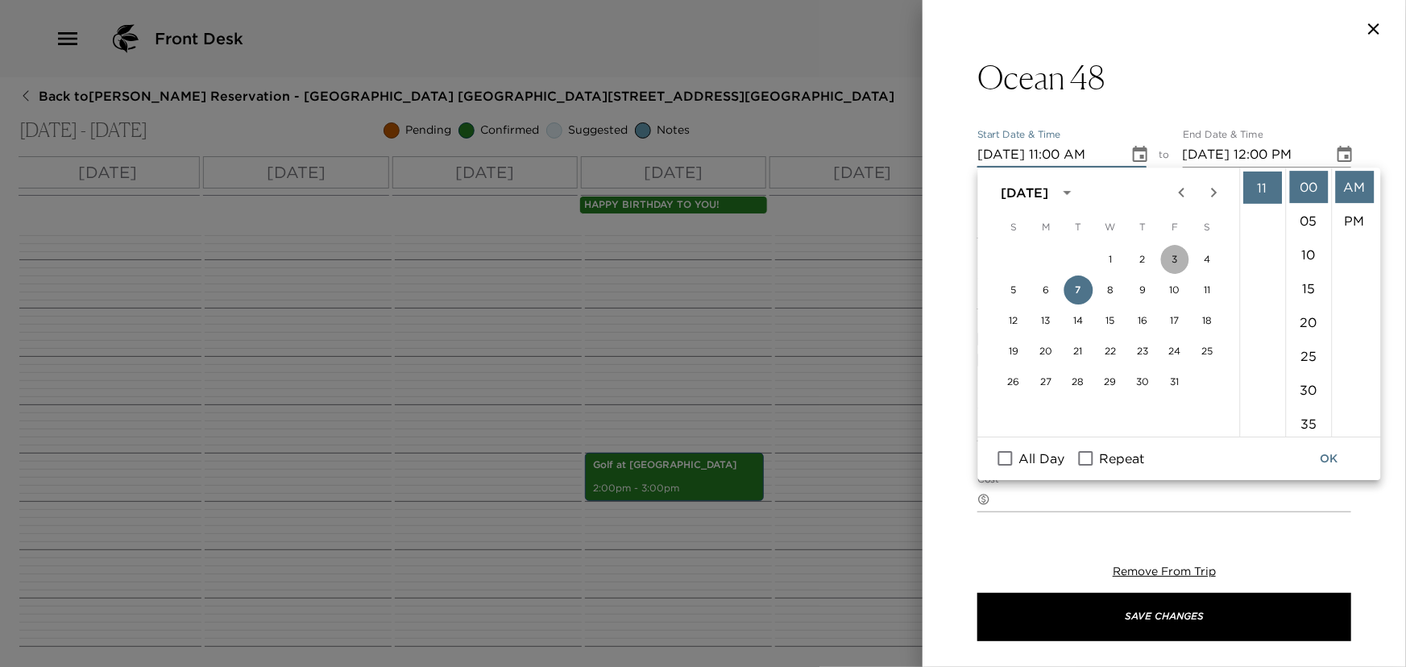
type input "10/03/2025 11:00 AM"
type input "10/03/2025 12:00 PM"
click at [1264, 195] on li "07" at bounding box center [1263, 198] width 39 height 32
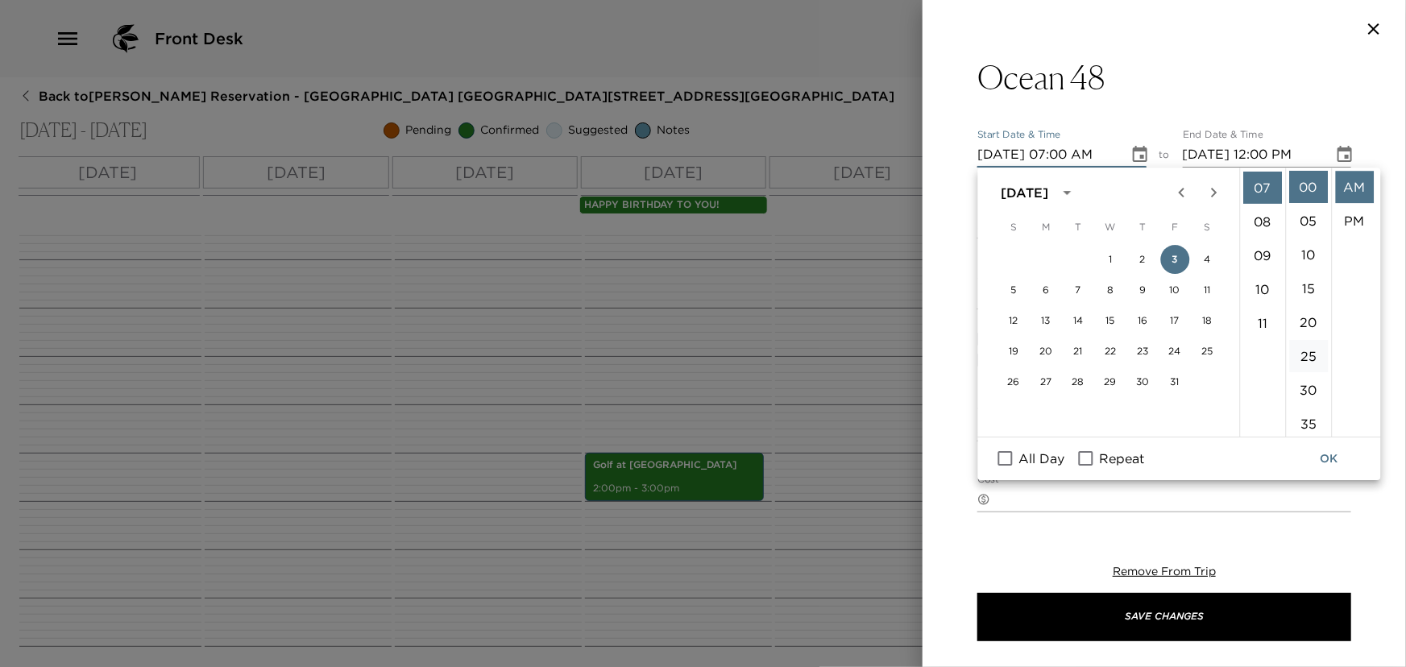
click at [1303, 386] on li "30" at bounding box center [1309, 390] width 39 height 32
drag, startPoint x: 1361, startPoint y: 209, endPoint x: 1315, endPoint y: 250, distance: 61.0
click at [1361, 208] on li "PM" at bounding box center [1355, 221] width 39 height 32
type input "10/03/2025 07:30 PM"
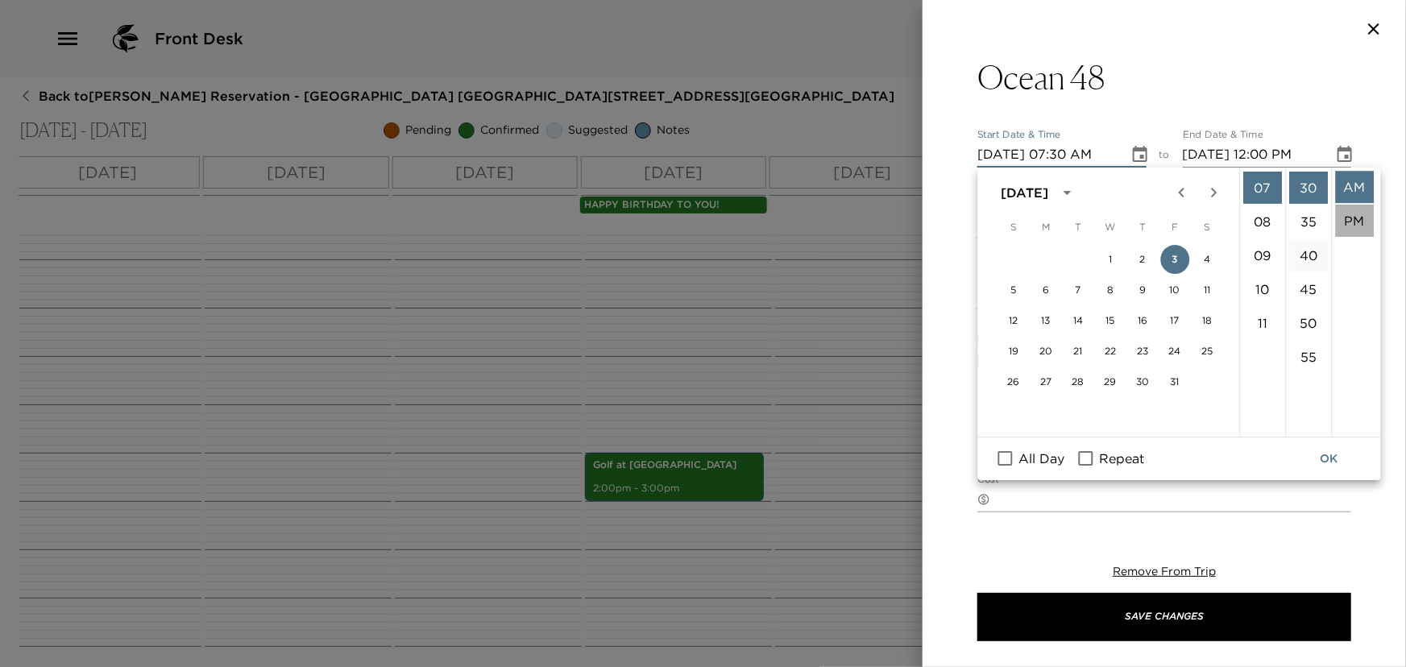
type input "10/03/2025 08:30 PM"
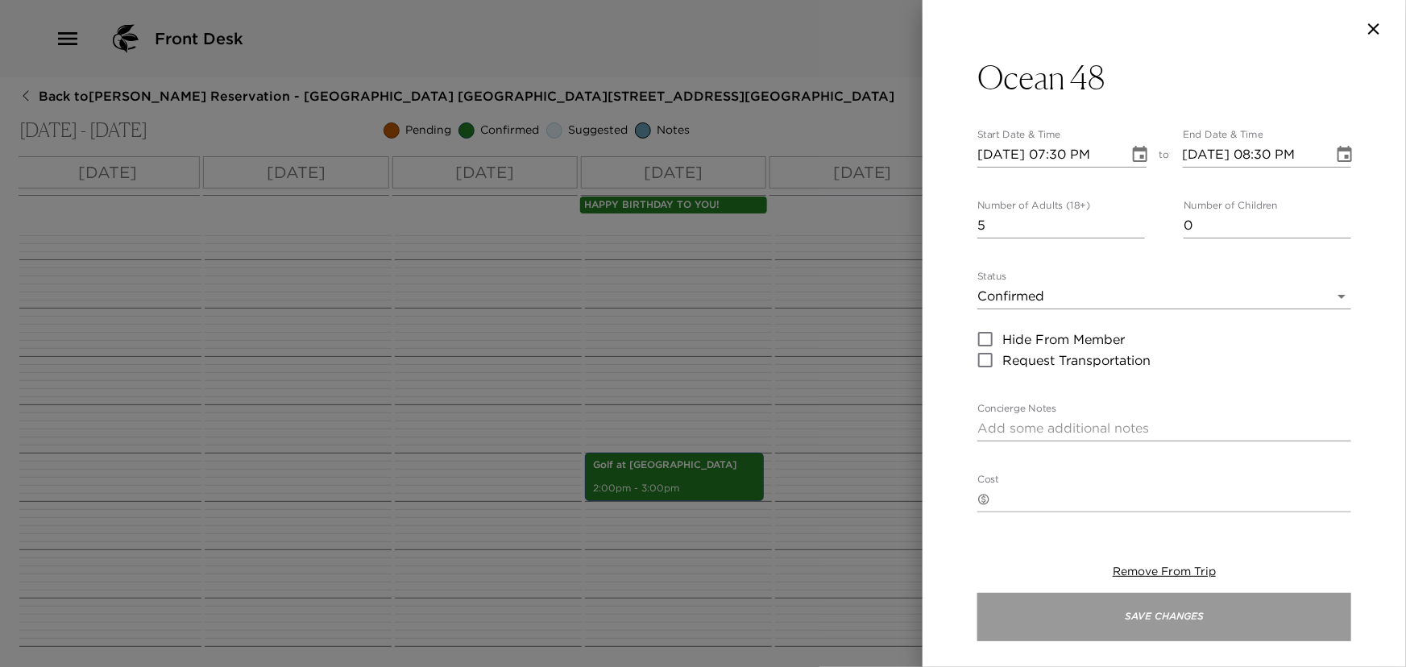
click at [1235, 613] on button "Save Changes" at bounding box center [1165, 617] width 374 height 48
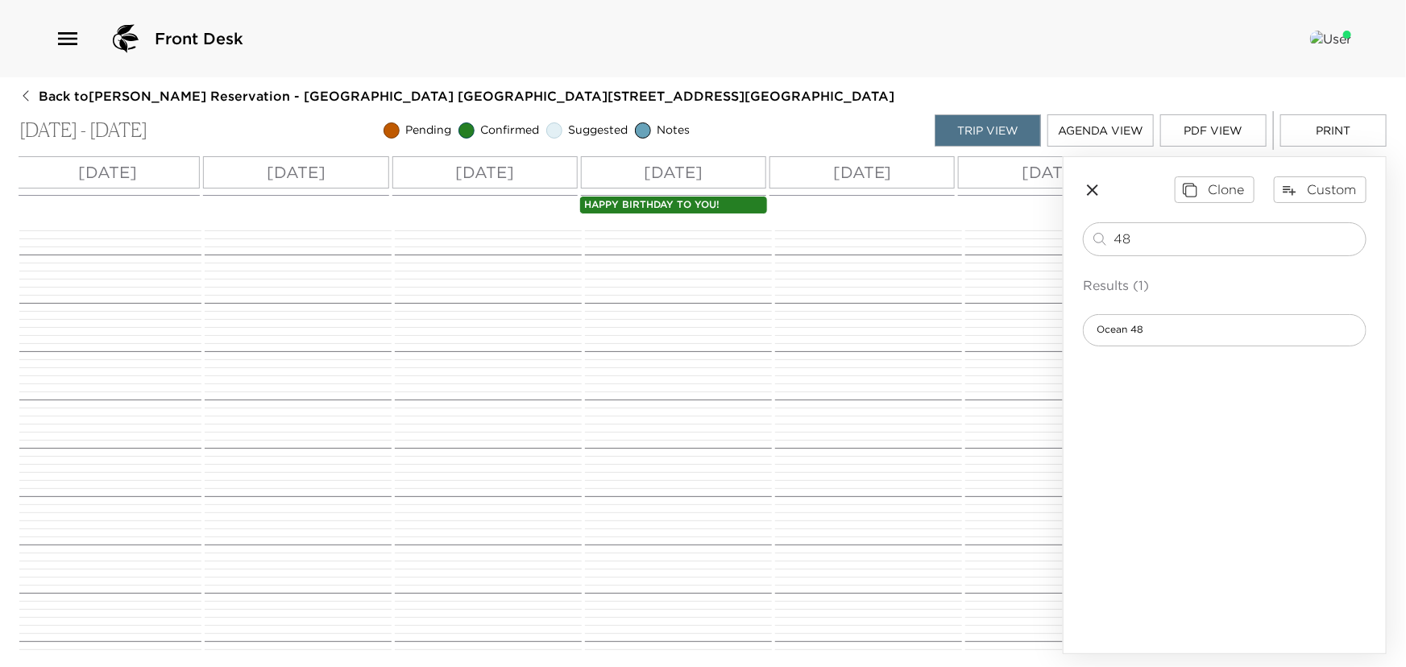
scroll to position [13, 0]
click at [1089, 181] on icon "button" at bounding box center [1092, 190] width 19 height 19
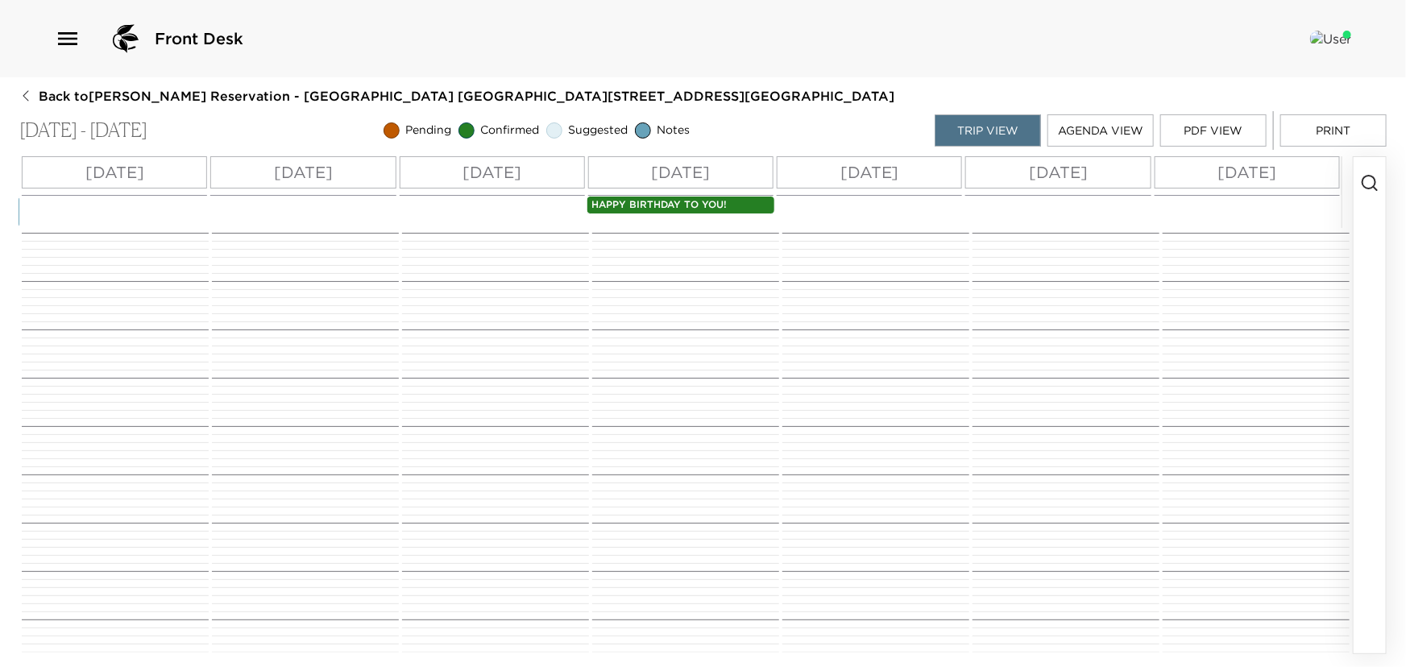
scroll to position [0, 0]
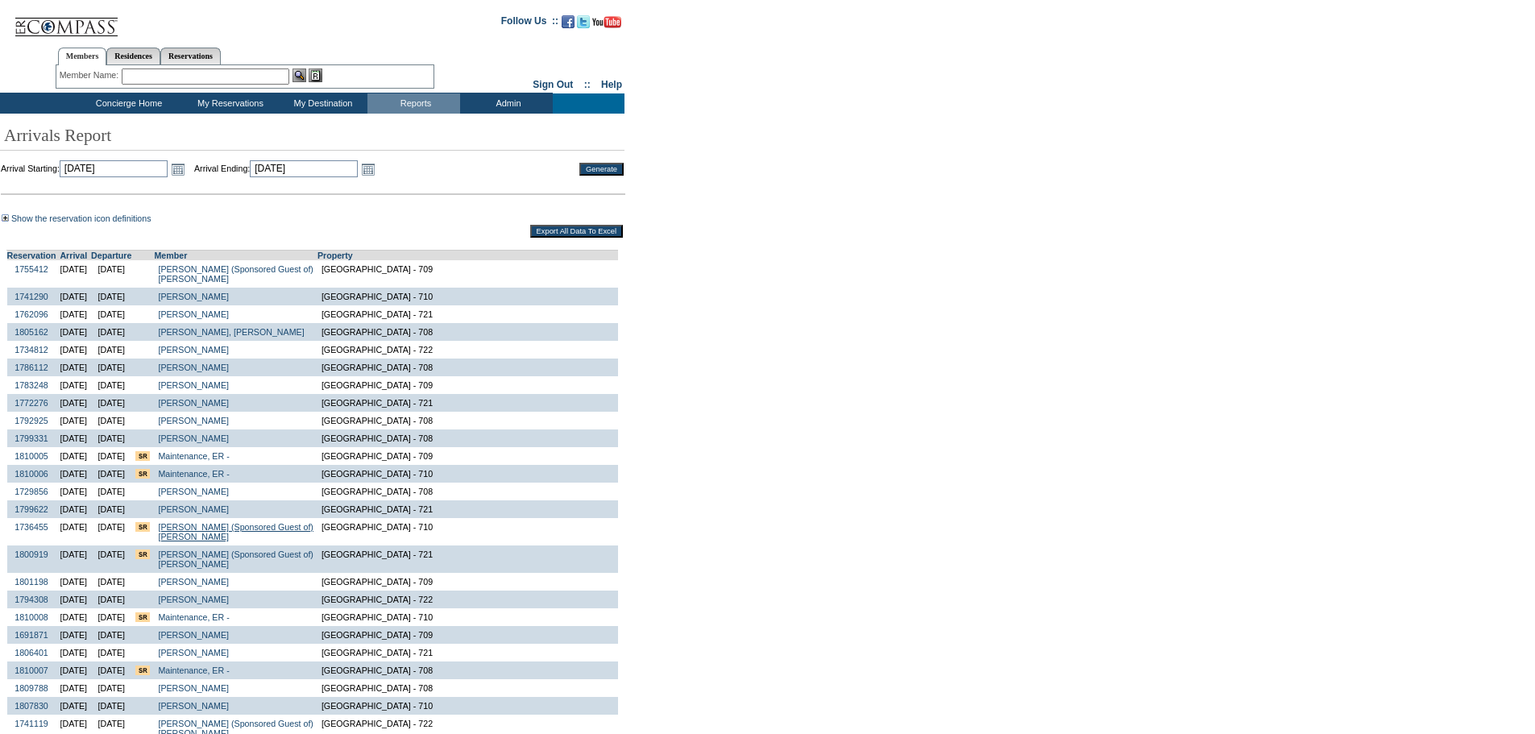
scroll to position [558, 0]
